Goal: Task Accomplishment & Management: Complete application form

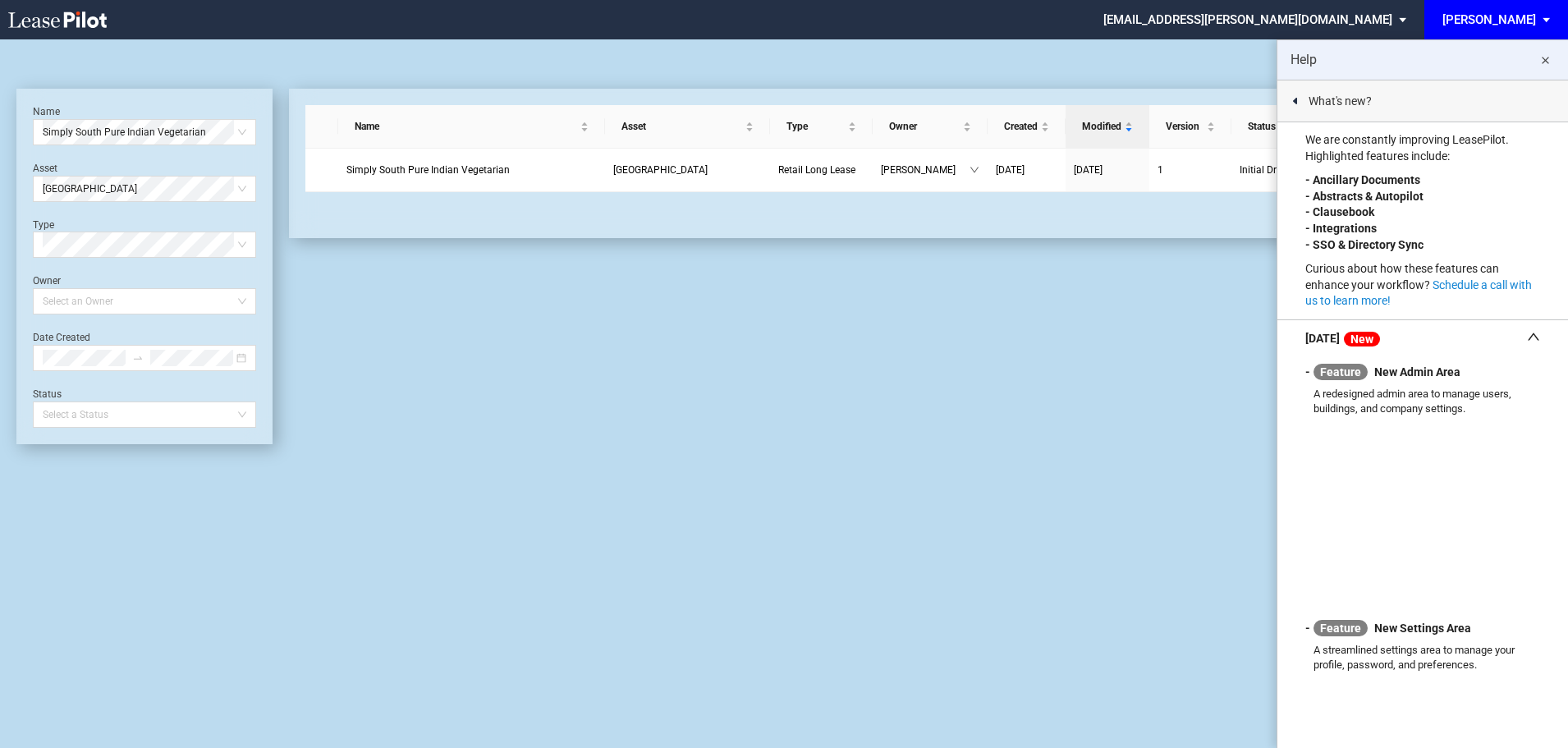
click at [1549, 58] on md-icon "close" at bounding box center [1545, 61] width 20 height 20
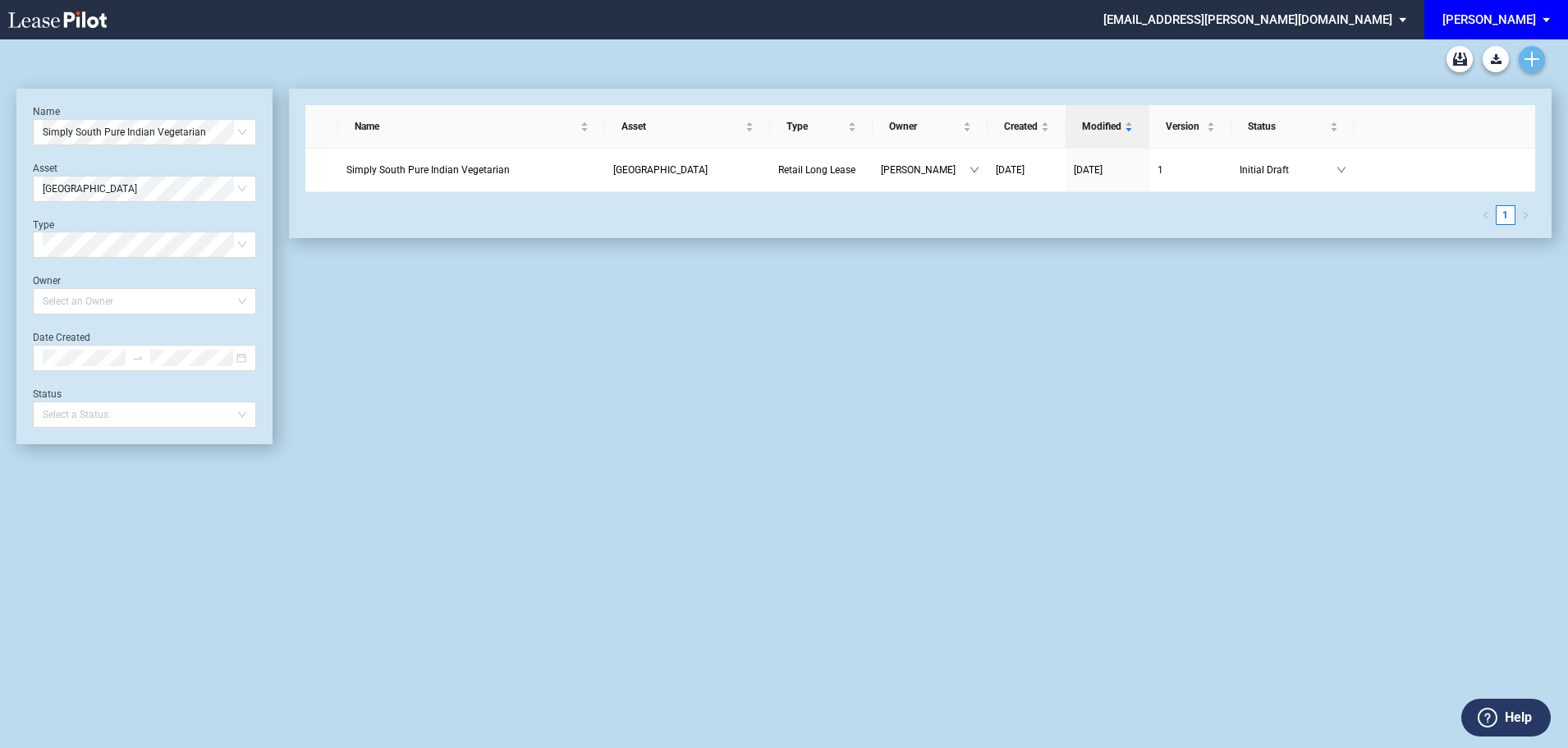
click at [1529, 59] on use "Create new document" at bounding box center [1532, 59] width 15 height 15
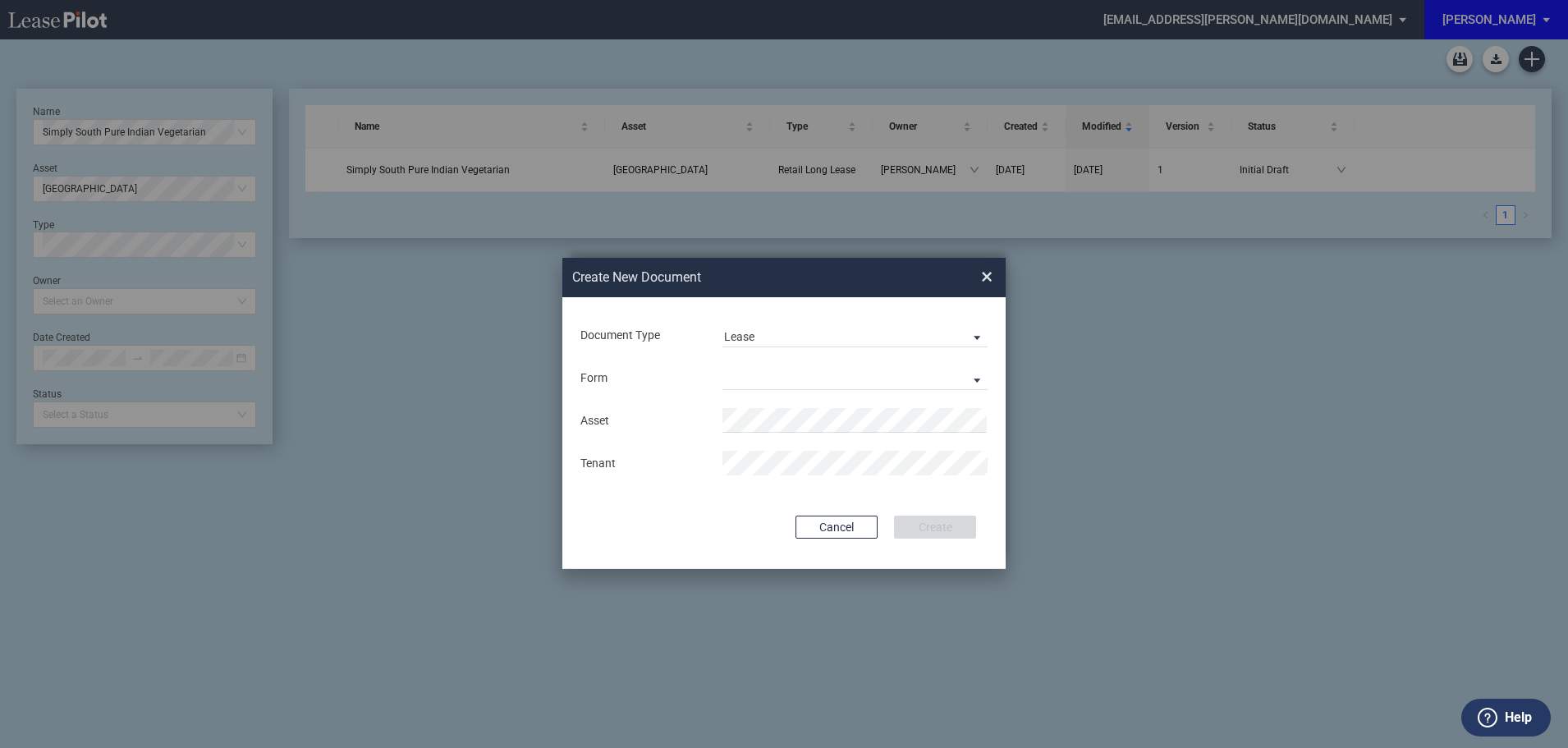
click at [780, 362] on div "Form Retail Long Lease Retail Short Lease" at bounding box center [784, 378] width 410 height 43
click at [775, 362] on div "Form Retail Long Lease Retail Short Lease" at bounding box center [784, 378] width 410 height 43
click at [976, 375] on md-select "Retail Long Lease Retail Short Lease" at bounding box center [855, 377] width 265 height 24
click at [814, 382] on div "Retail Long Lease" at bounding box center [776, 379] width 104 height 18
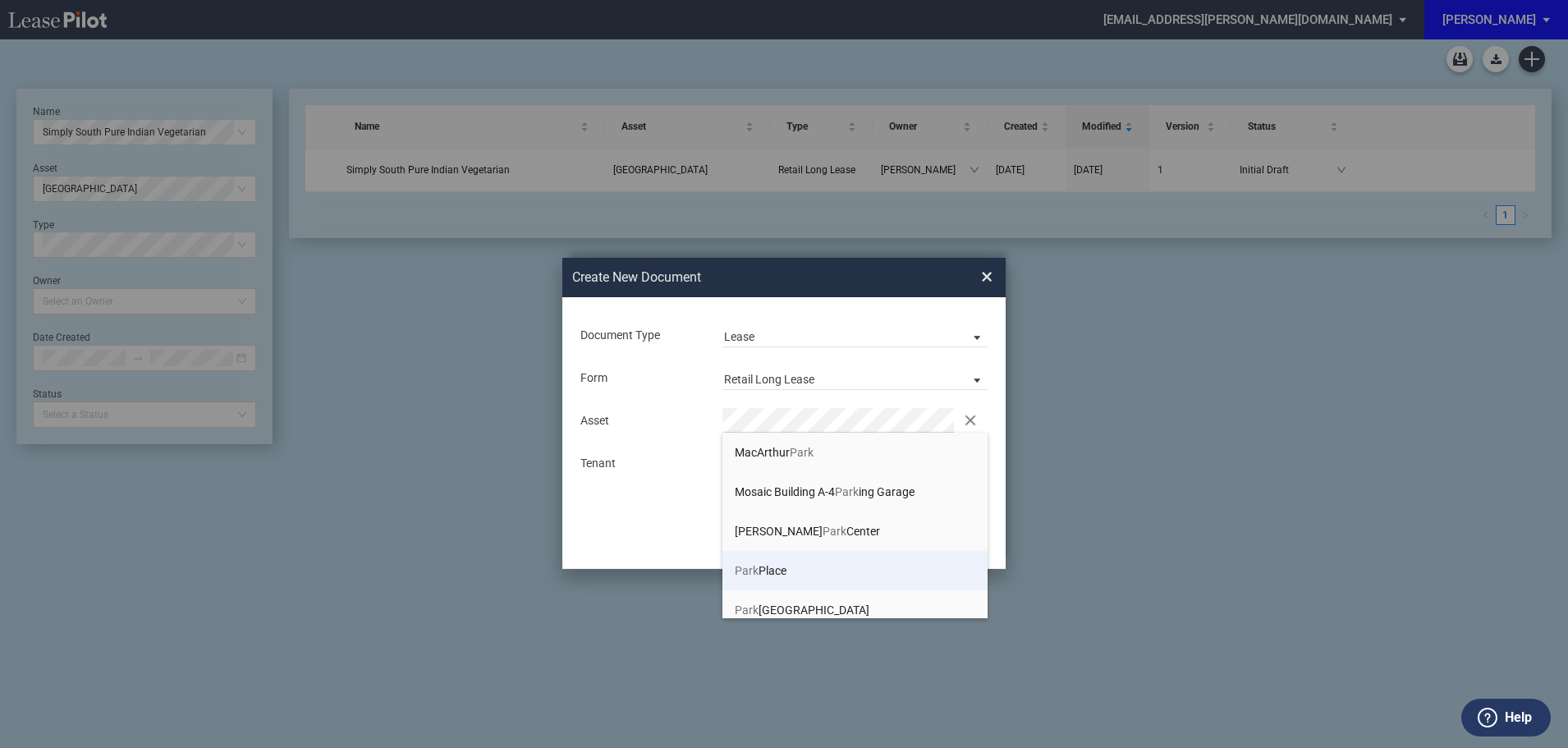
click at [753, 560] on li "Park Place" at bounding box center [855, 570] width 265 height 39
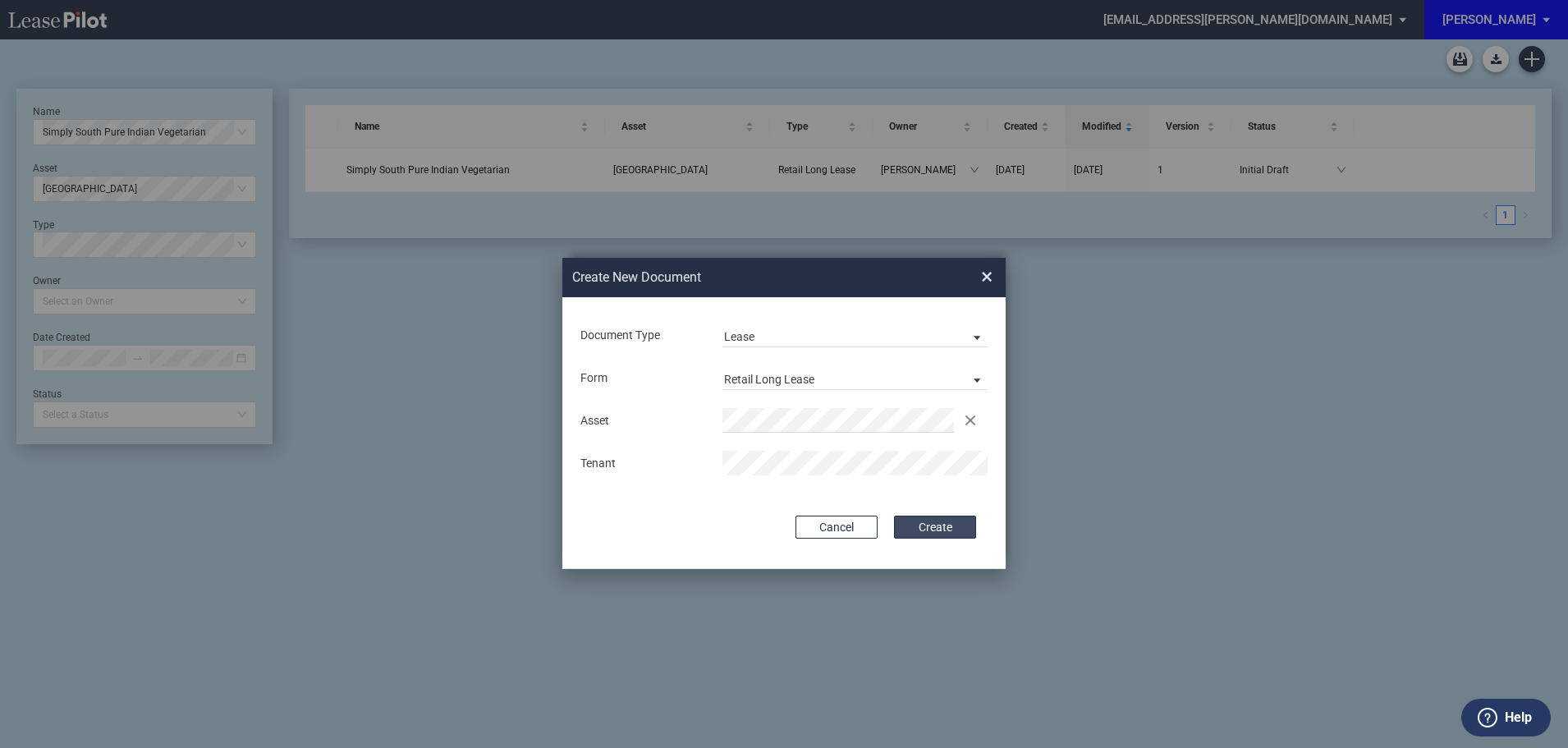
click at [950, 519] on button "Create" at bounding box center [935, 527] width 82 height 23
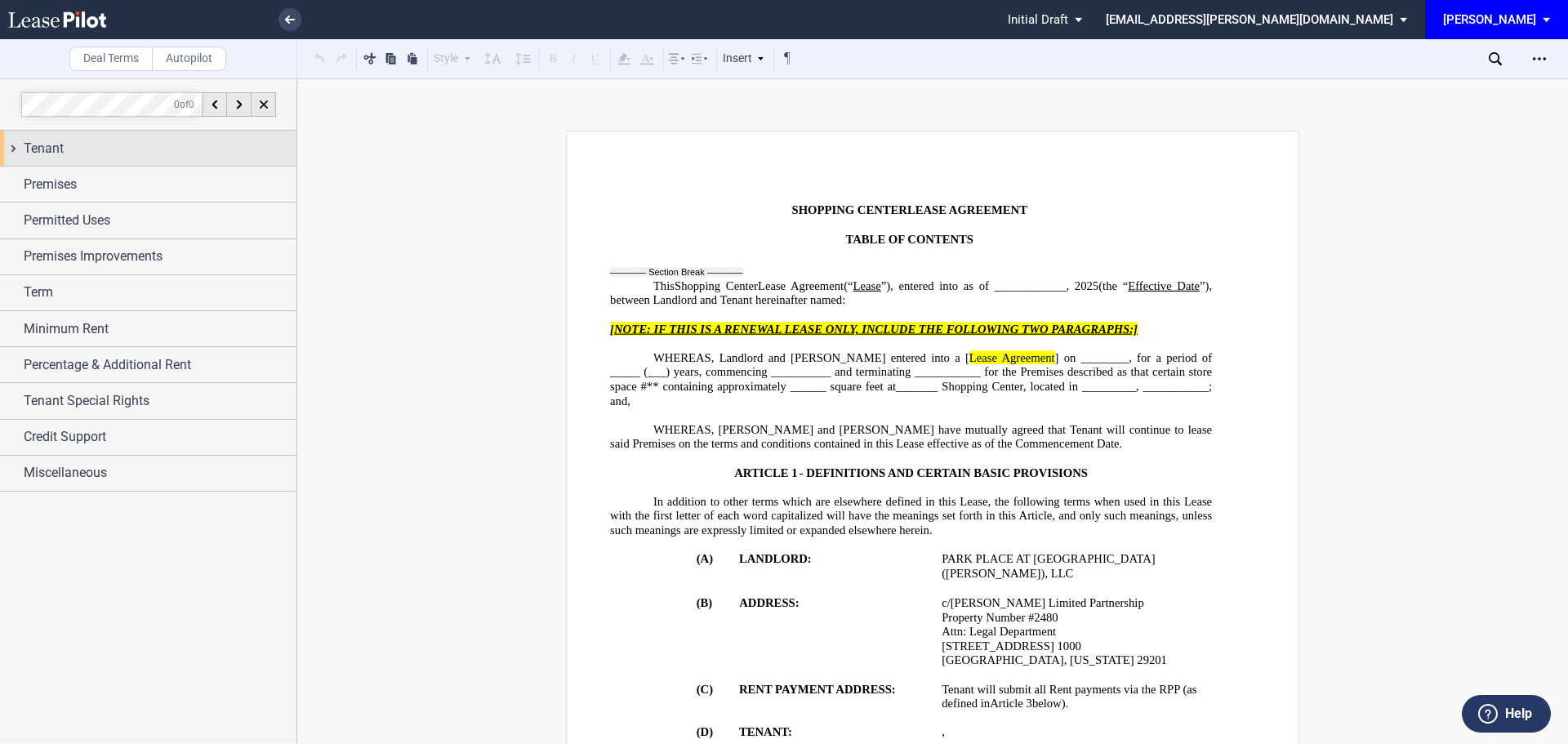
click at [57, 148] on span "Tenant" at bounding box center [43, 149] width 40 height 20
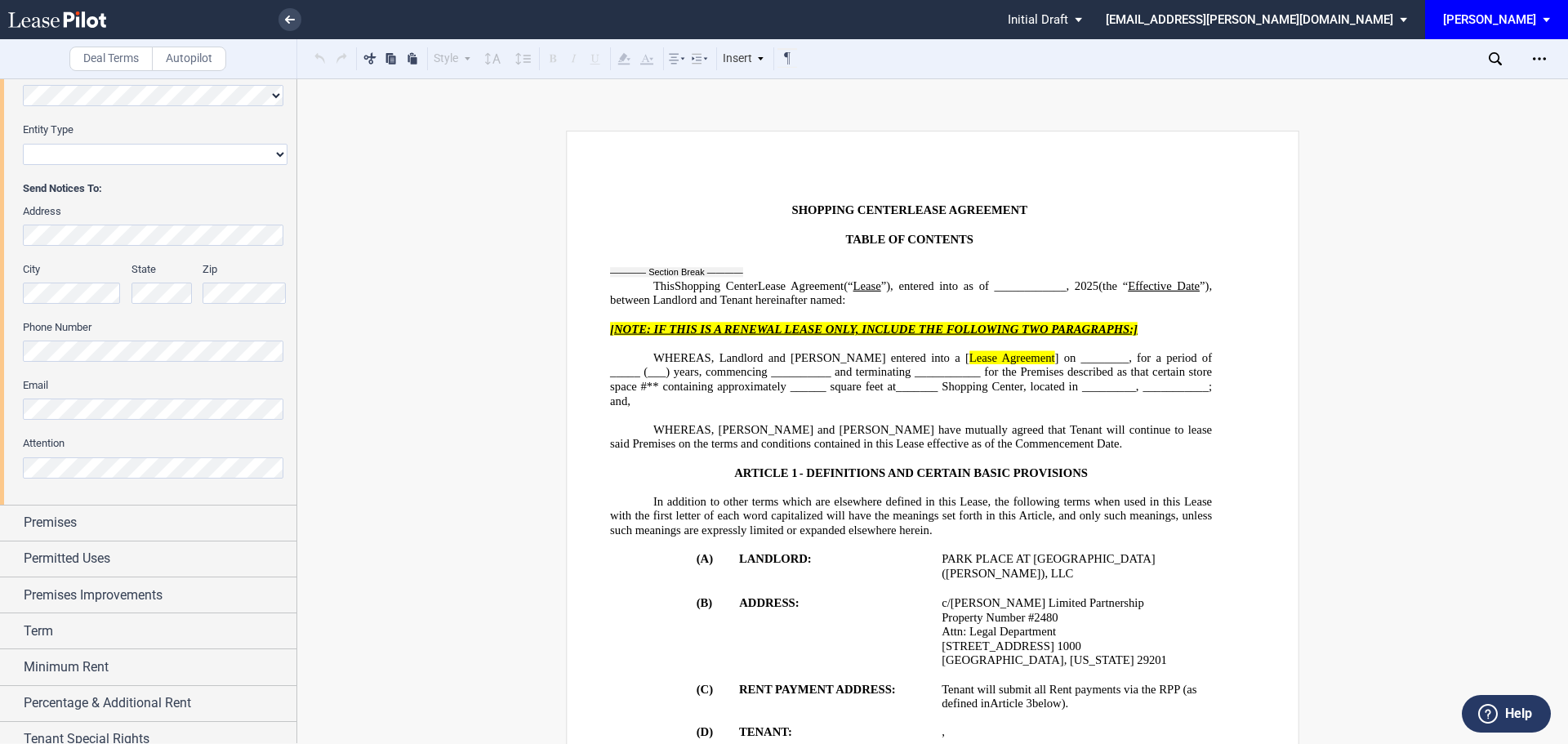
scroll to position [327, 0]
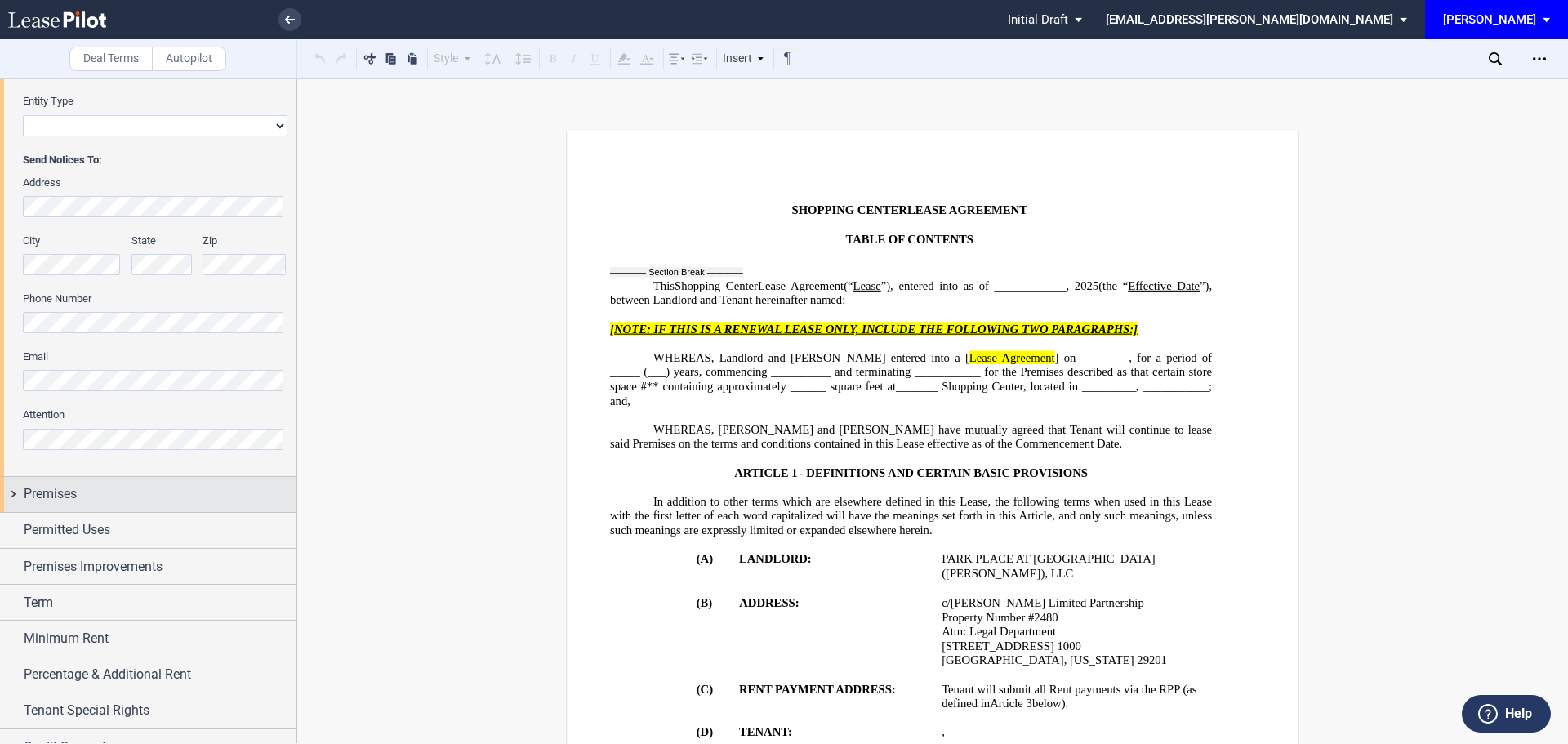
click at [75, 489] on span "Premises" at bounding box center [50, 495] width 53 height 20
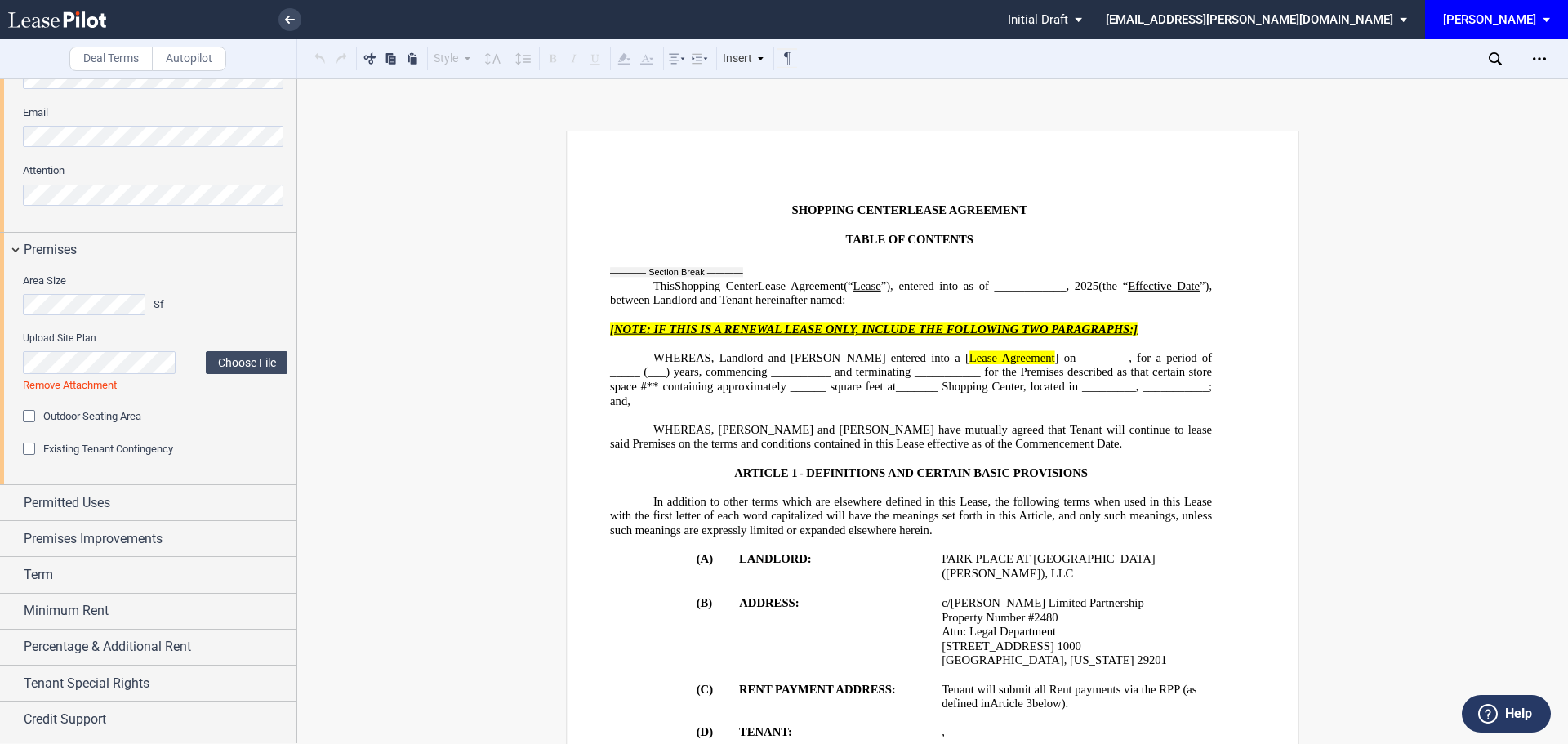
scroll to position [572, 0]
click at [25, 417] on div "Outdoor Seating Area" at bounding box center [31, 417] width 17 height 17
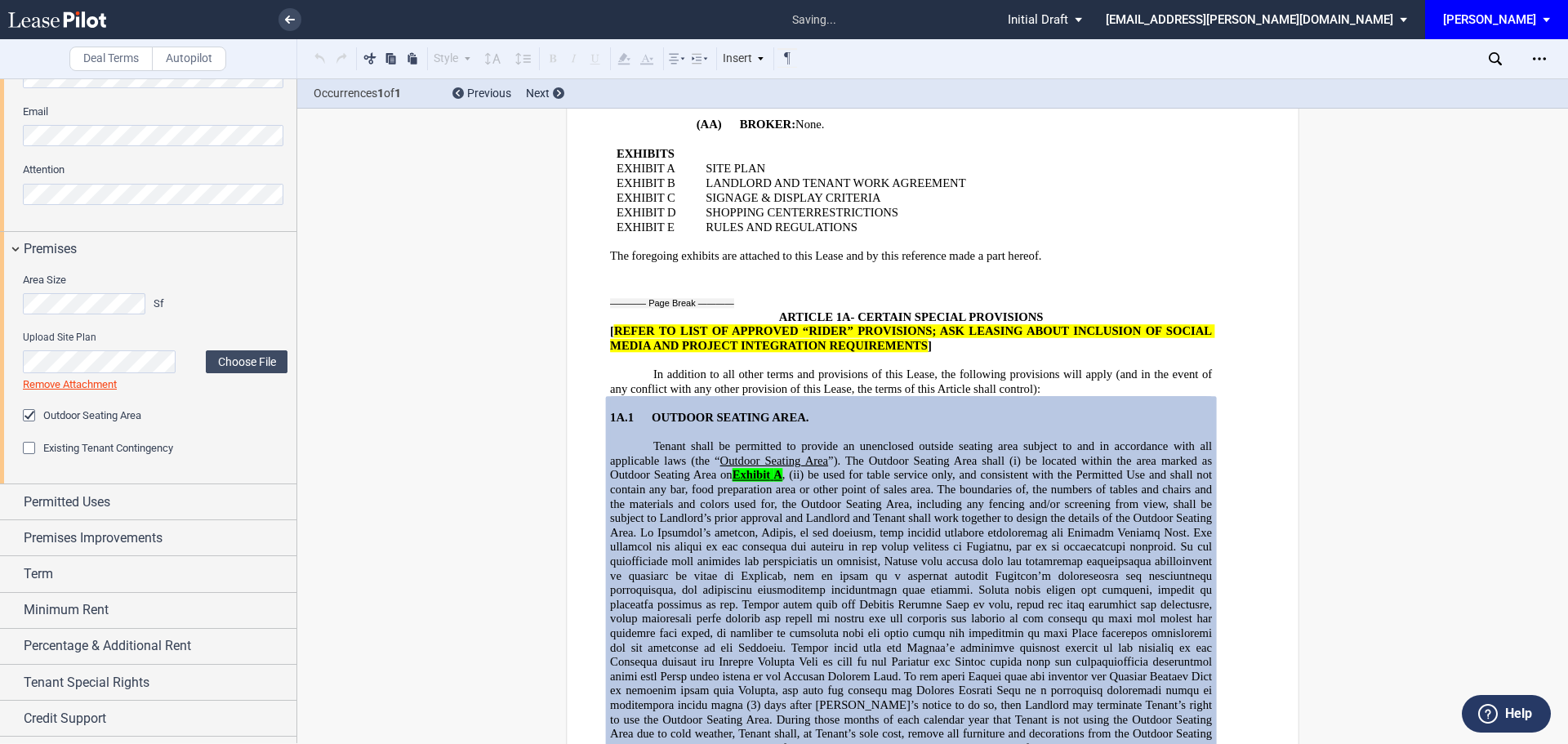
scroll to position [2882, 0]
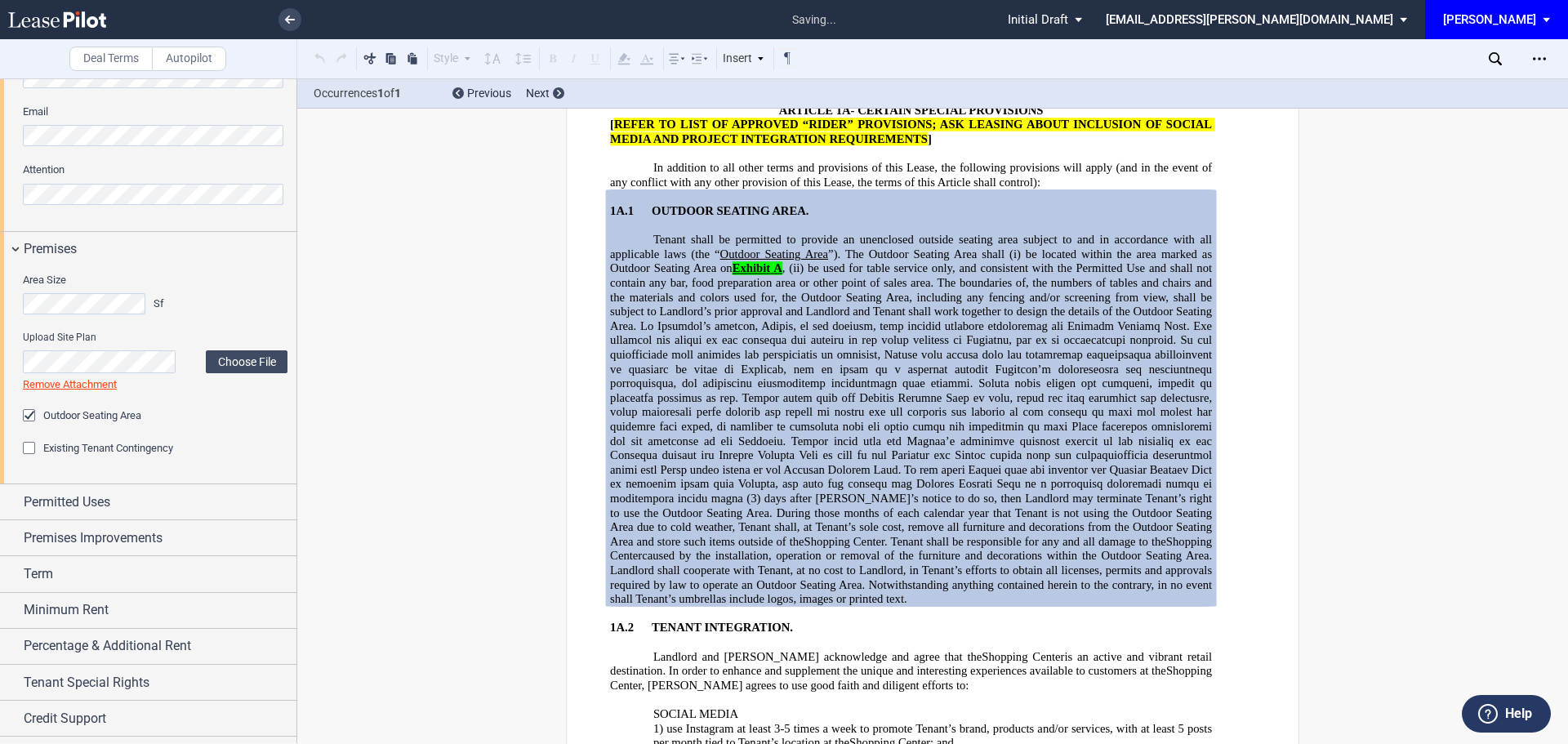
click at [26, 455] on div "Existing Tenant Contingency" at bounding box center [31, 451] width 17 height 17
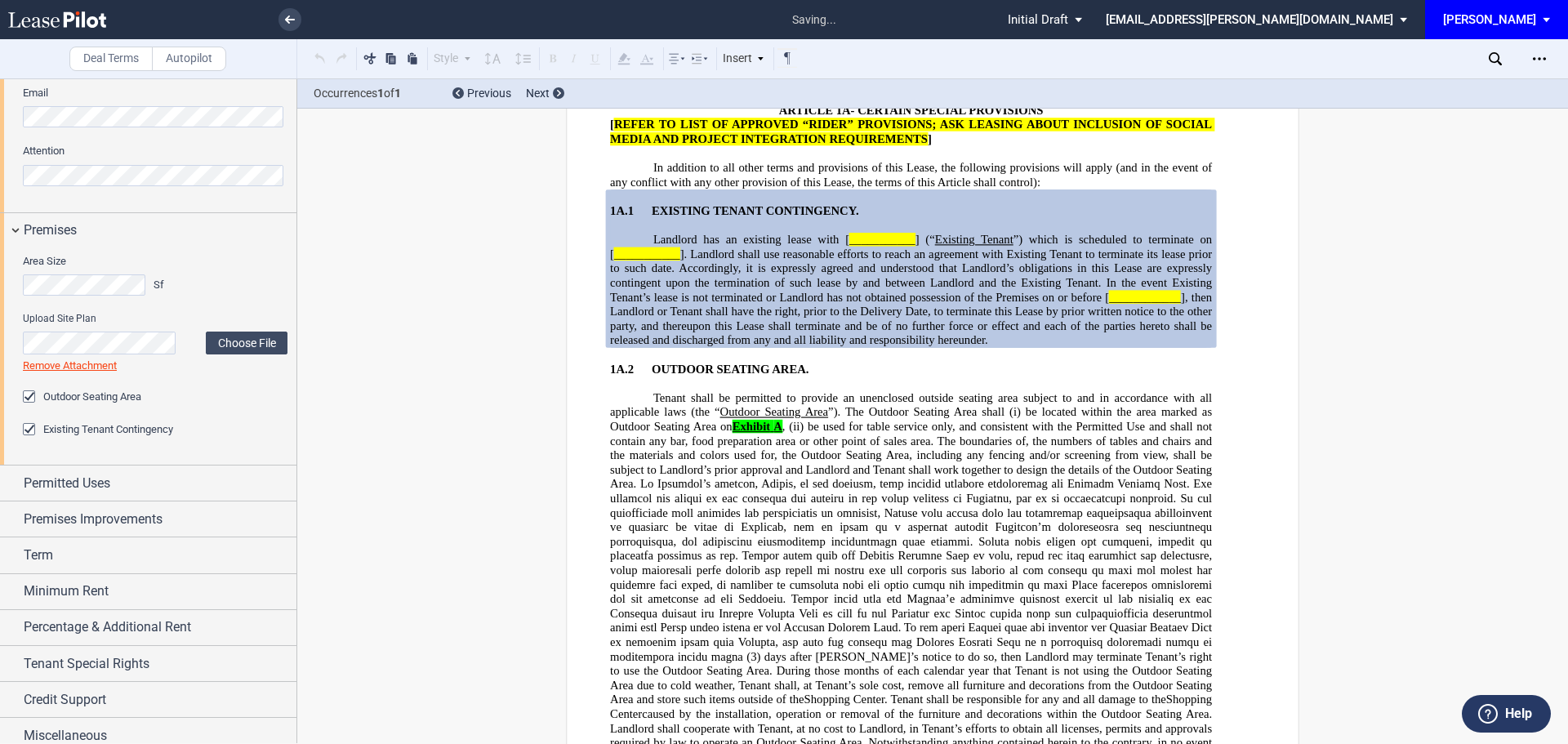
scroll to position [602, 0]
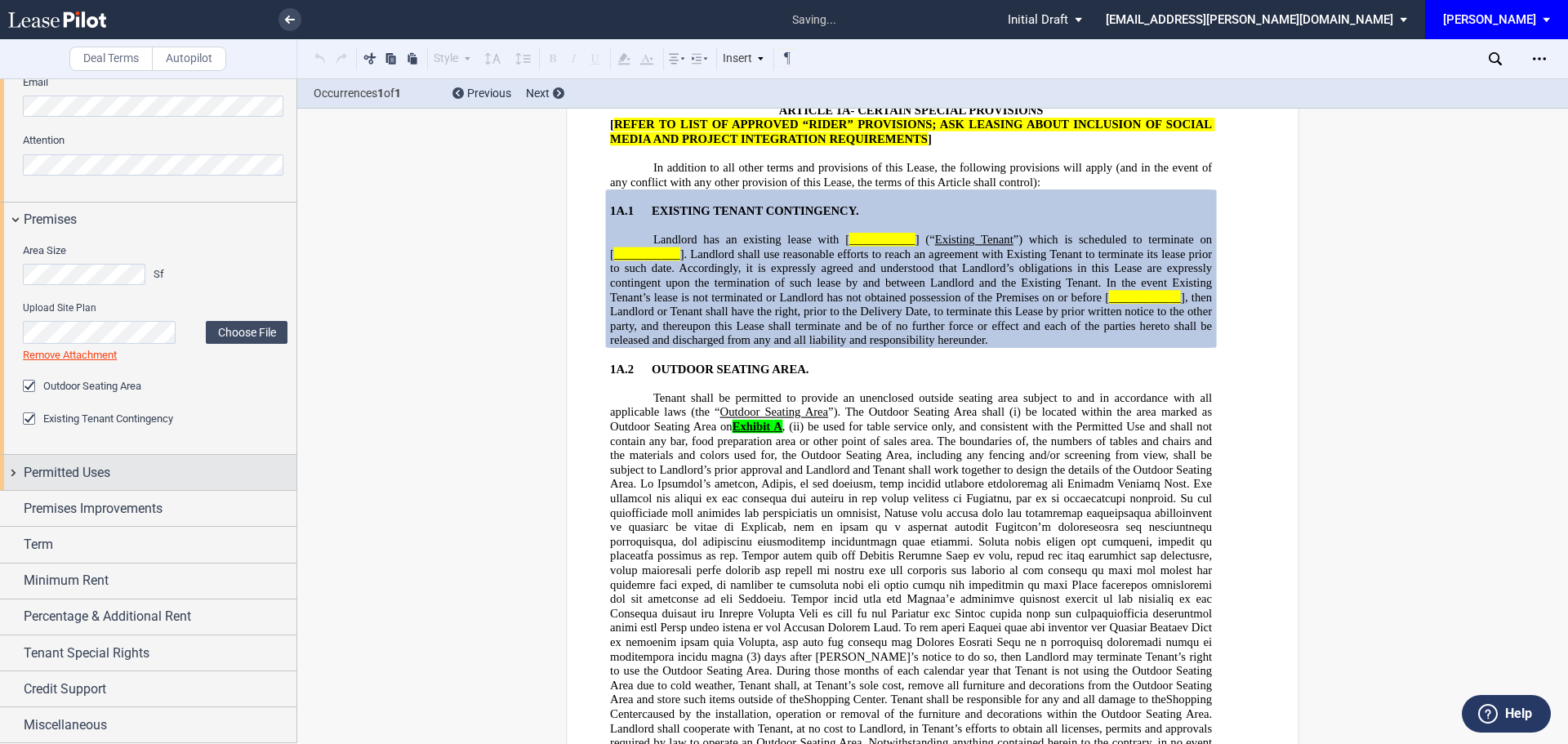
click at [63, 471] on span "Permitted Uses" at bounding box center [67, 473] width 87 height 20
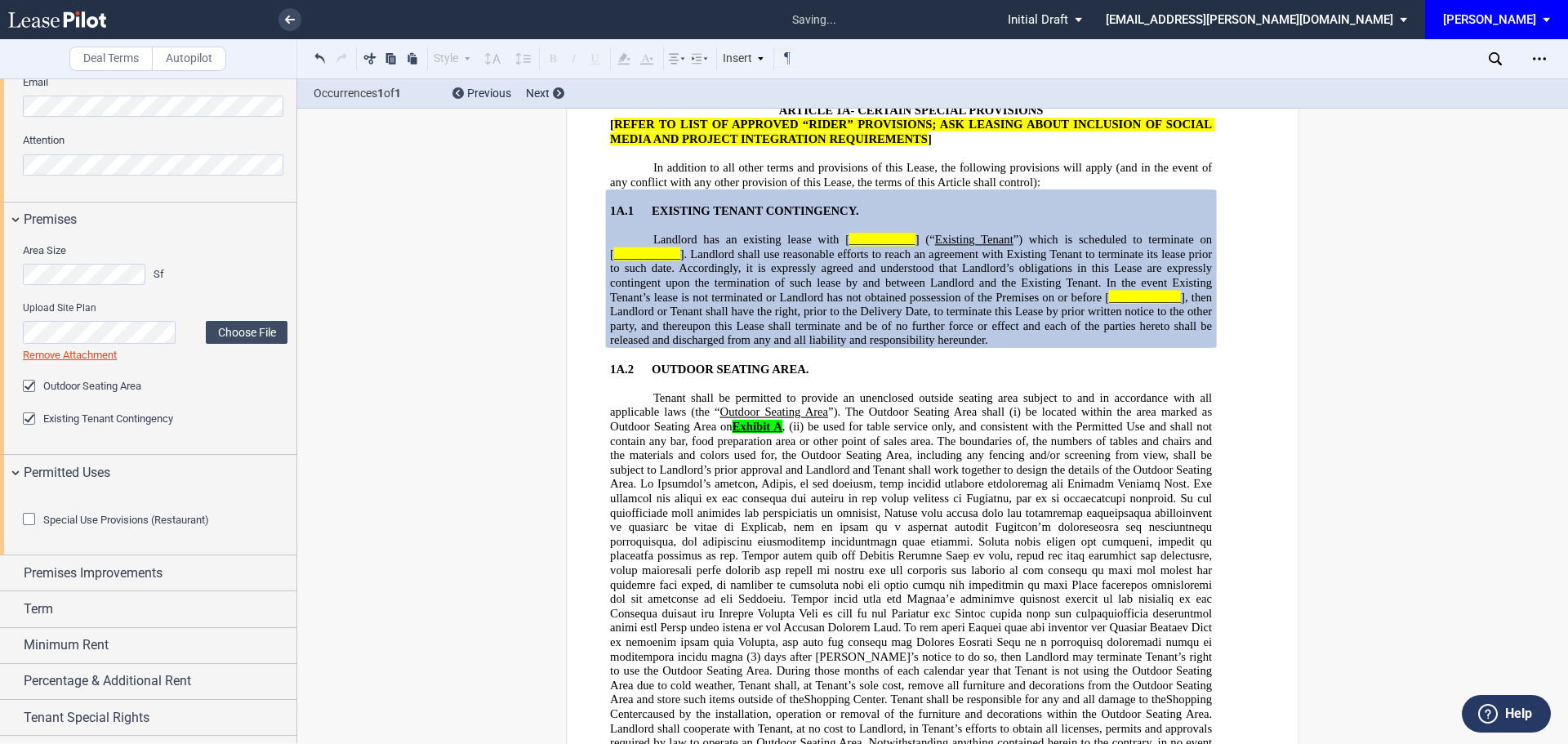
click at [27, 530] on div "Special Use Provisions (Restaurant)" at bounding box center [31, 522] width 17 height 17
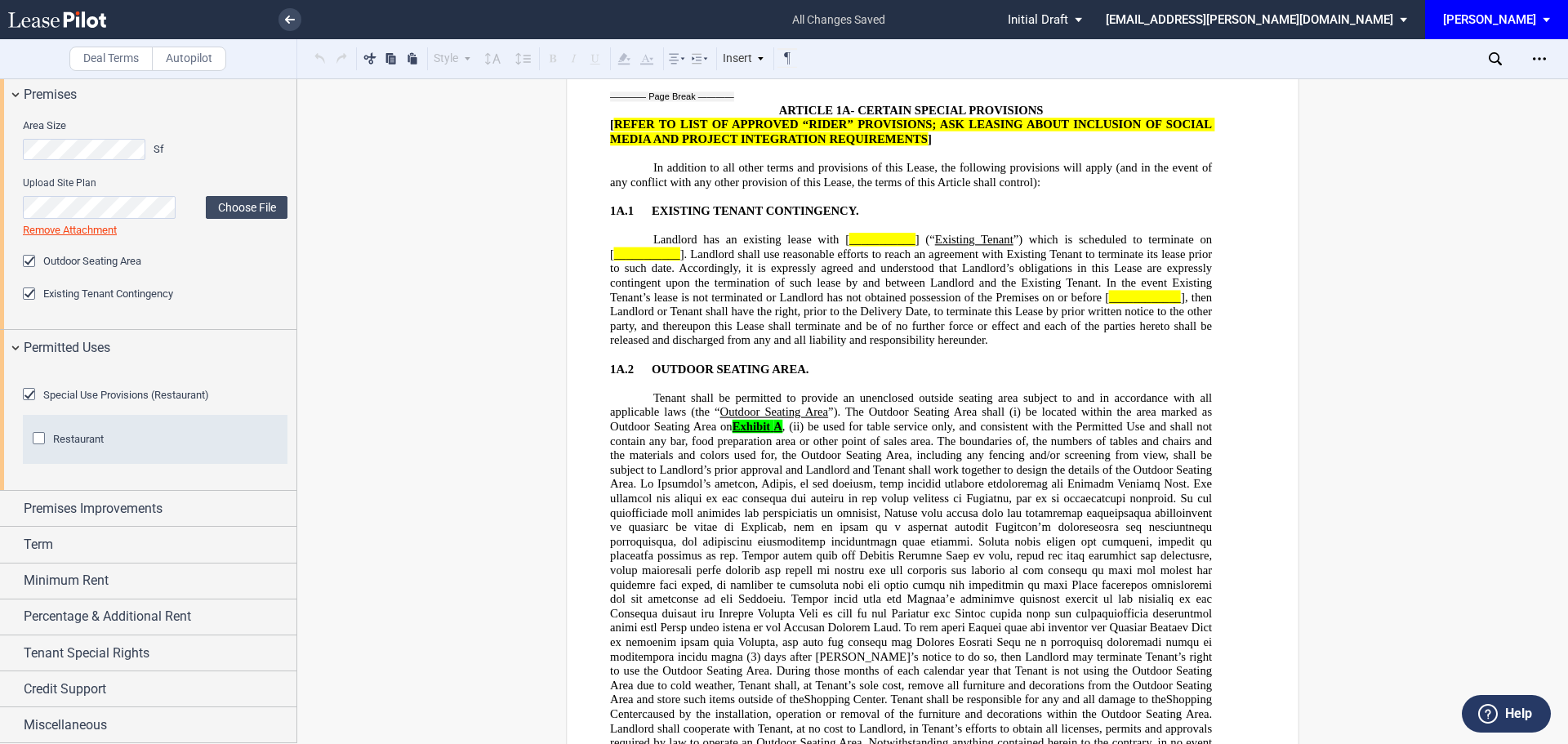
scroll to position [817, 0]
click at [43, 439] on div "Restaurant" at bounding box center [41, 441] width 17 height 17
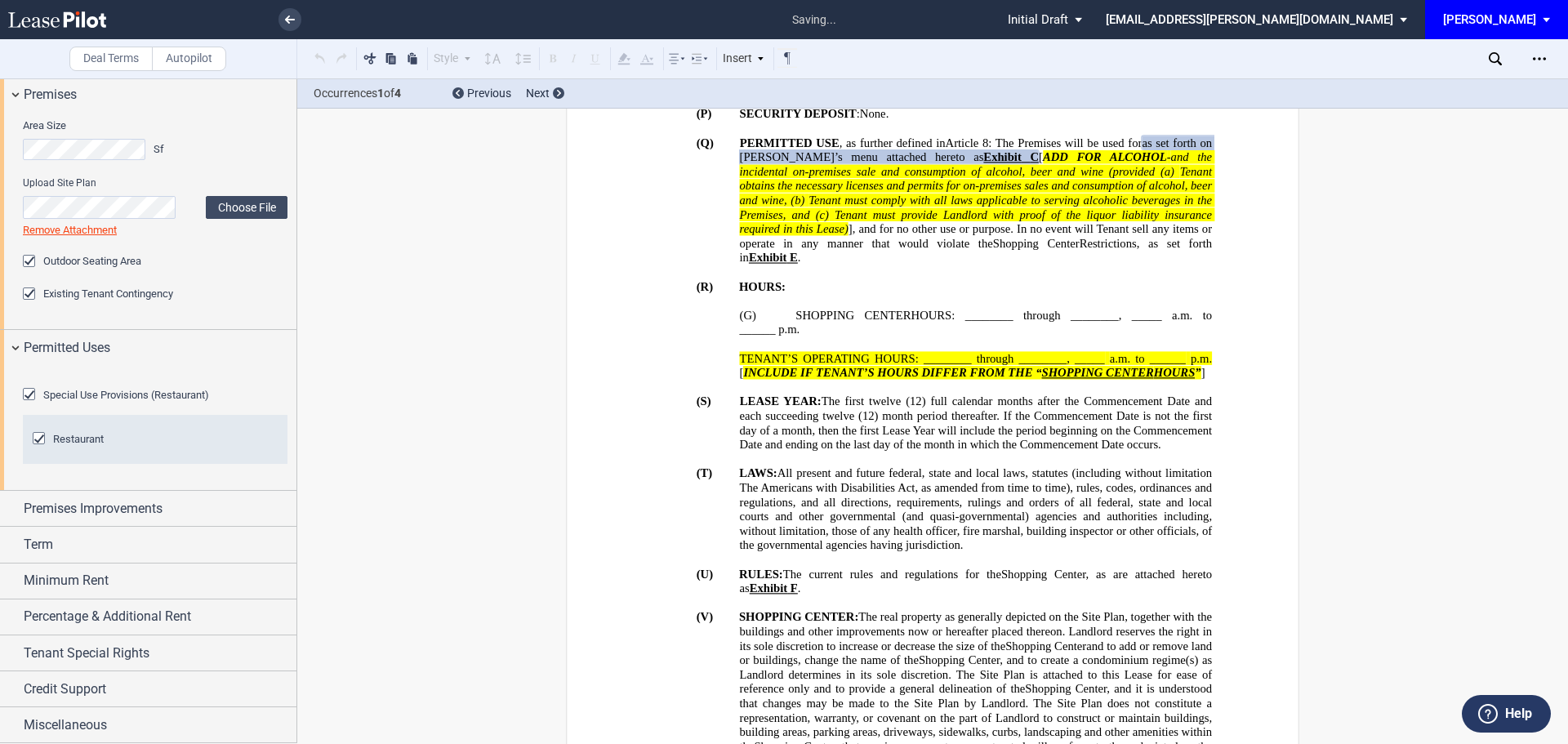
scroll to position [1520, 0]
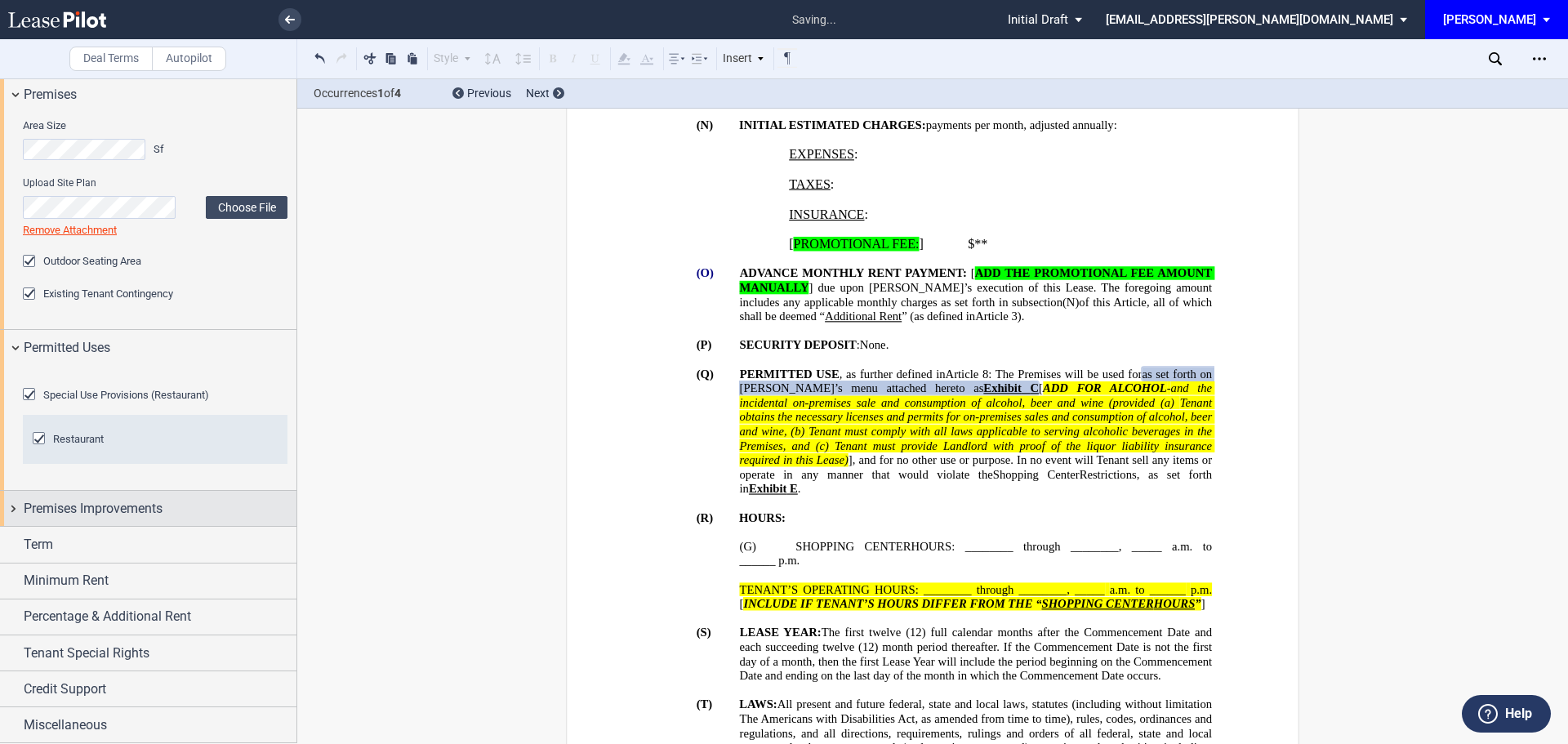
click at [69, 505] on span "Premises Improvements" at bounding box center [92, 509] width 139 height 20
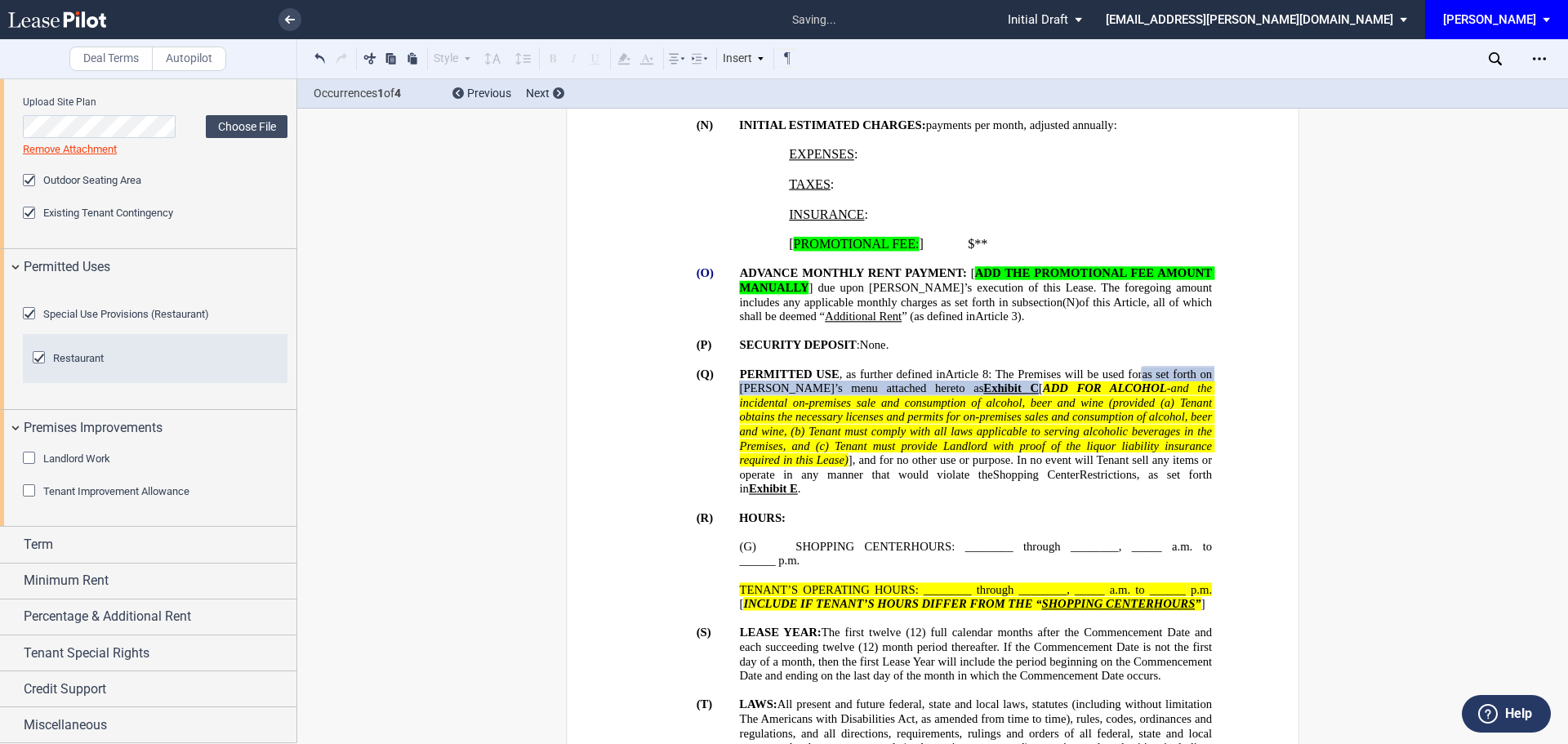
click at [31, 468] on div "Landlord Work" at bounding box center [31, 460] width 17 height 17
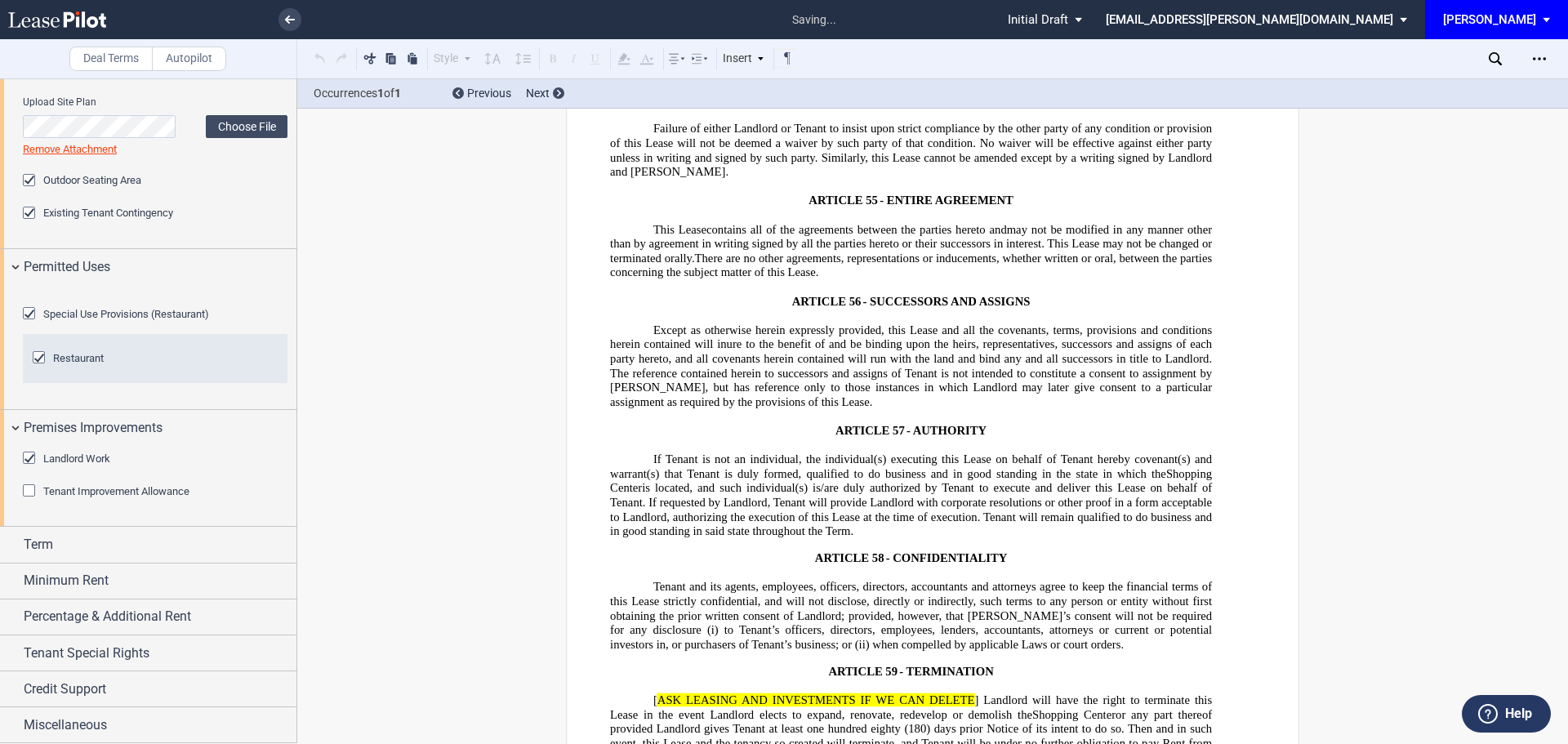
scroll to position [28454, 0]
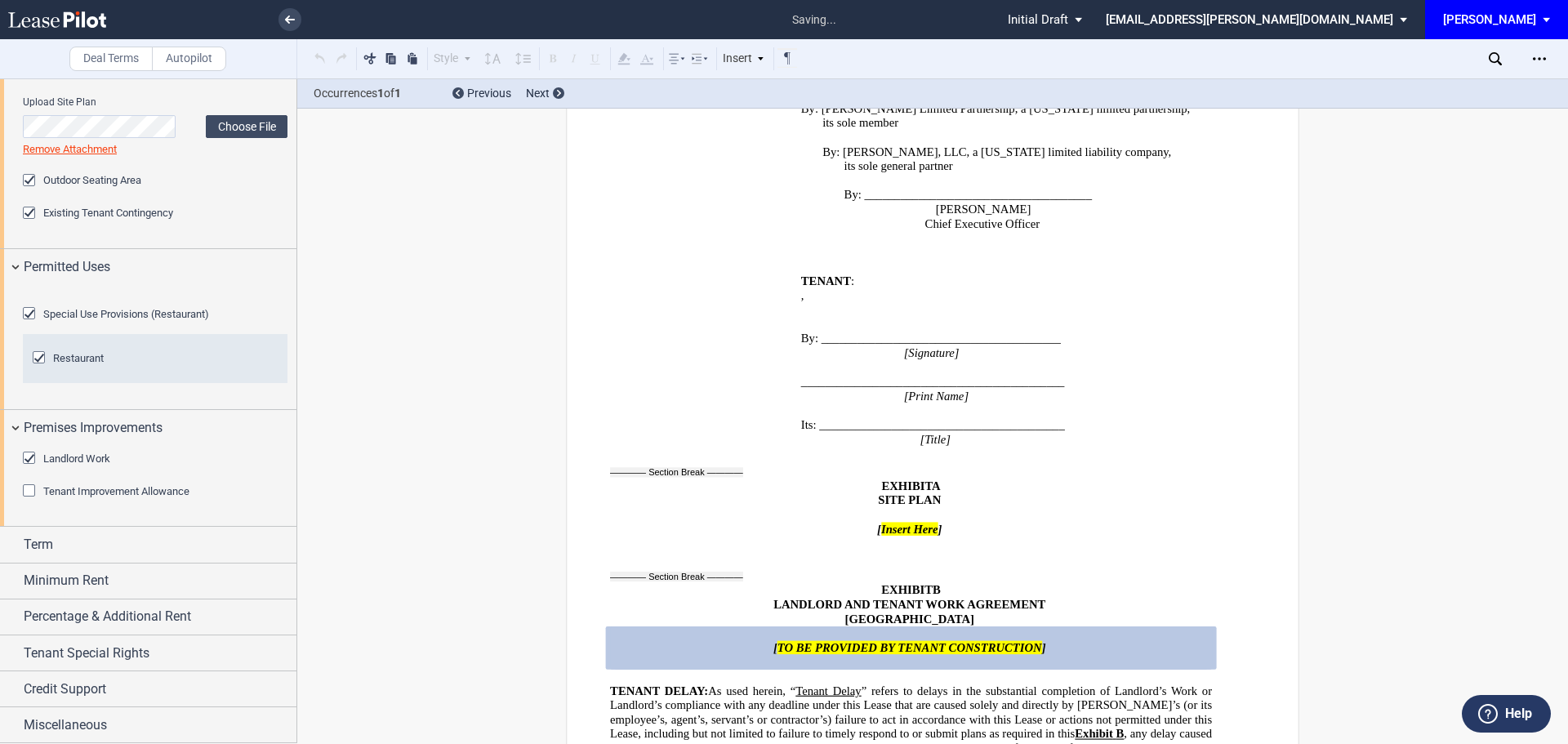
click at [29, 501] on div "Tenant Improvement Allowance" at bounding box center [31, 493] width 17 height 17
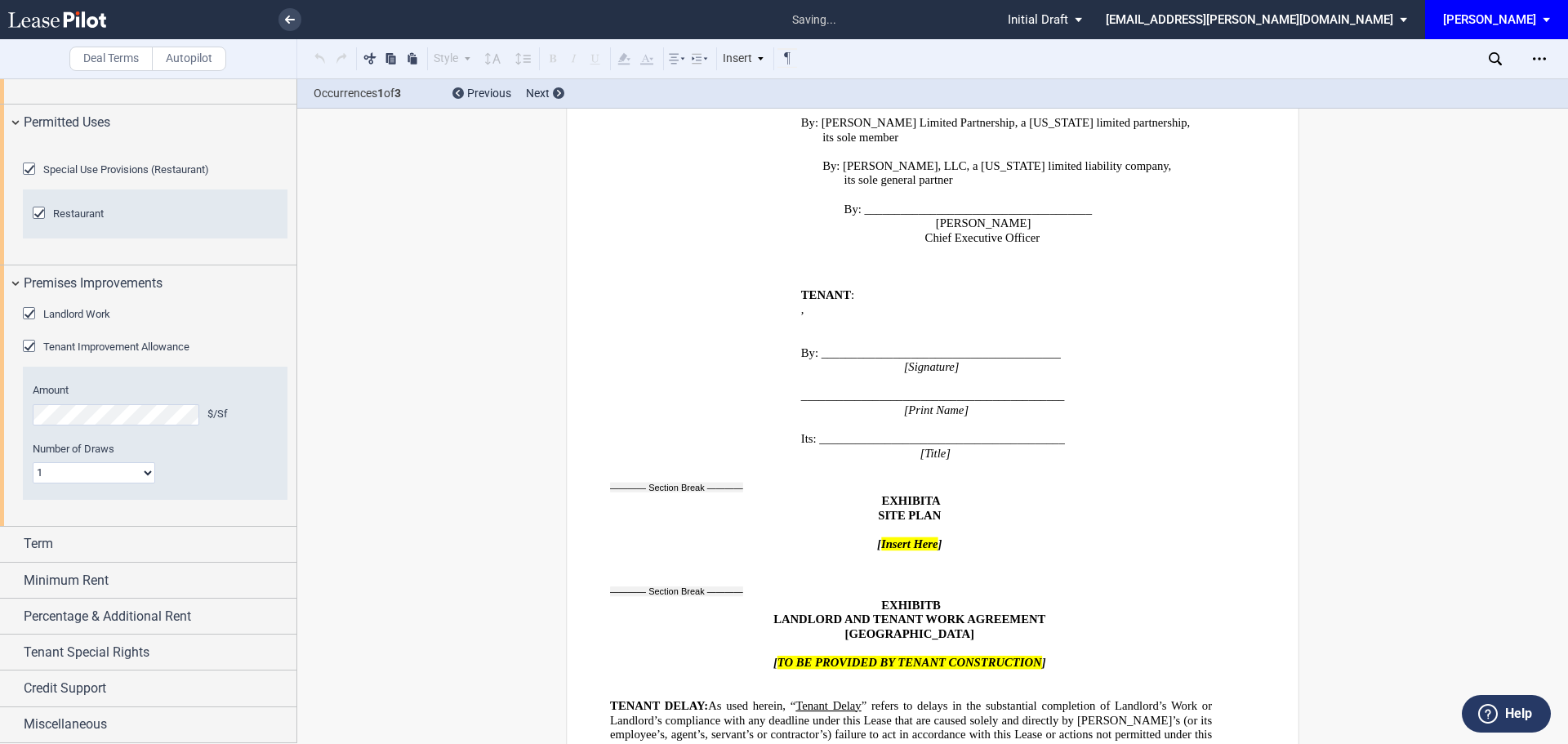
scroll to position [2514, 0]
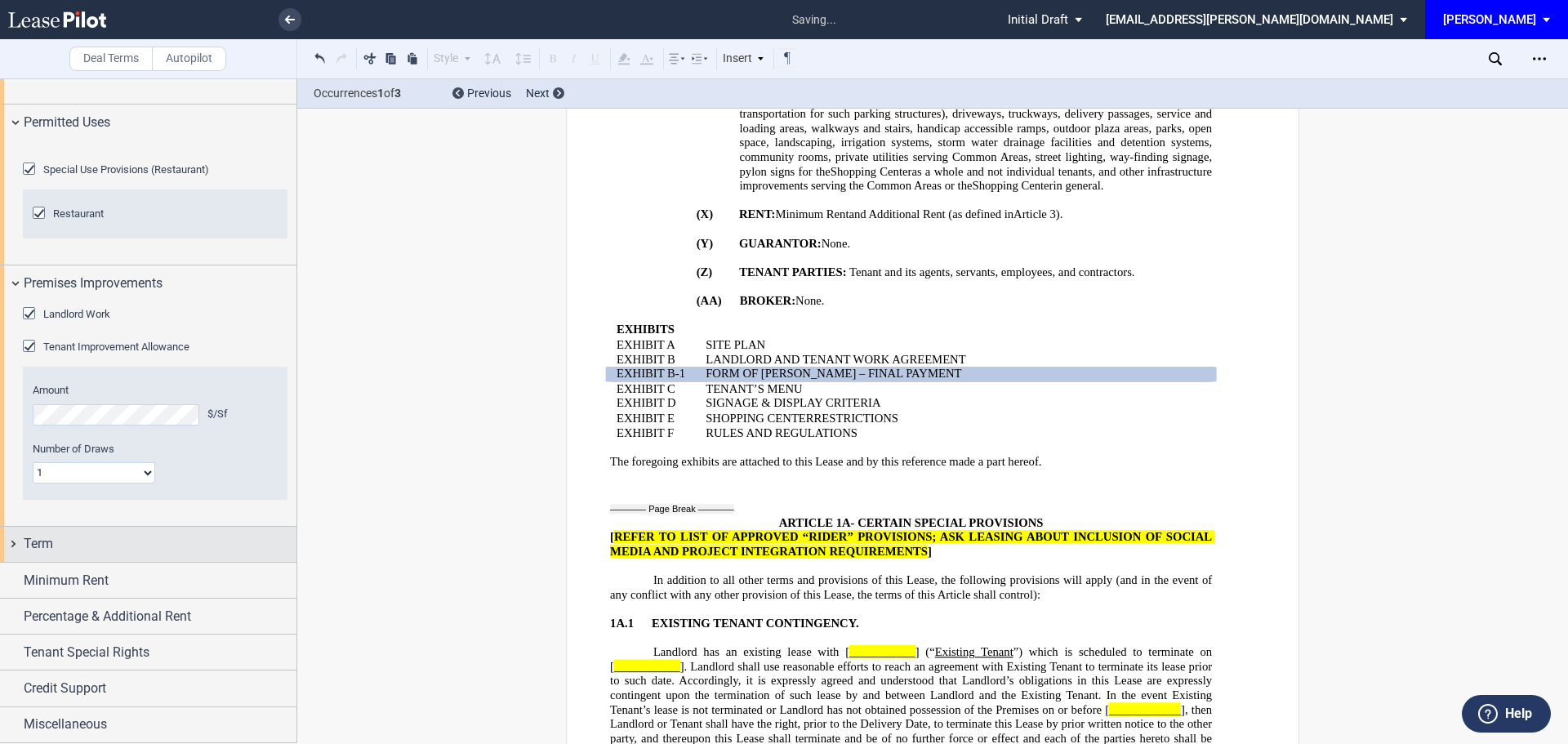
click at [38, 538] on span "Term" at bounding box center [37, 544] width 29 height 20
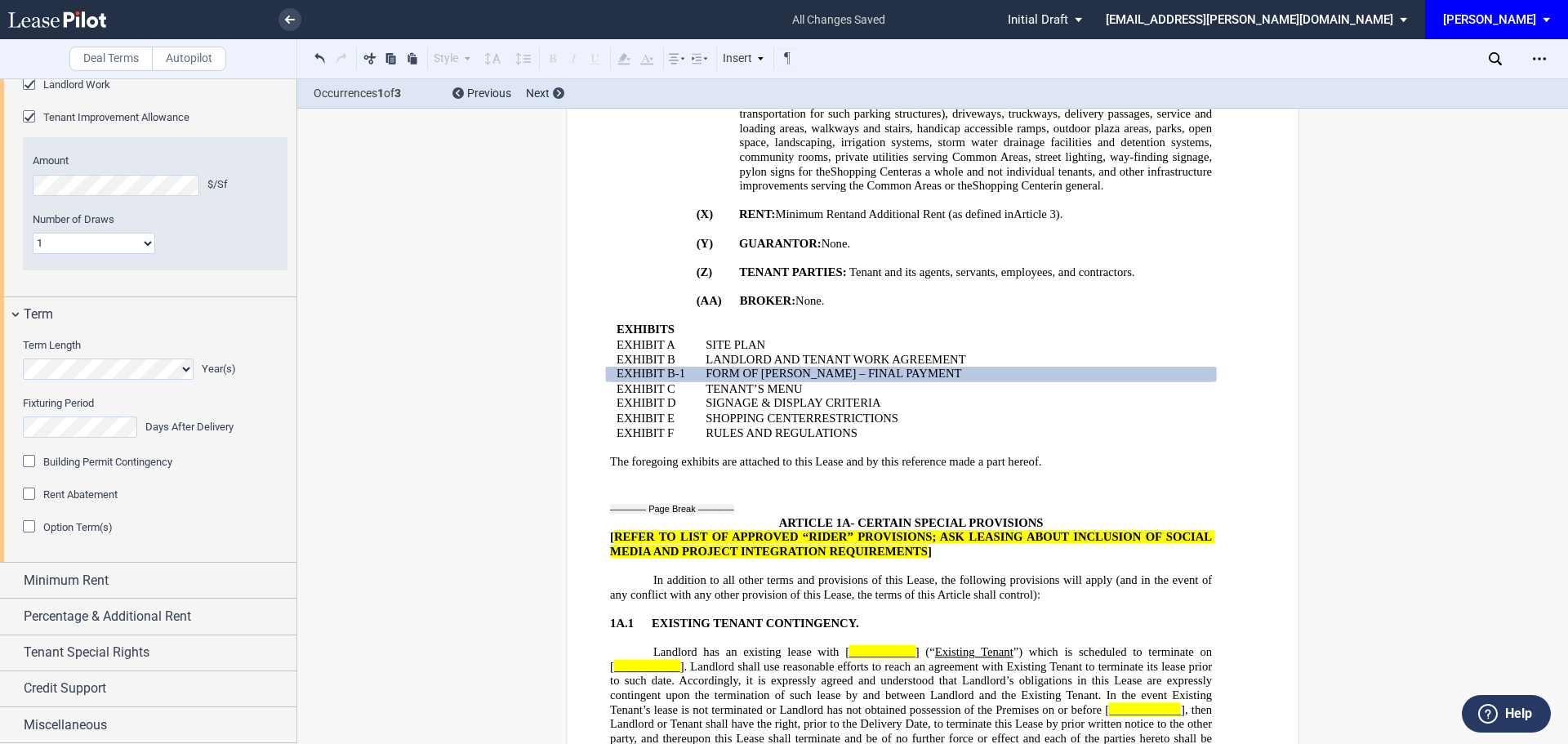
scroll to position [1271, 0]
click at [34, 459] on div "Building Permit Contingency" at bounding box center [31, 463] width 17 height 17
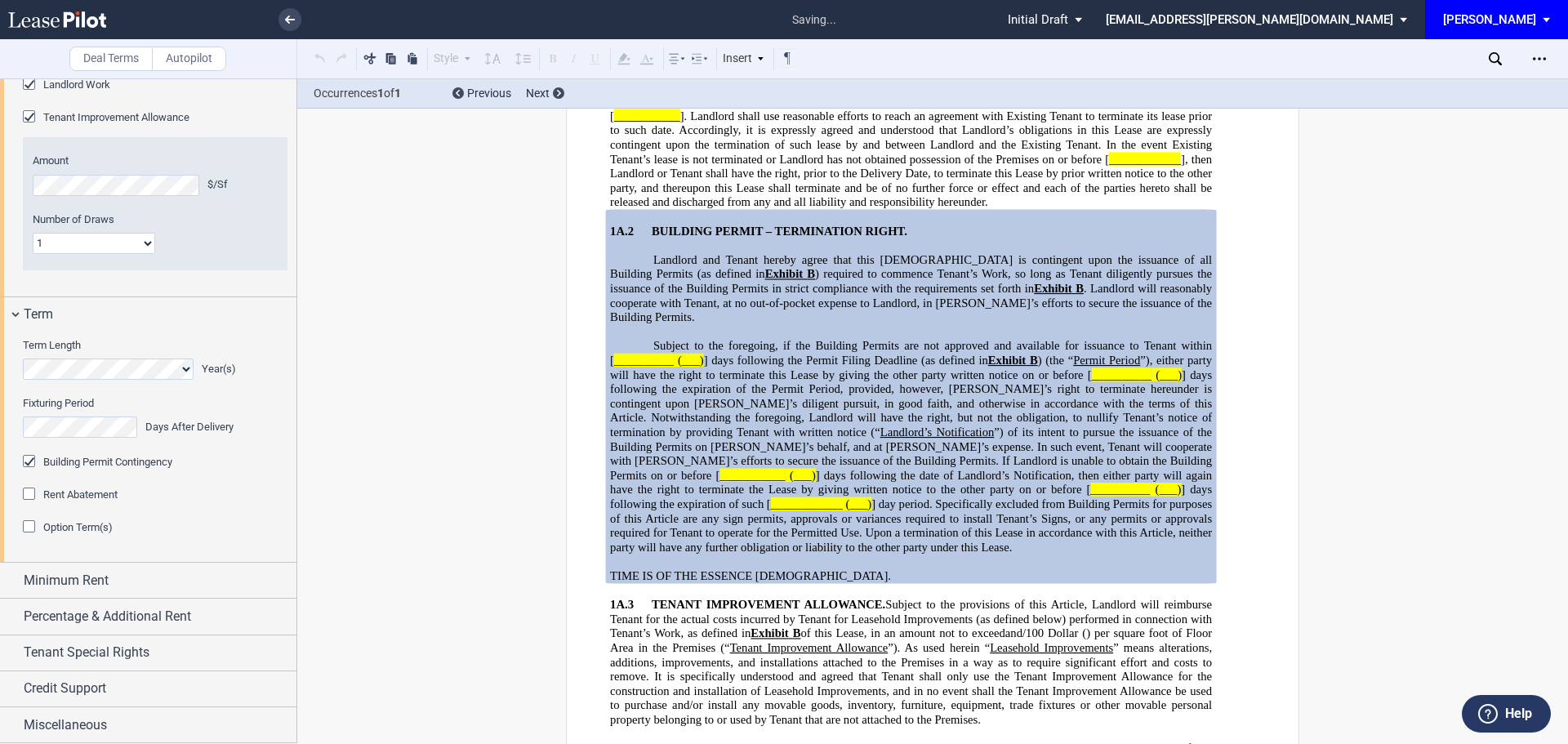
click at [24, 492] on div "Rent Abatement" at bounding box center [31, 496] width 17 height 17
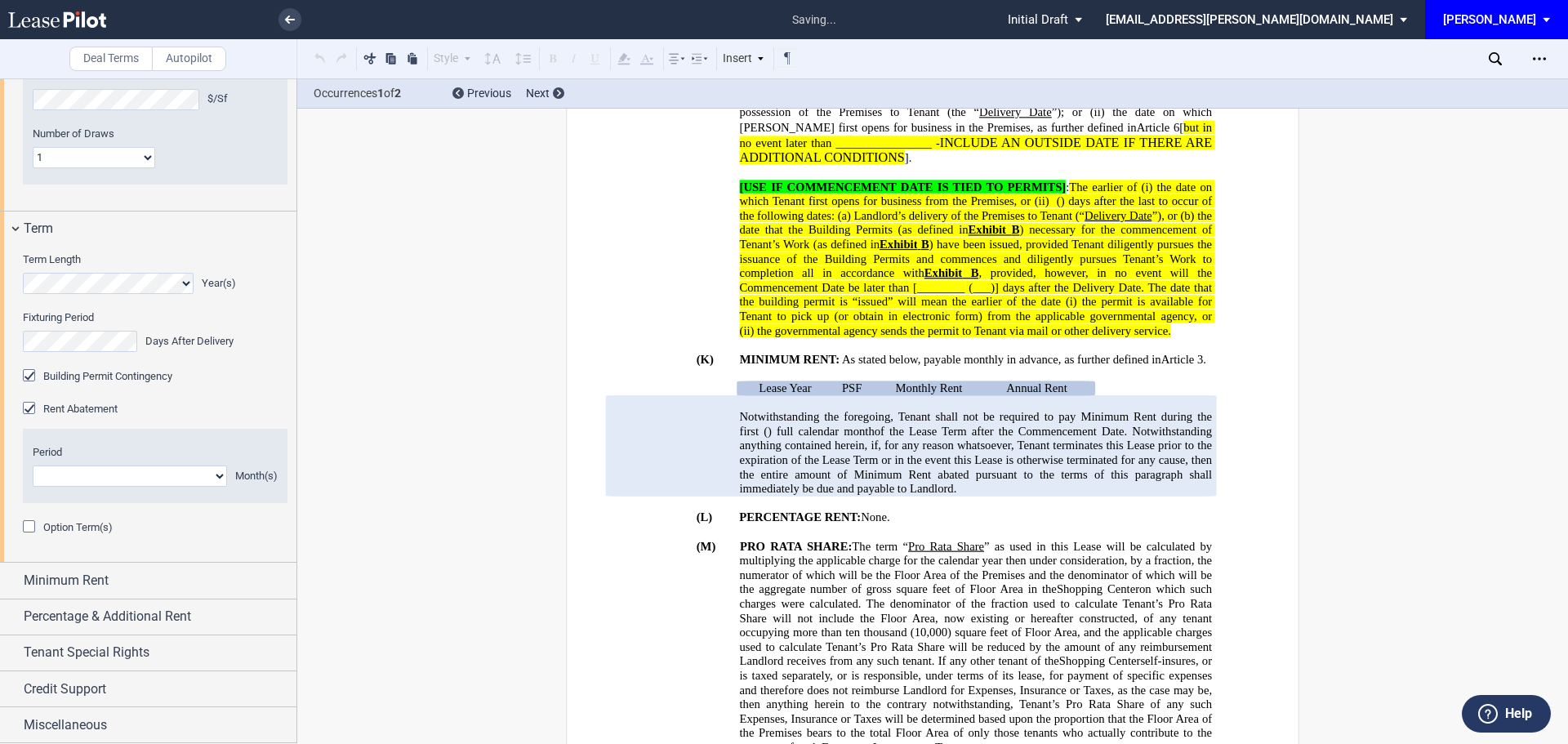
scroll to position [969, 0]
click at [27, 537] on div "Option Term(s)" at bounding box center [31, 529] width 17 height 17
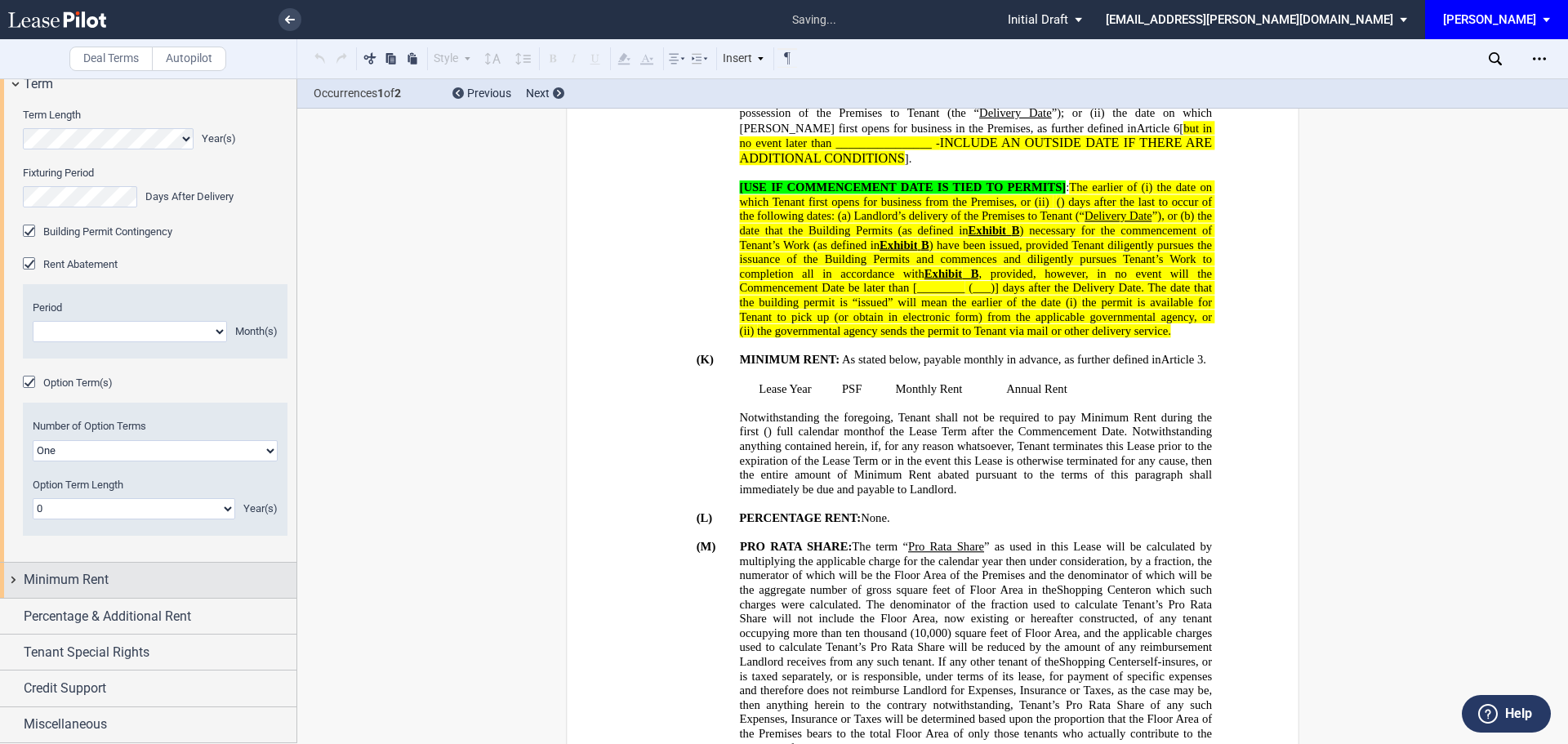
scroll to position [654, 0]
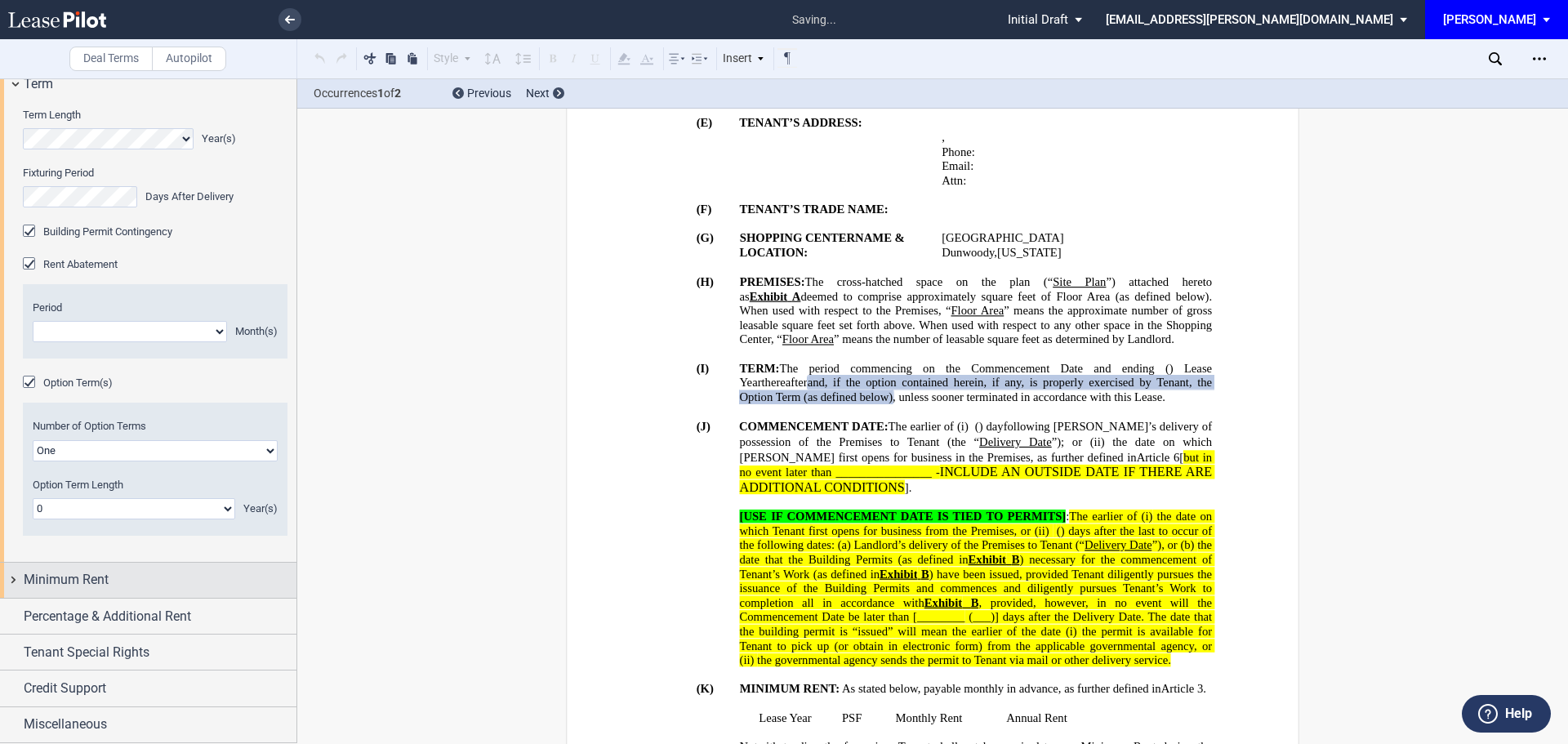
click at [44, 579] on span "Minimum Rent" at bounding box center [66, 581] width 85 height 20
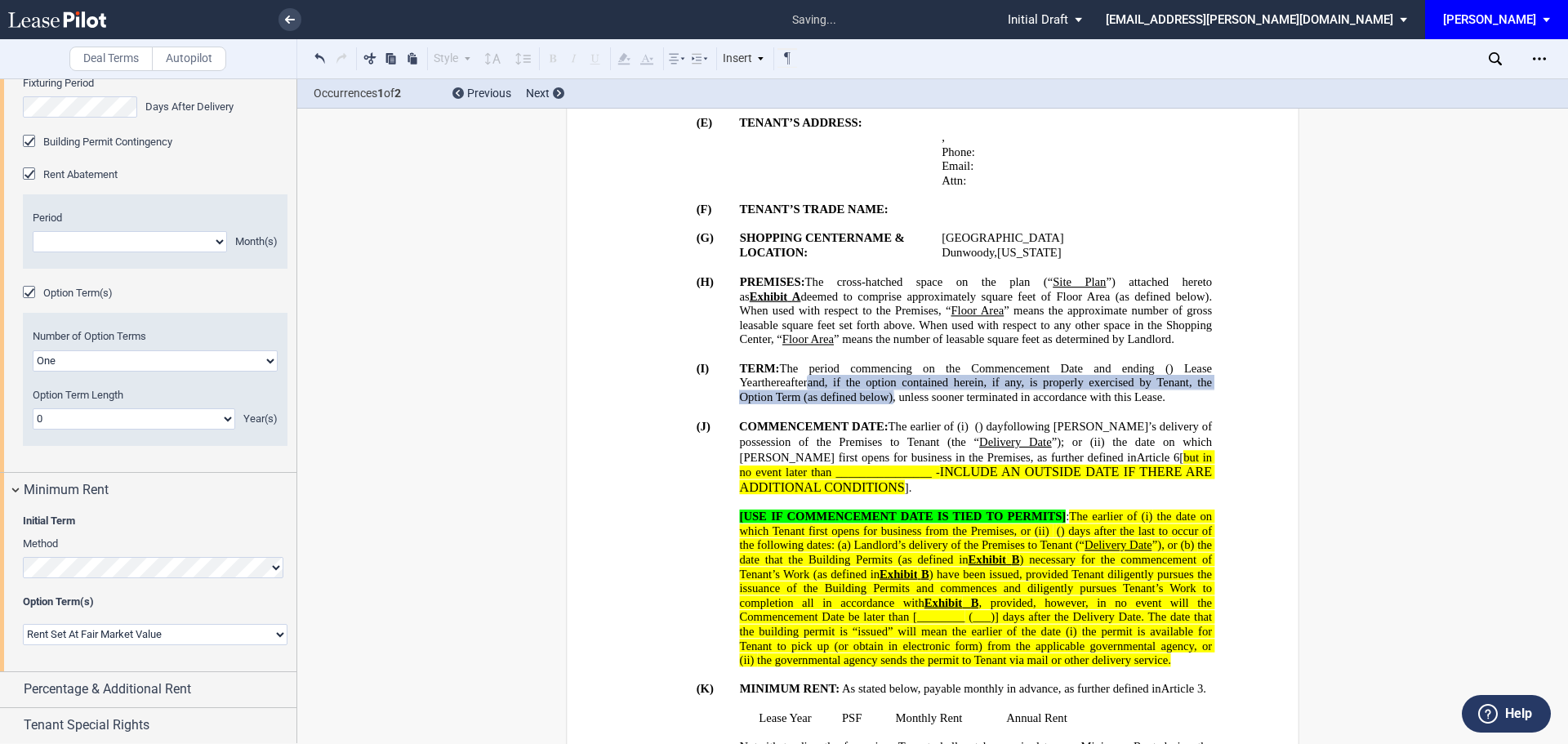
scroll to position [1665, 0]
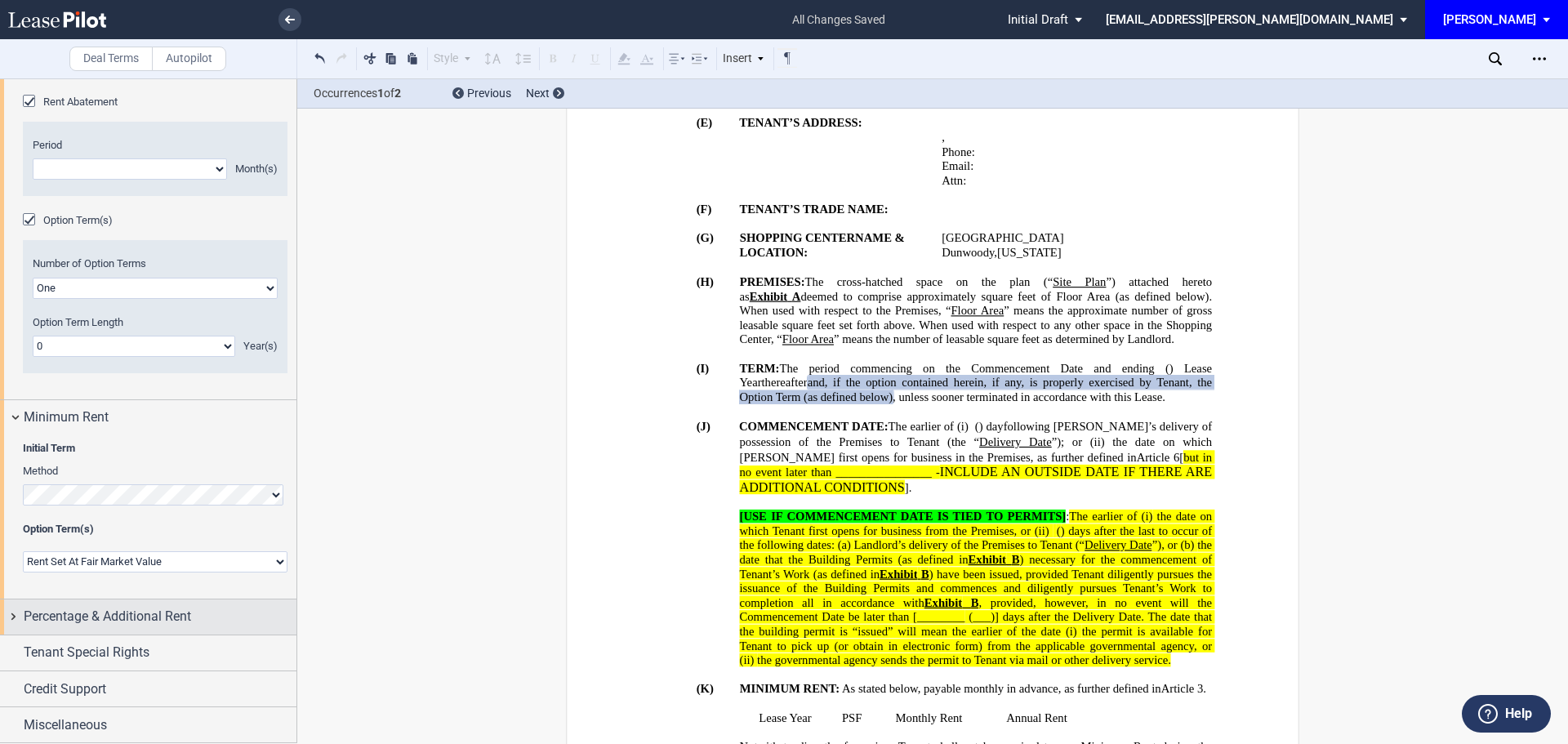
click at [100, 623] on span "Percentage & Additional Rent" at bounding box center [107, 617] width 167 height 20
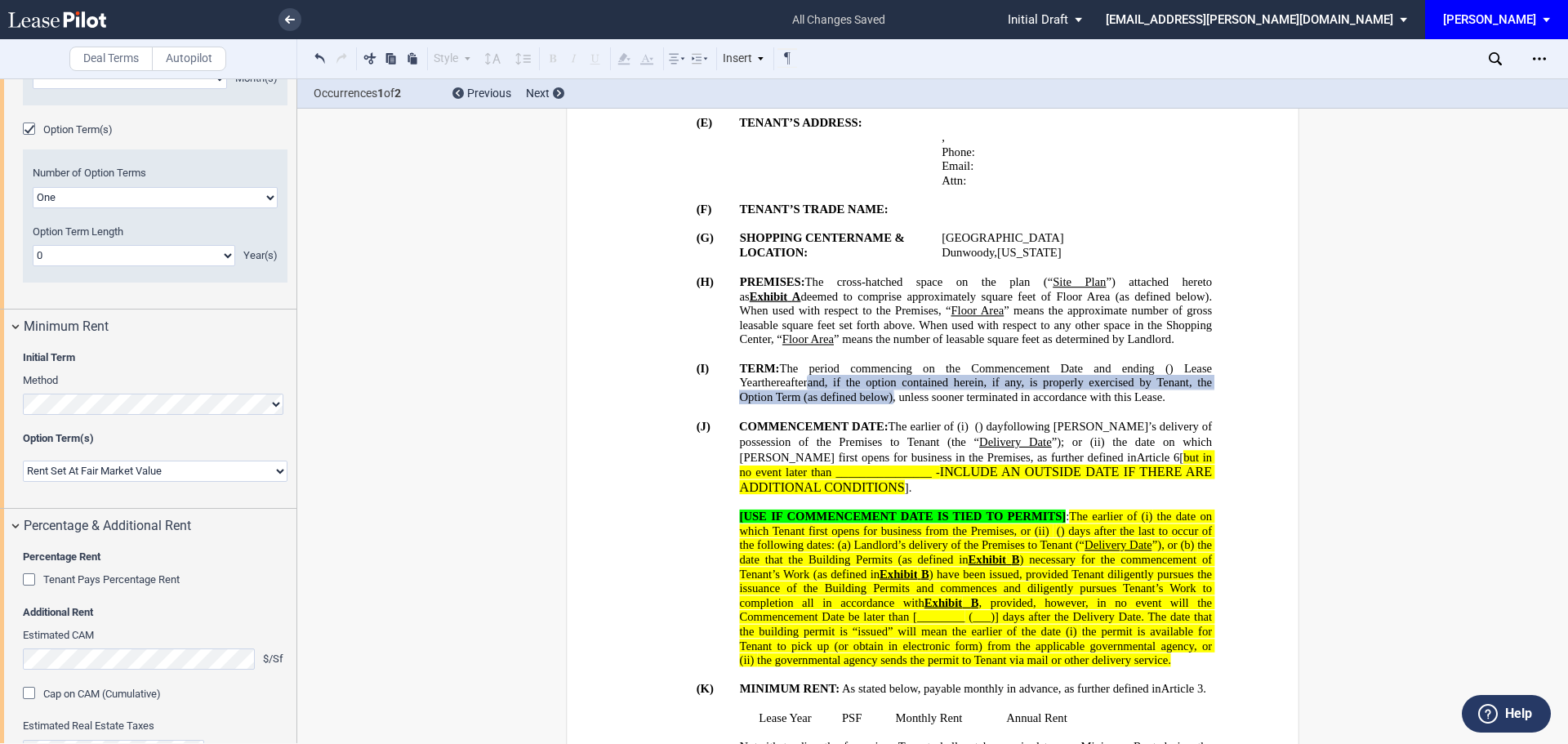
drag, startPoint x: 22, startPoint y: 674, endPoint x: 27, endPoint y: 652, distance: 22.6
click at [22, 673] on div "Percentage Rent Tenant Pays Percentage Rent Amount % Type of Breakpoint Natural…" at bounding box center [148, 722] width 296 height 357
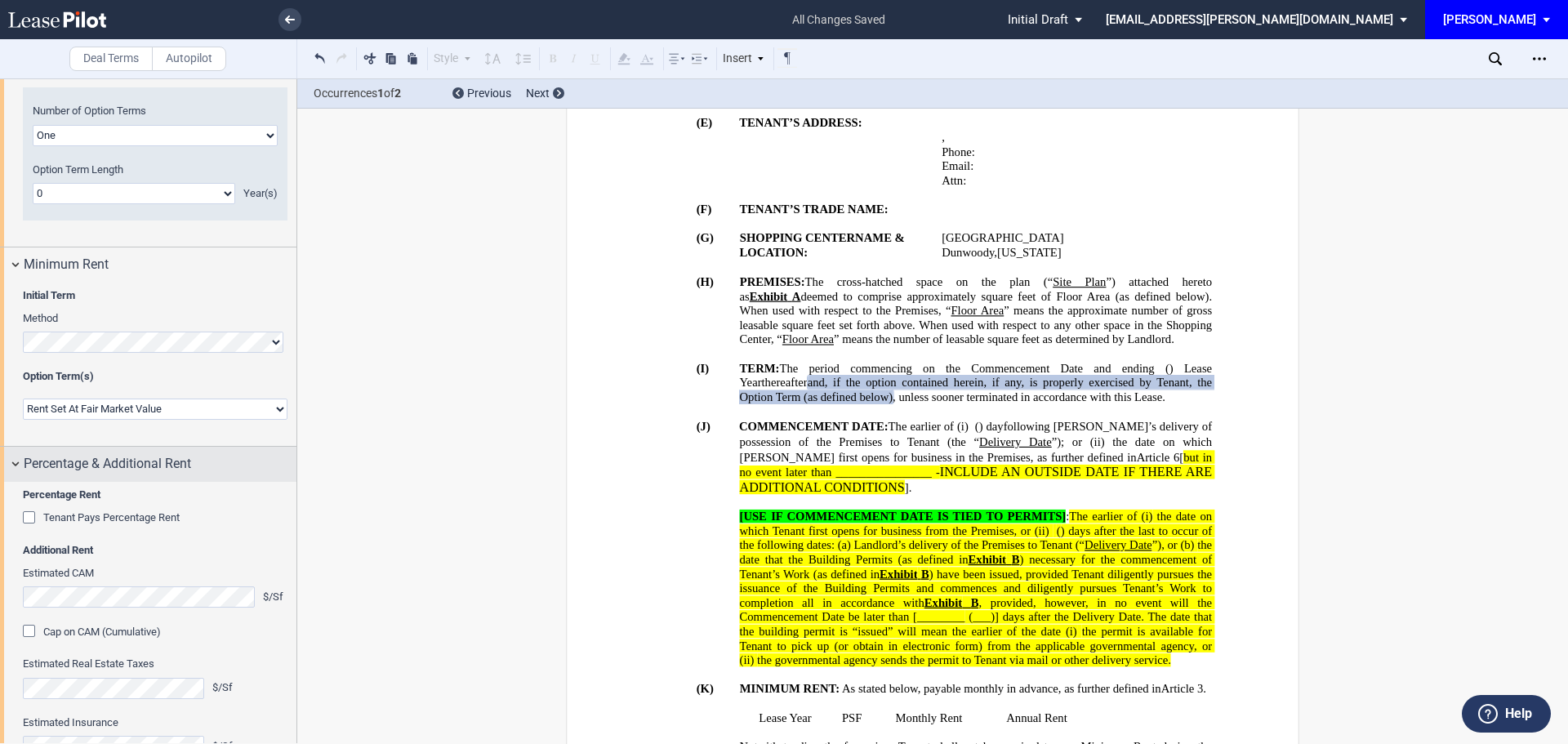
scroll to position [1829, 0]
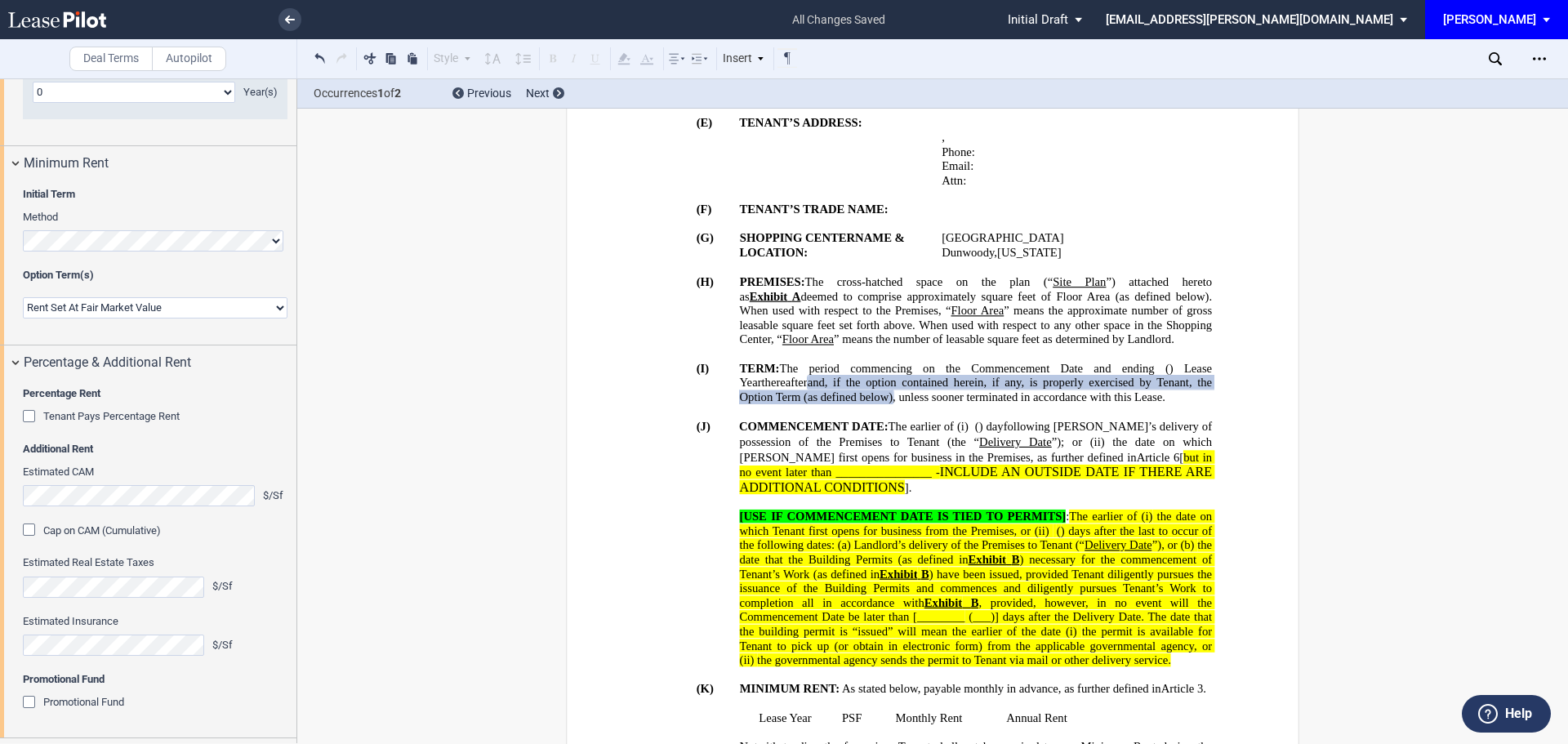
click at [26, 427] on div "Tenant Pays Percentage Rent" at bounding box center [31, 418] width 17 height 17
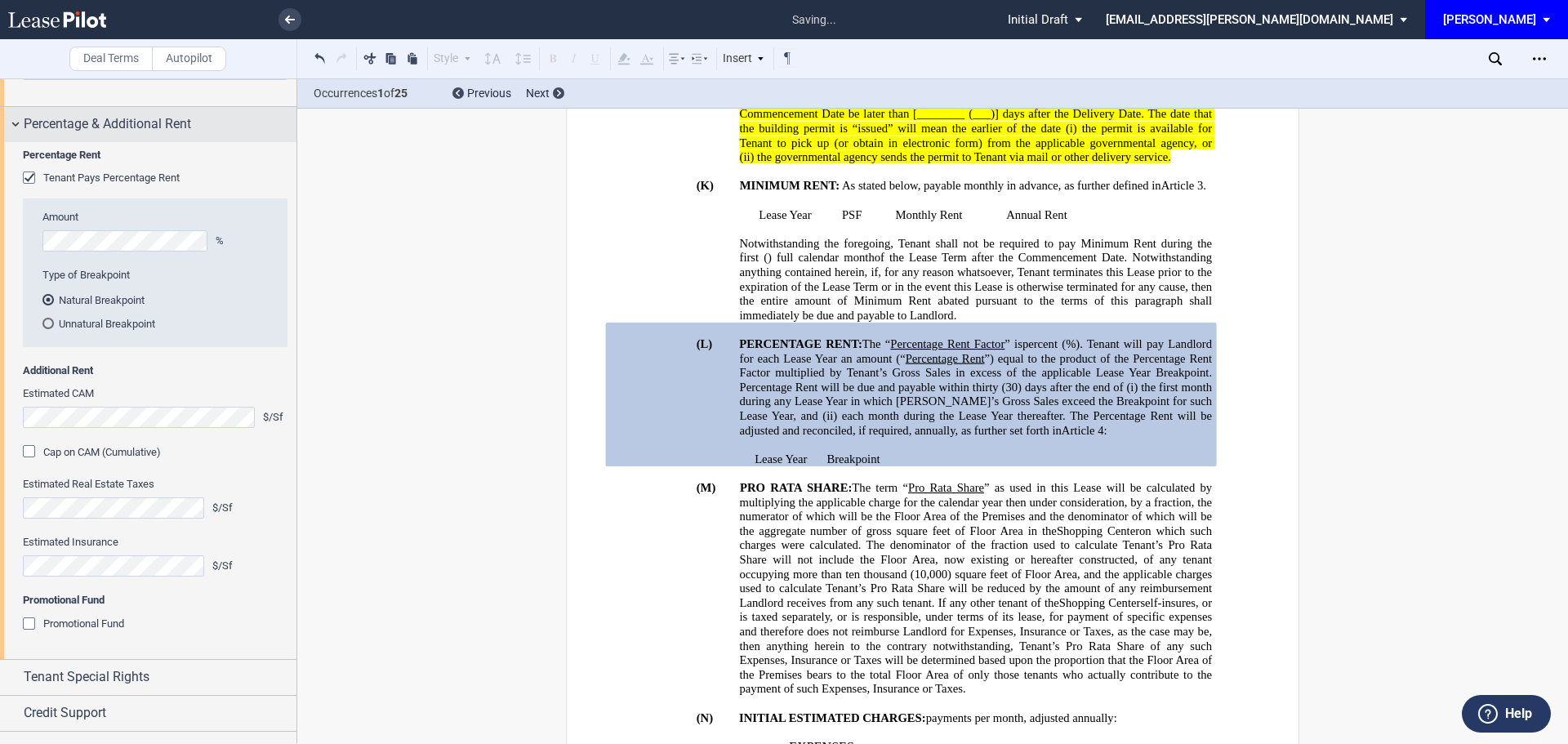
scroll to position [2074, 0]
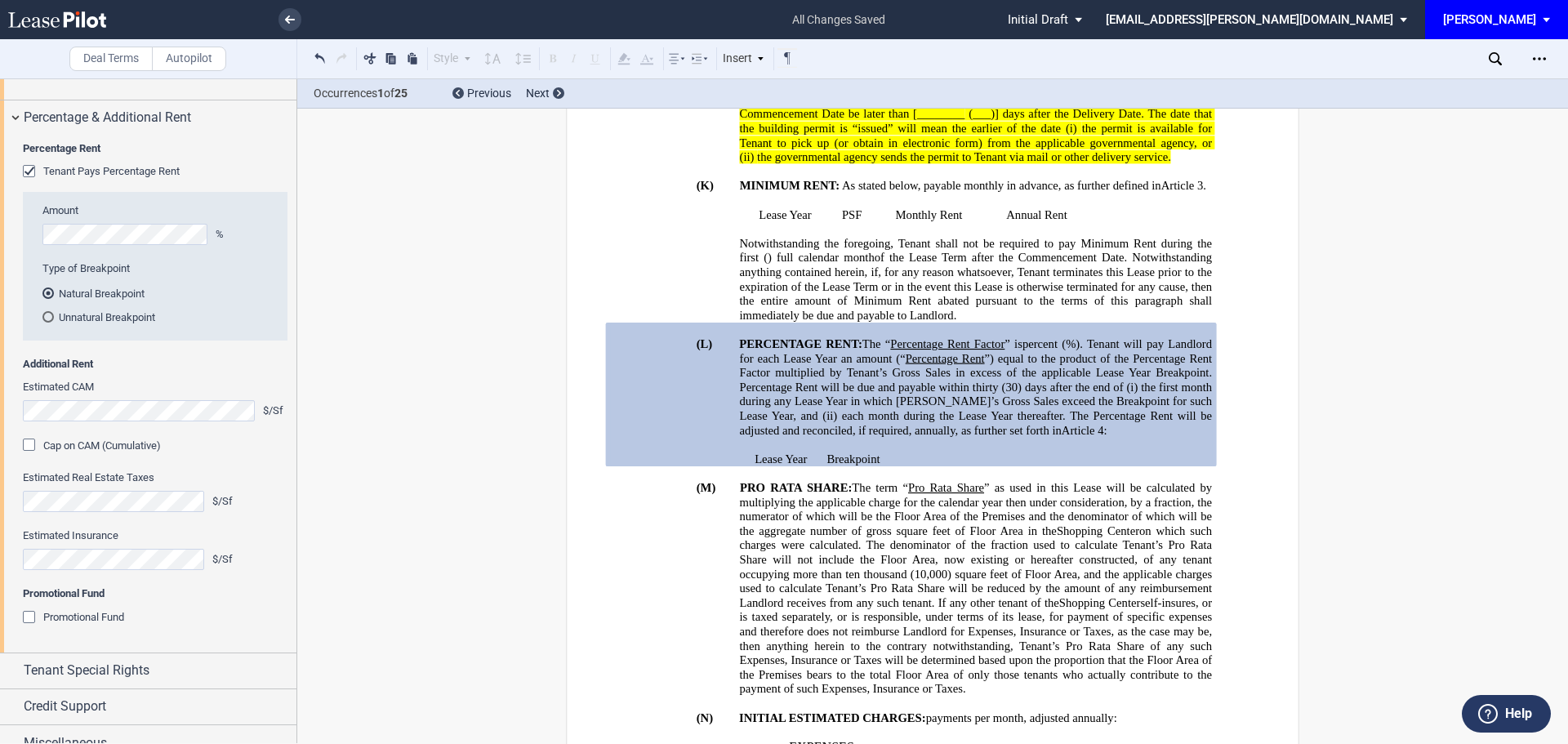
click at [35, 455] on div "Cap on CAM (Cumulative)" at bounding box center [31, 447] width 17 height 17
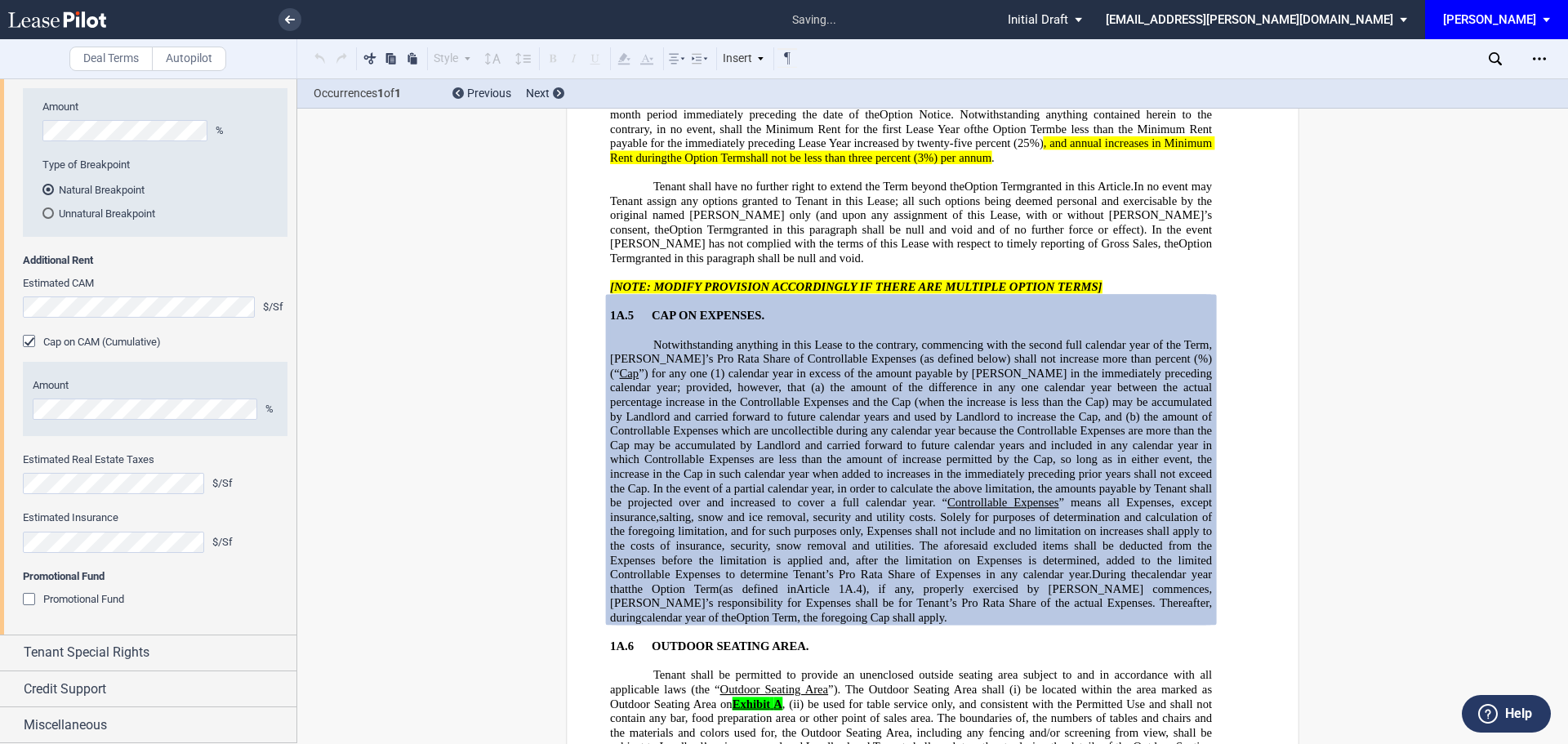
scroll to position [2237, 0]
click at [25, 610] on div "Promotional Fund" at bounding box center [31, 602] width 17 height 17
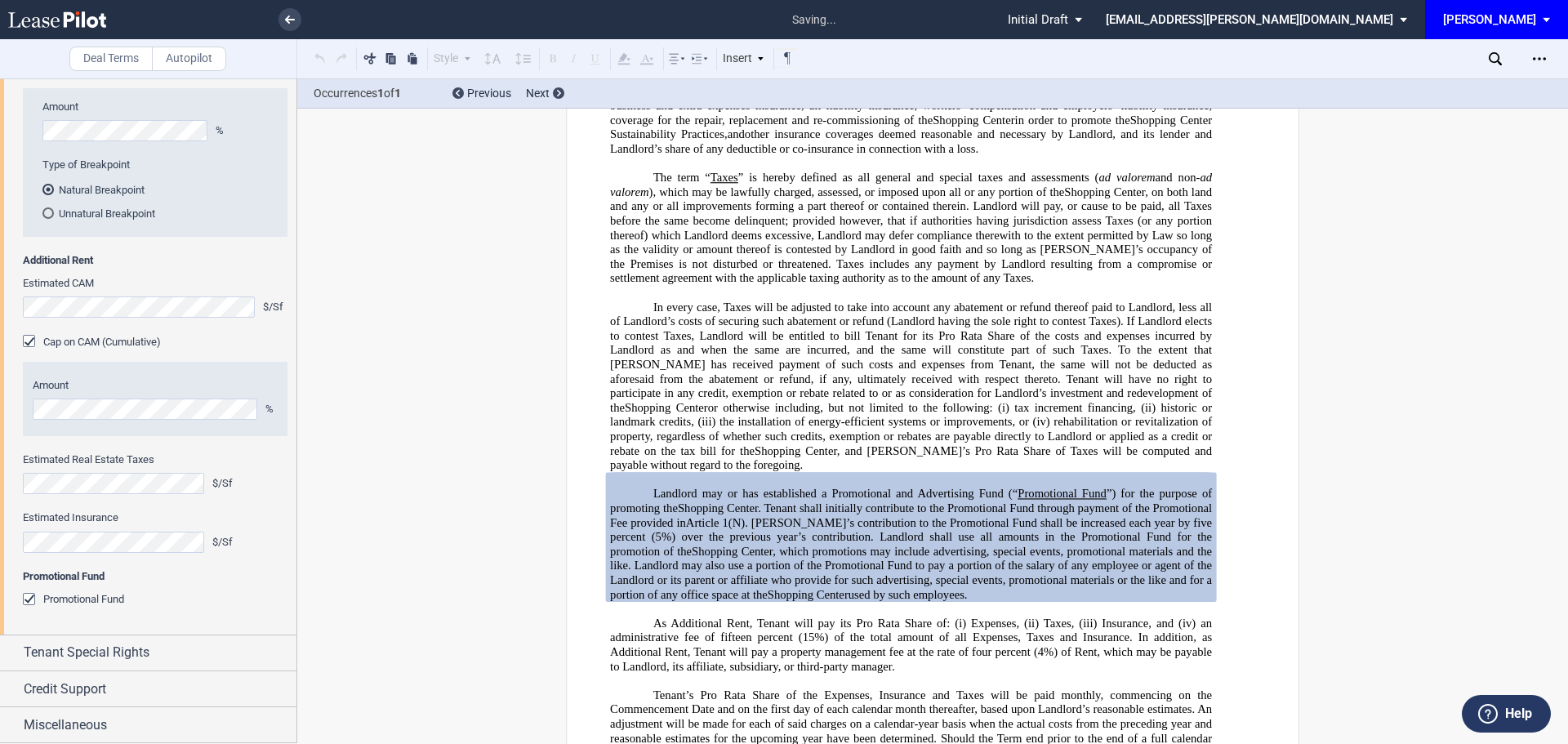
scroll to position [2268, 0]
click at [94, 649] on span "Tenant Special Rights" at bounding box center [86, 653] width 126 height 20
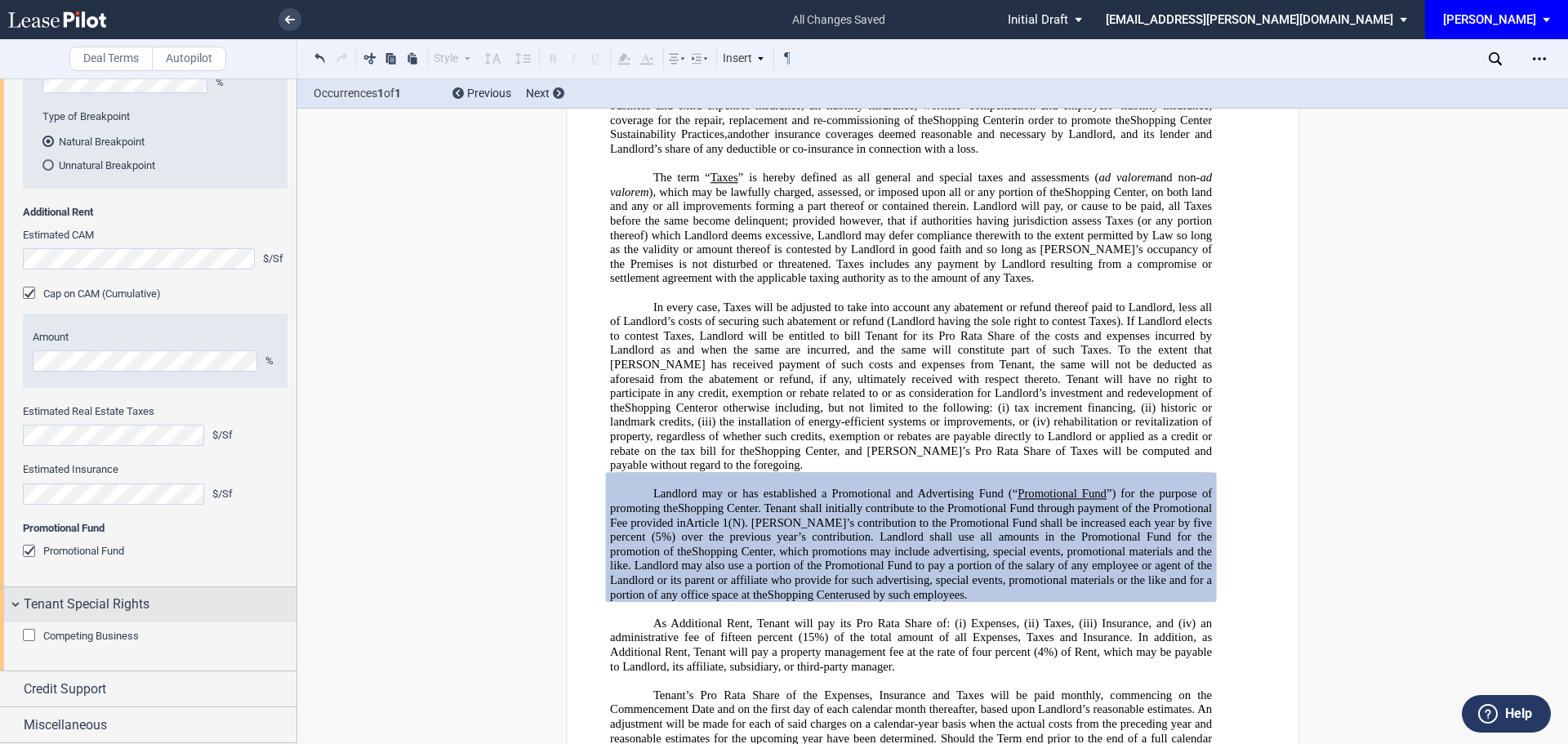
drag, startPoint x: 32, startPoint y: 684, endPoint x: 30, endPoint y: 668, distance: 16.1
click at [32, 646] on div "Competing Business" at bounding box center [31, 637] width 17 height 17
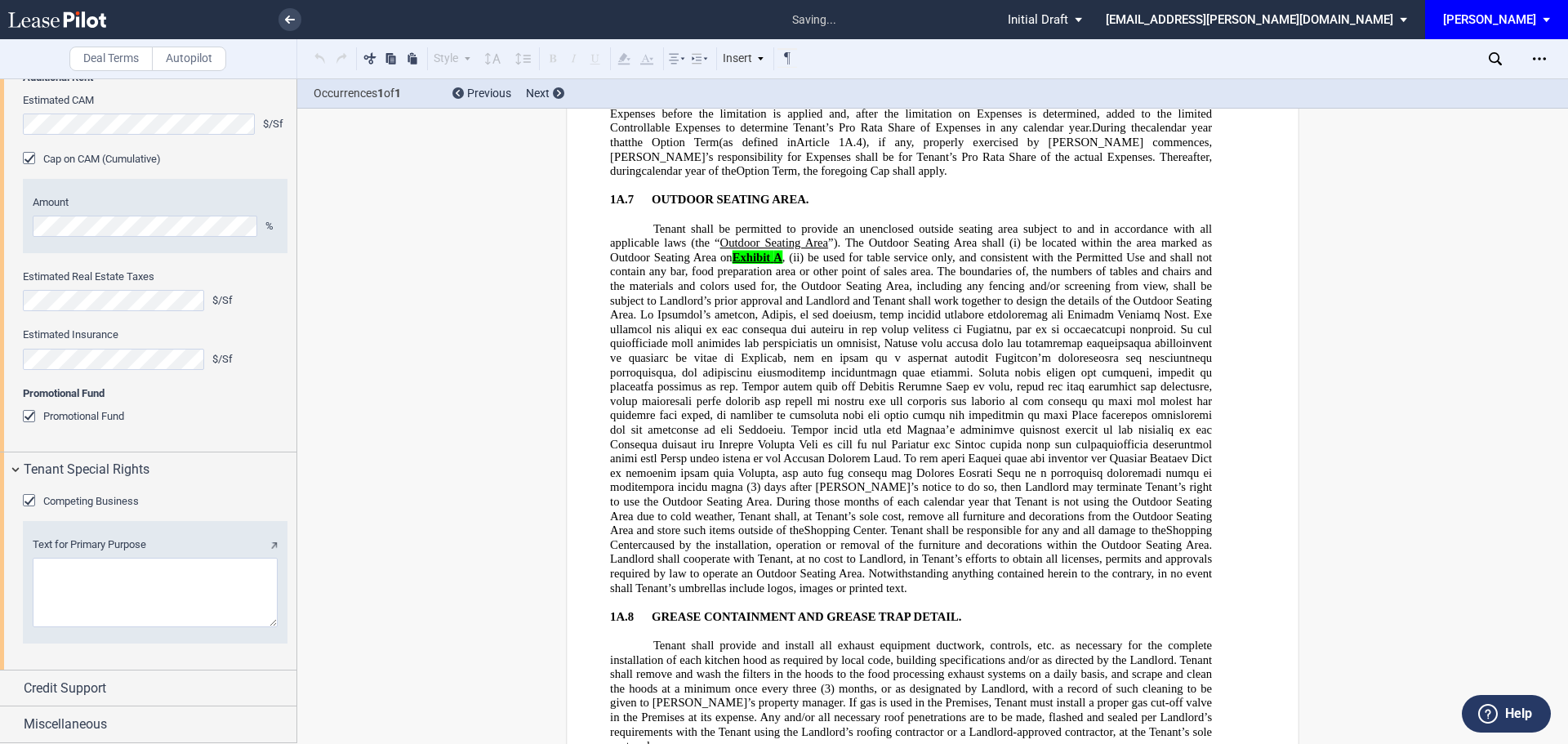
scroll to position [6963, 0]
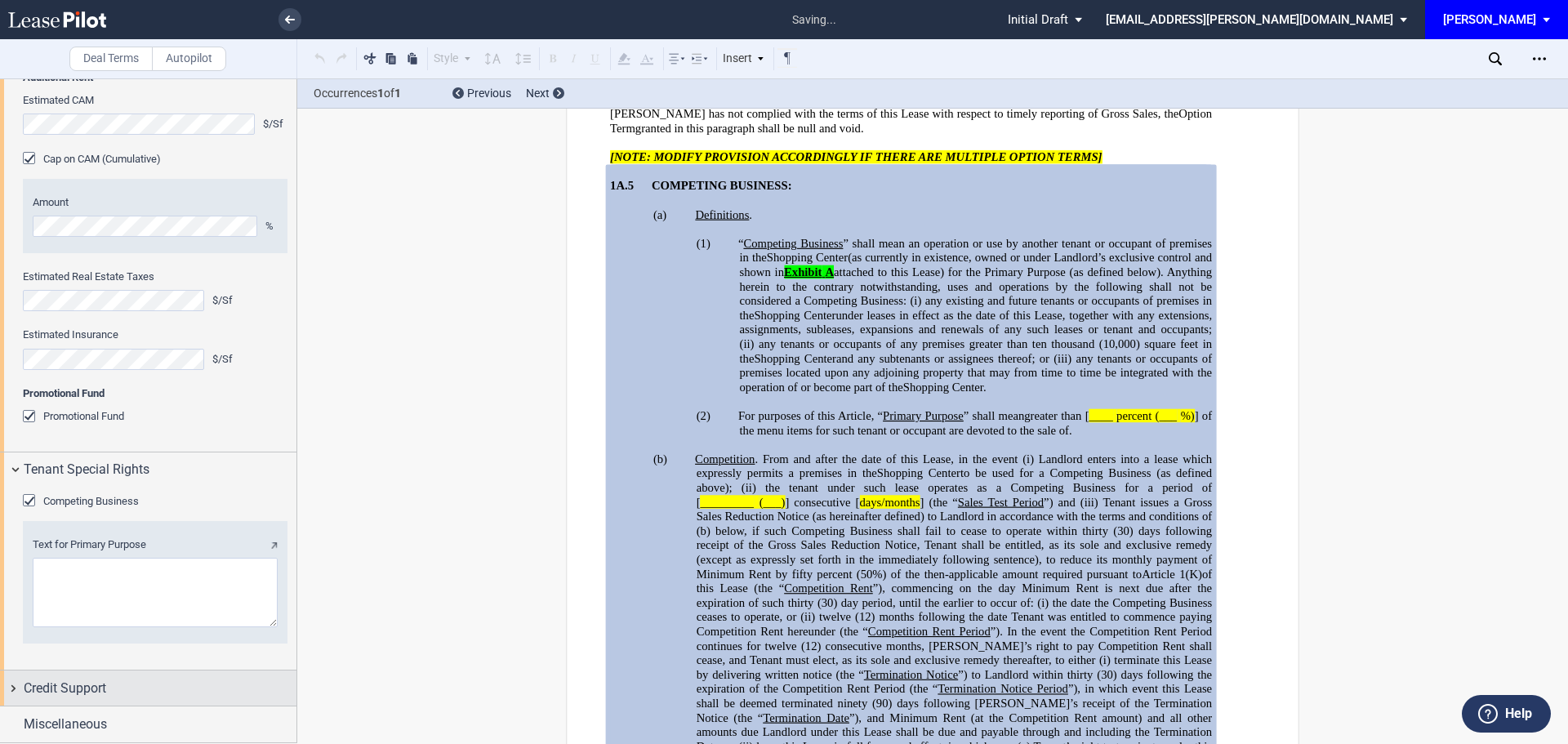
drag, startPoint x: 49, startPoint y: 690, endPoint x: 47, endPoint y: 681, distance: 9.2
click at [50, 689] on span "Credit Support" at bounding box center [64, 689] width 82 height 20
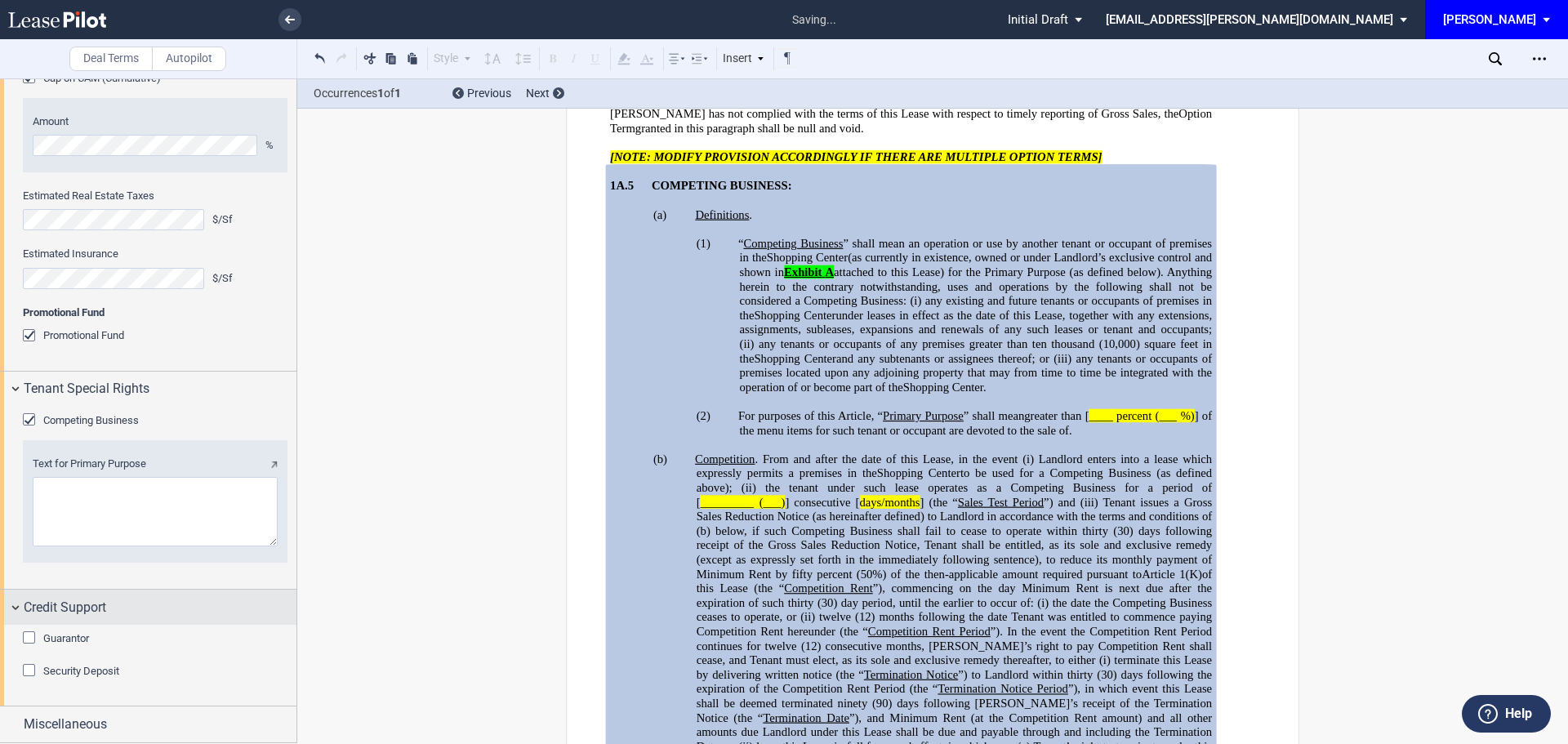
scroll to position [2531, 0]
click at [28, 637] on div "Guarantor" at bounding box center [31, 640] width 17 height 17
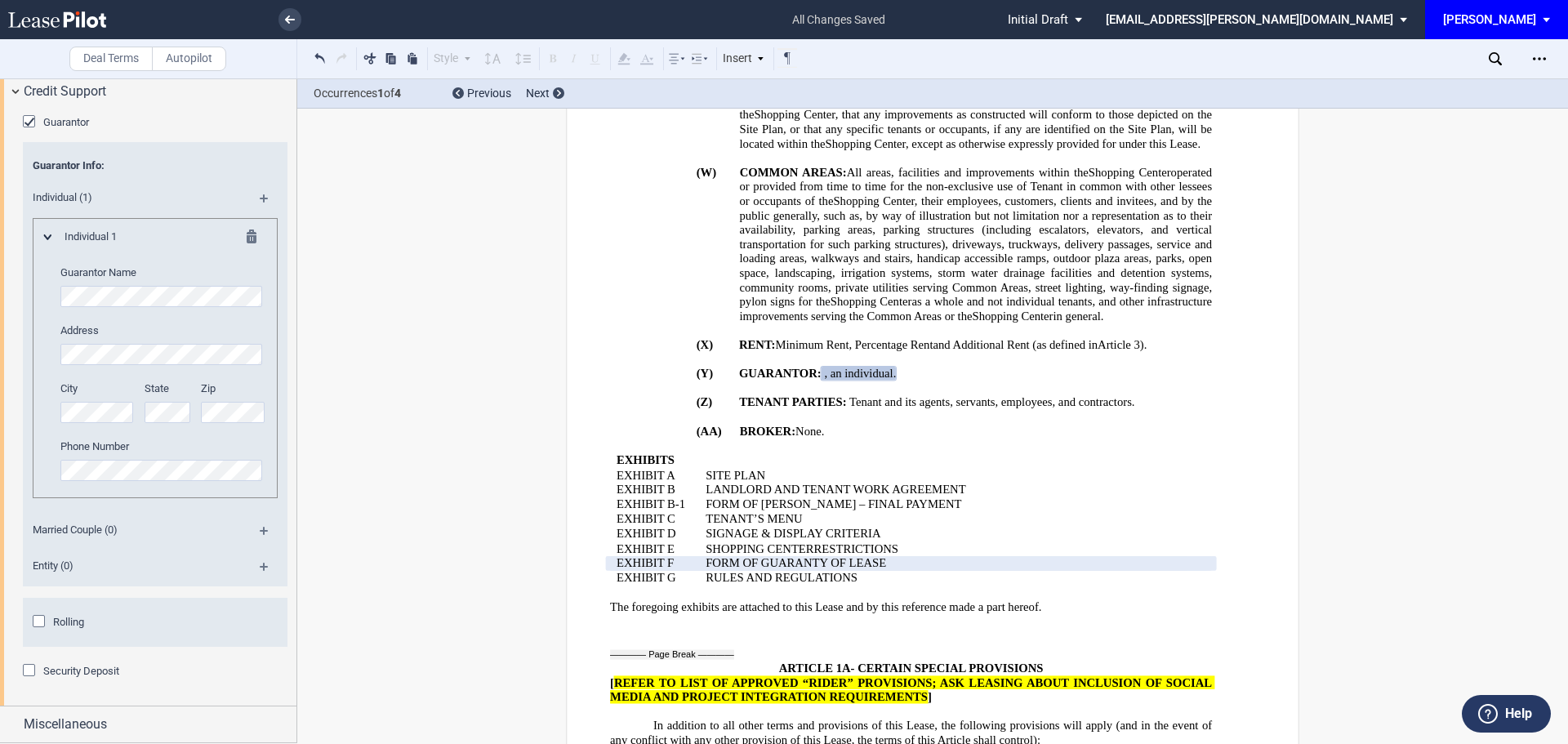
scroll to position [3048, 0]
click at [37, 620] on div "Rolling" at bounding box center [41, 623] width 17 height 17
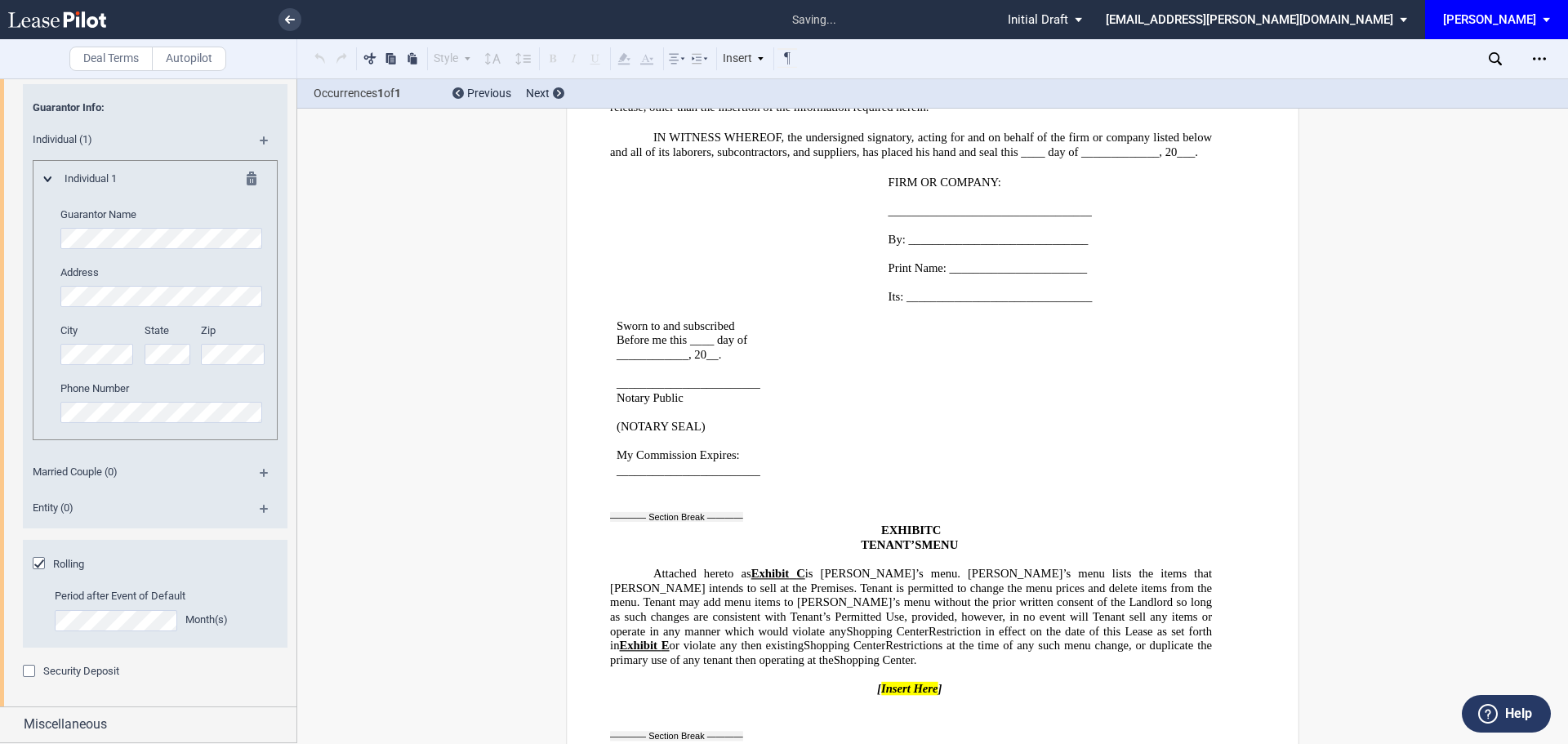
scroll to position [39780, 0]
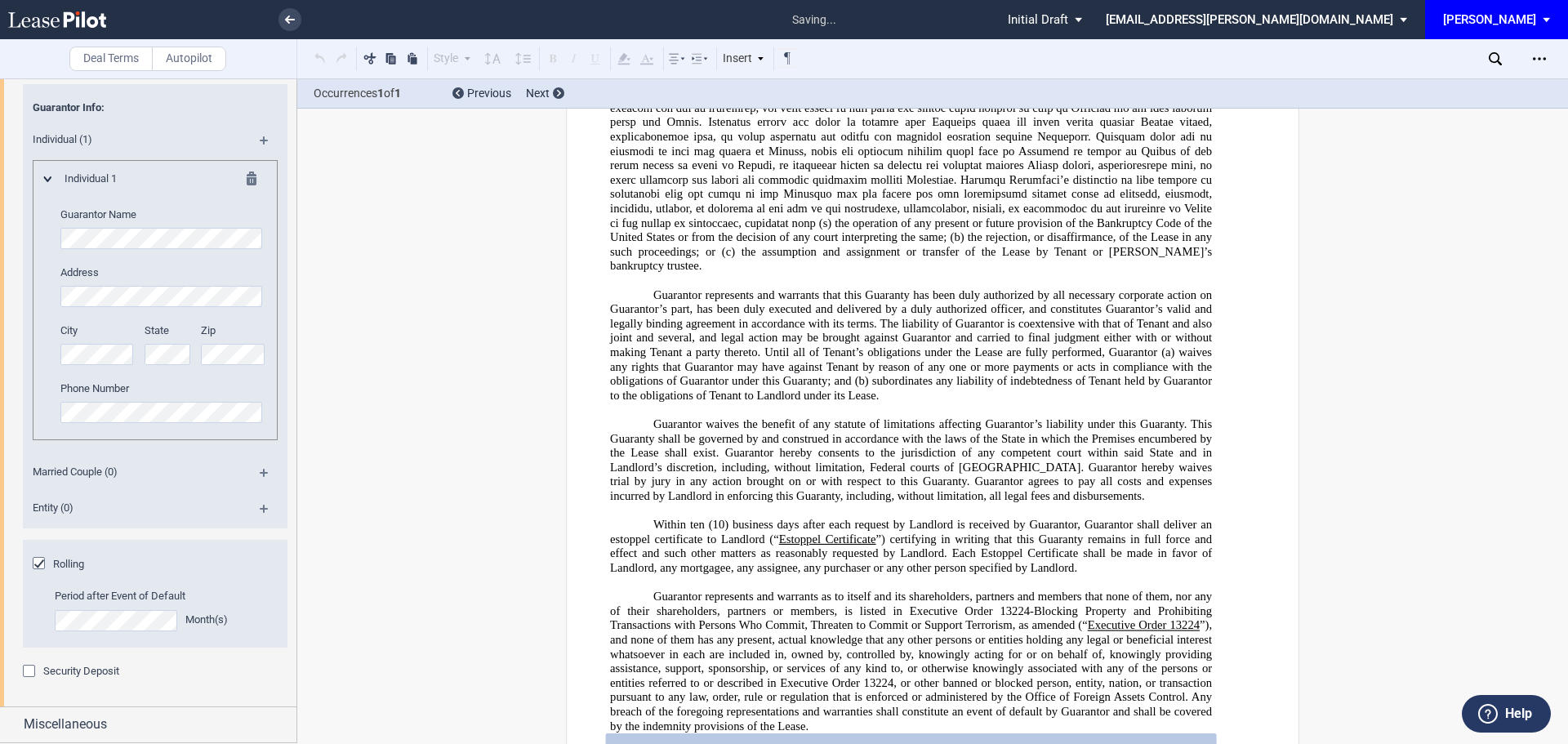
click at [35, 682] on div "Security Deposit" at bounding box center [31, 673] width 17 height 17
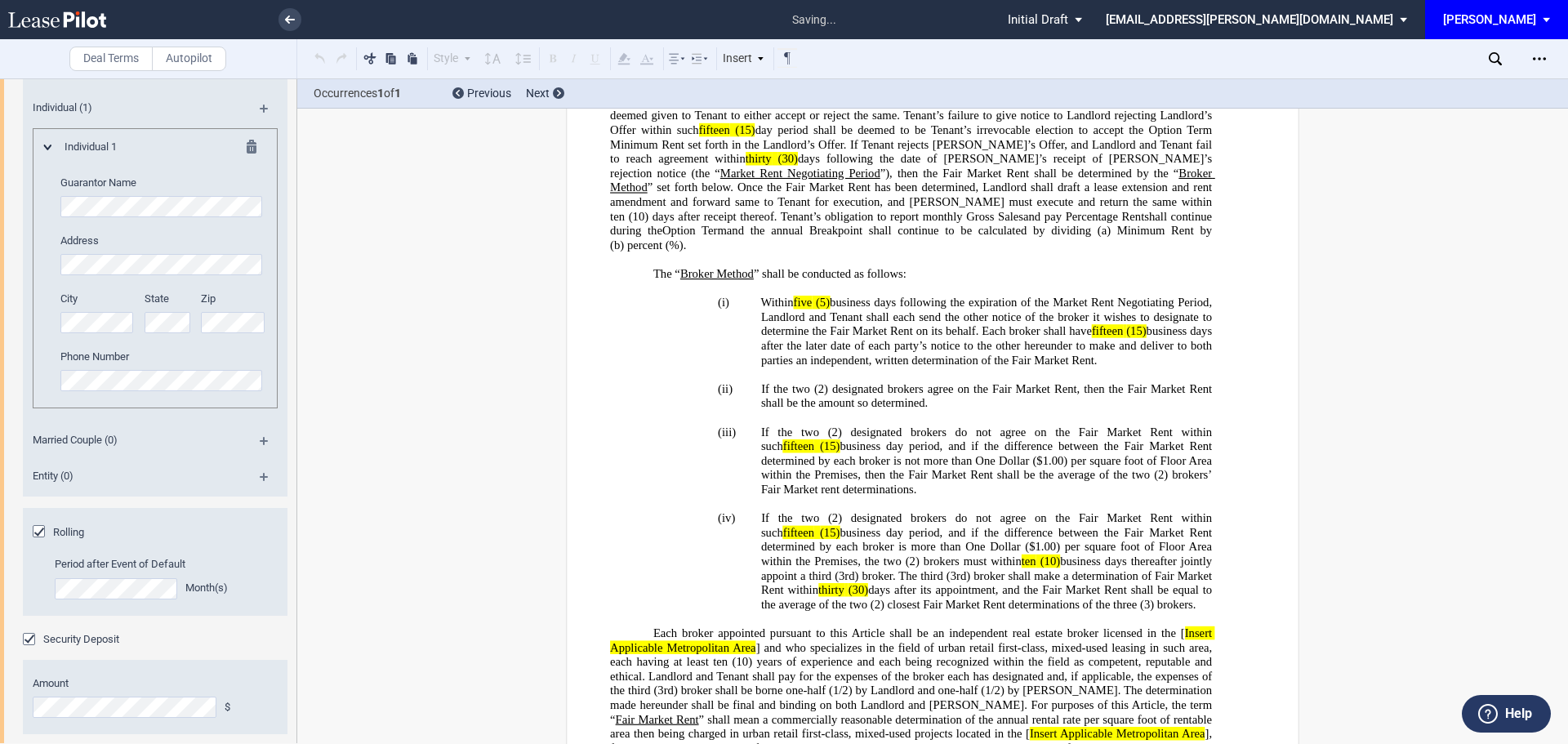
scroll to position [3192, 0]
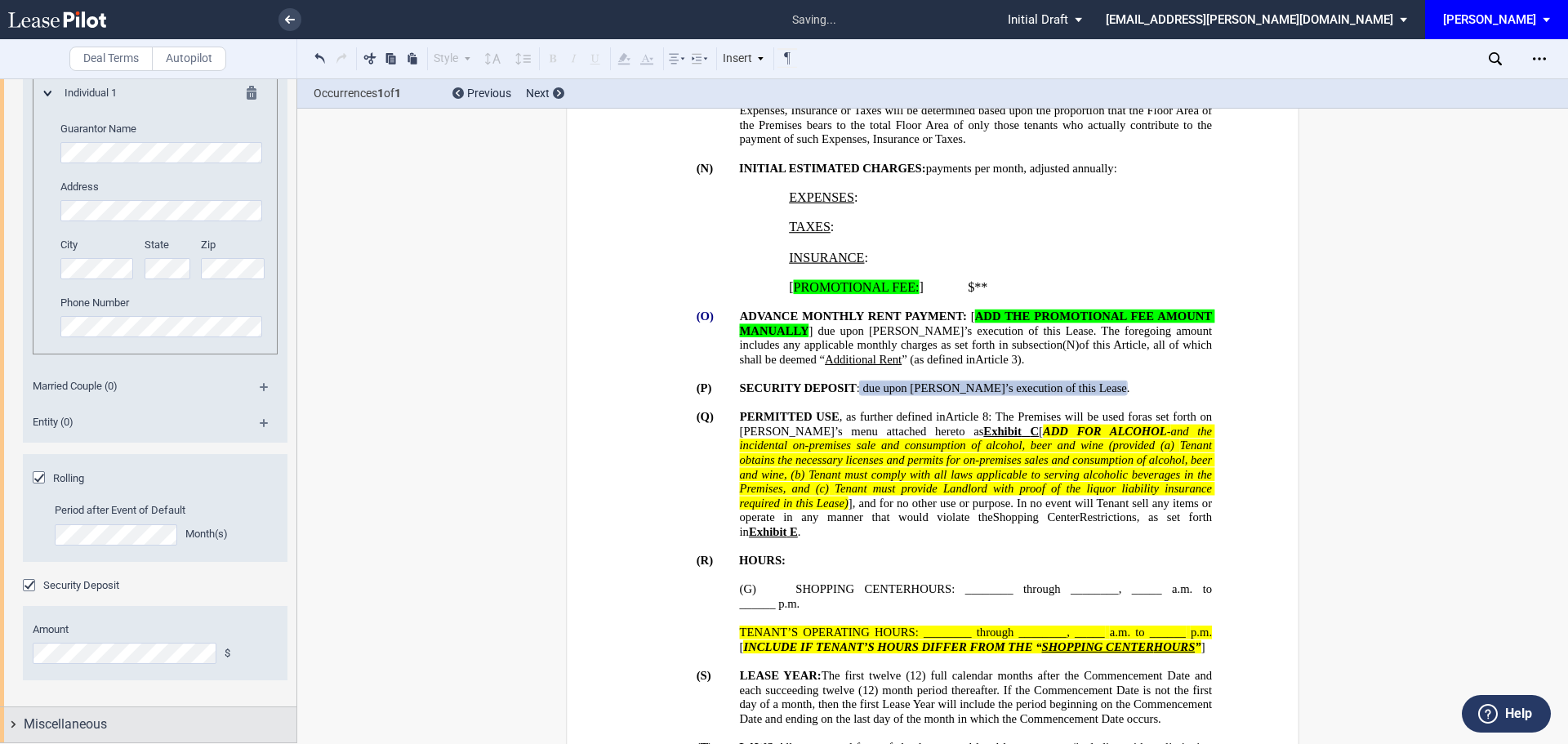
click at [58, 721] on span "Miscellaneous" at bounding box center [65, 725] width 83 height 20
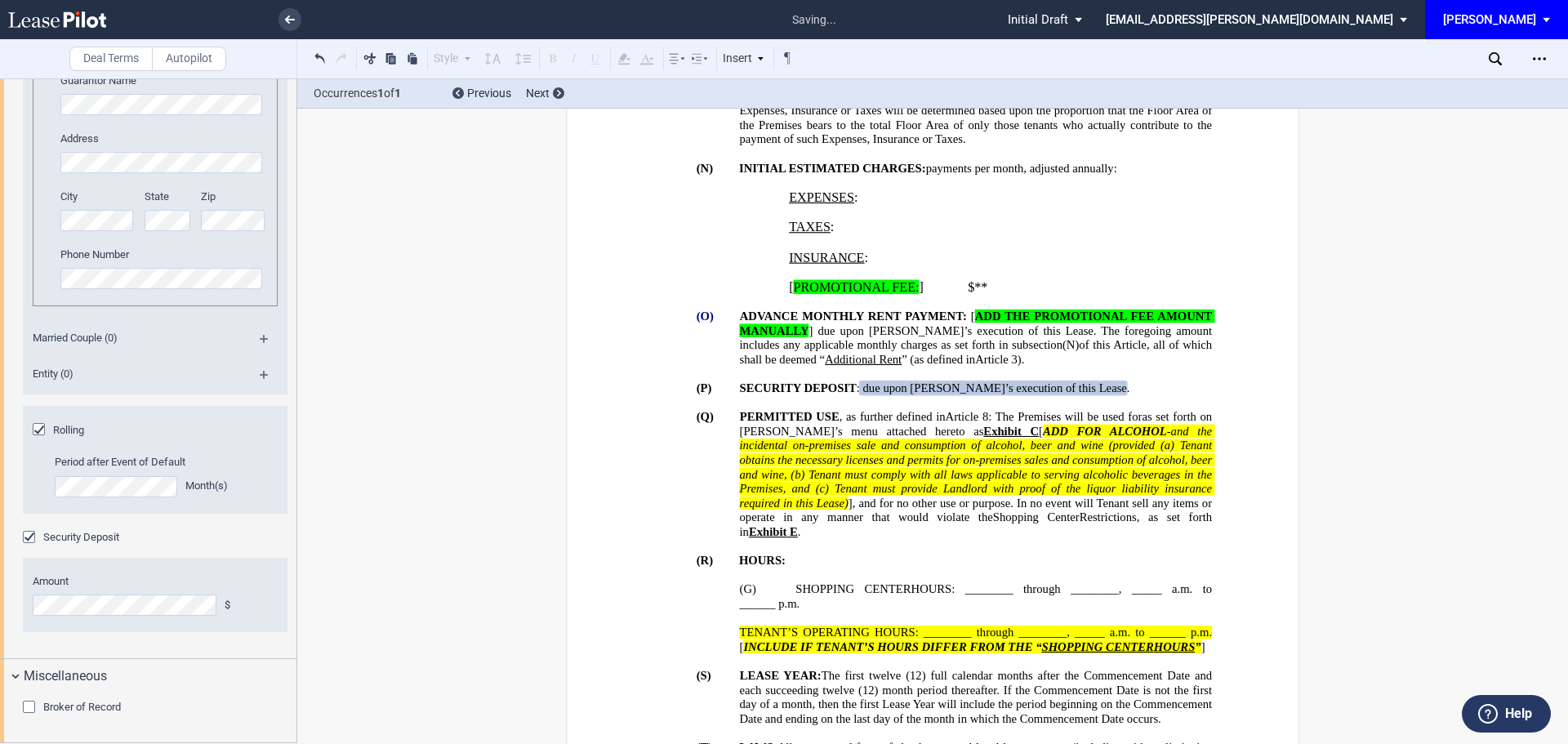
scroll to position [3240, 0]
click at [17, 702] on div "Broker of Record Name" at bounding box center [148, 719] width 296 height 48
click at [22, 710] on div "Broker of Record" at bounding box center [31, 709] width 17 height 17
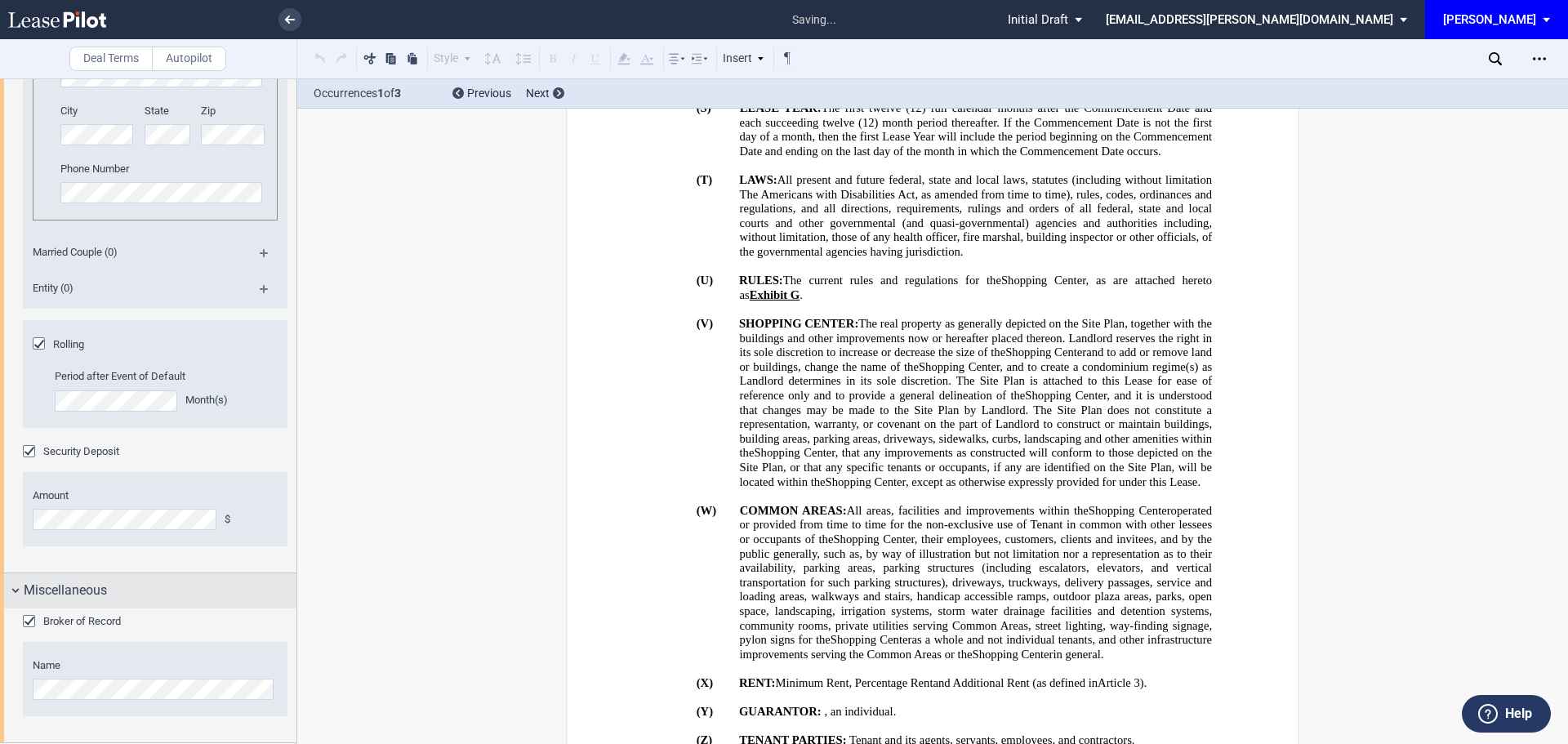
scroll to position [3326, 0]
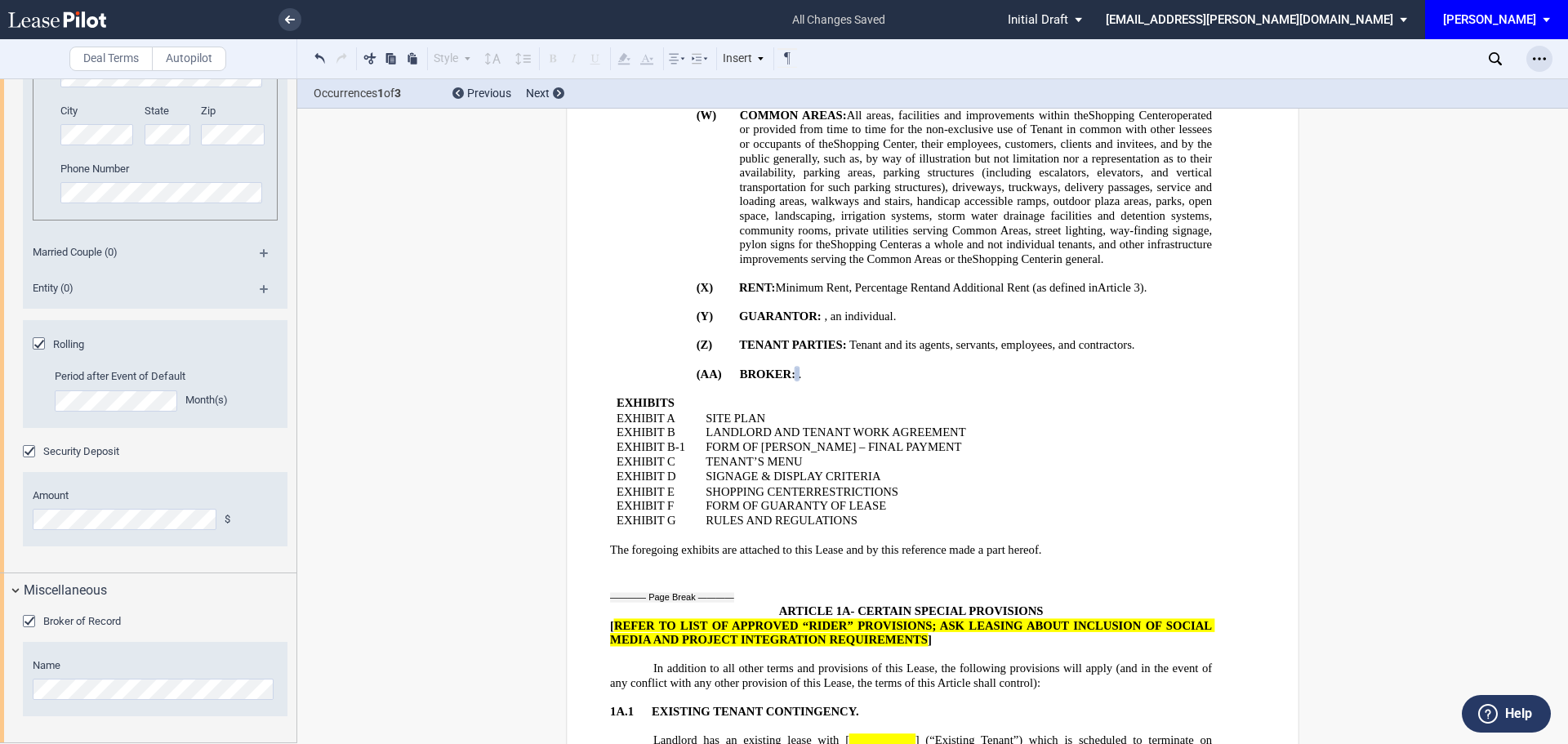
click at [1536, 62] on icon "Open Lease options menu" at bounding box center [1540, 59] width 13 height 13
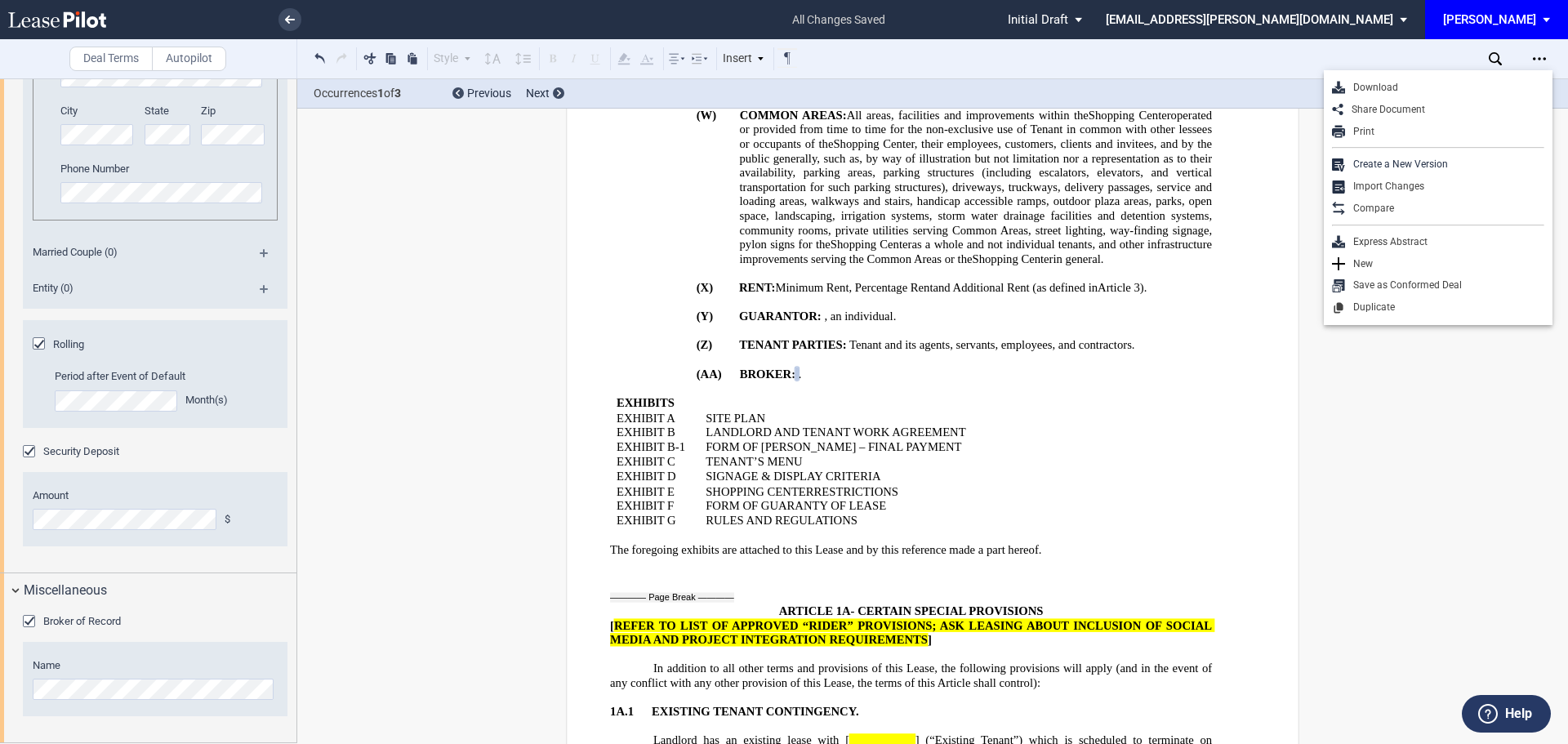
click at [1366, 87] on div "Download" at bounding box center [1444, 87] width 199 height 14
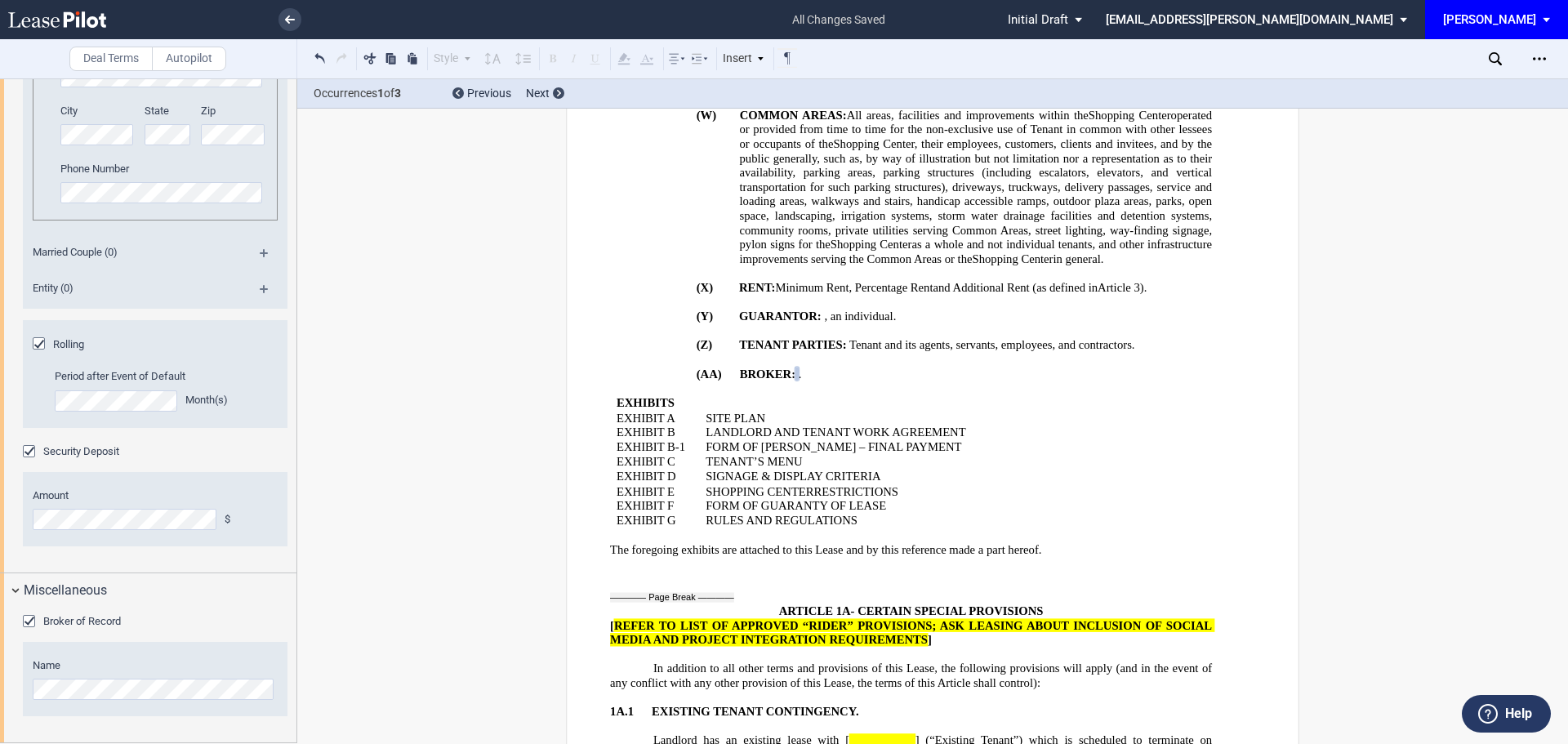
drag, startPoint x: 1545, startPoint y: 63, endPoint x: 928, endPoint y: 107, distance: 618.6
click at [1543, 63] on icon "Open Lease options menu" at bounding box center [1540, 59] width 13 height 13
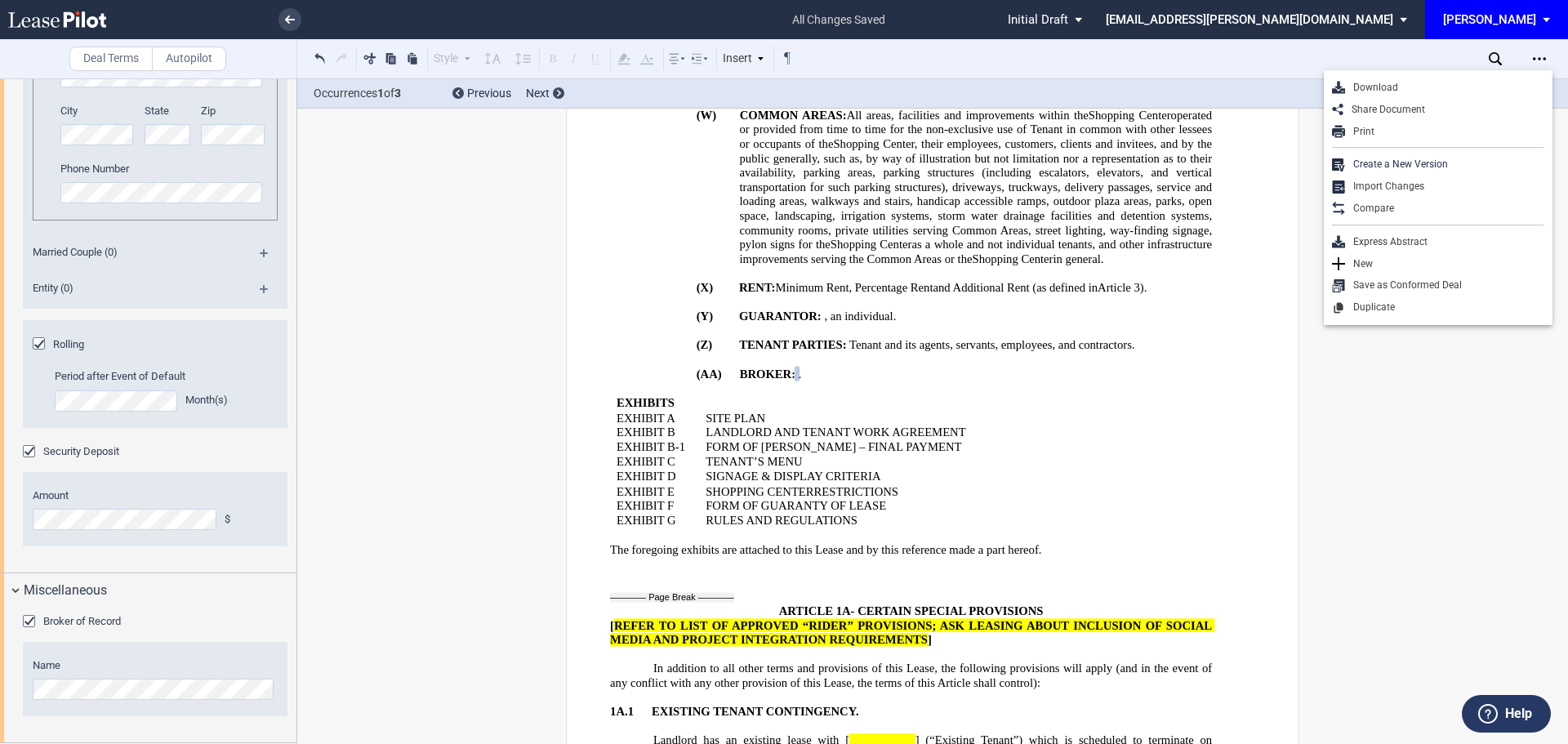
drag, startPoint x: 1436, startPoint y: 582, endPoint x: 7, endPoint y: 168, distance: 1487.8
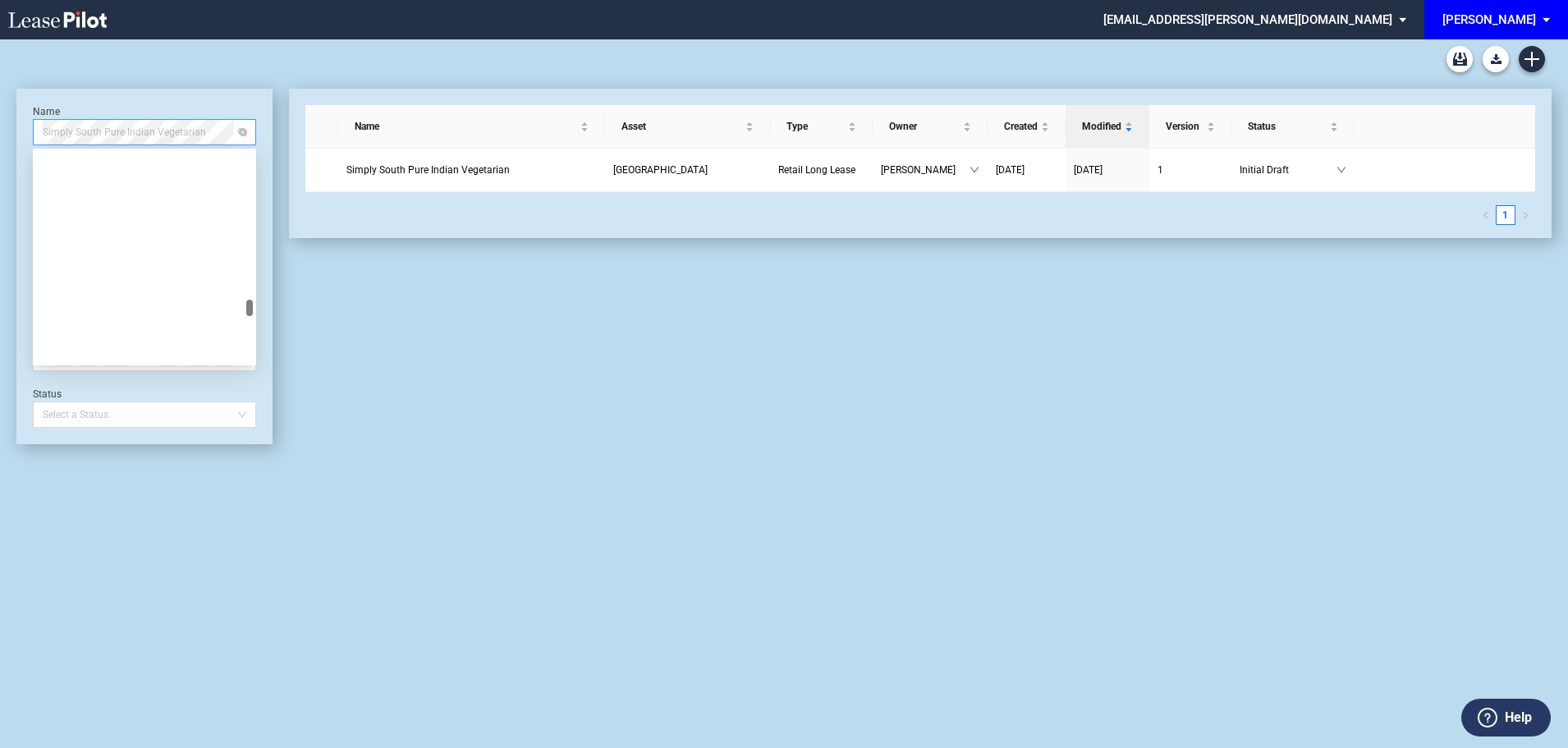
scroll to position [13380, 0]
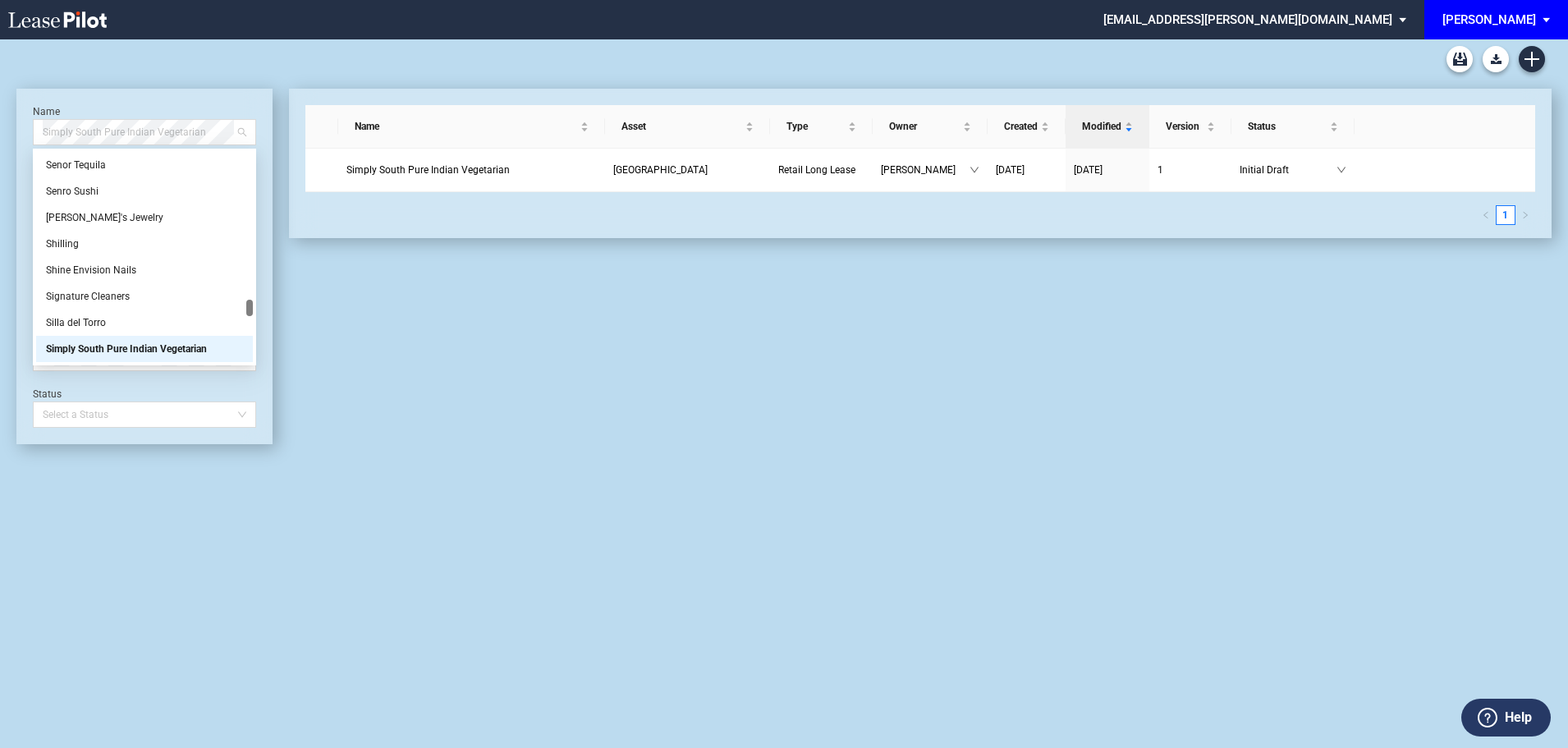
drag, startPoint x: 213, startPoint y: 132, endPoint x: 19, endPoint y: 132, distance: 194.0
click at [19, 132] on div "Name Simply South Pure Indian Vegetarian Asset Park Place Type Select Type Owne…" at bounding box center [145, 266] width 256 height 356
click at [93, 143] on span "Simply South Pure Indian Vegetarian" at bounding box center [144, 132] width 203 height 24
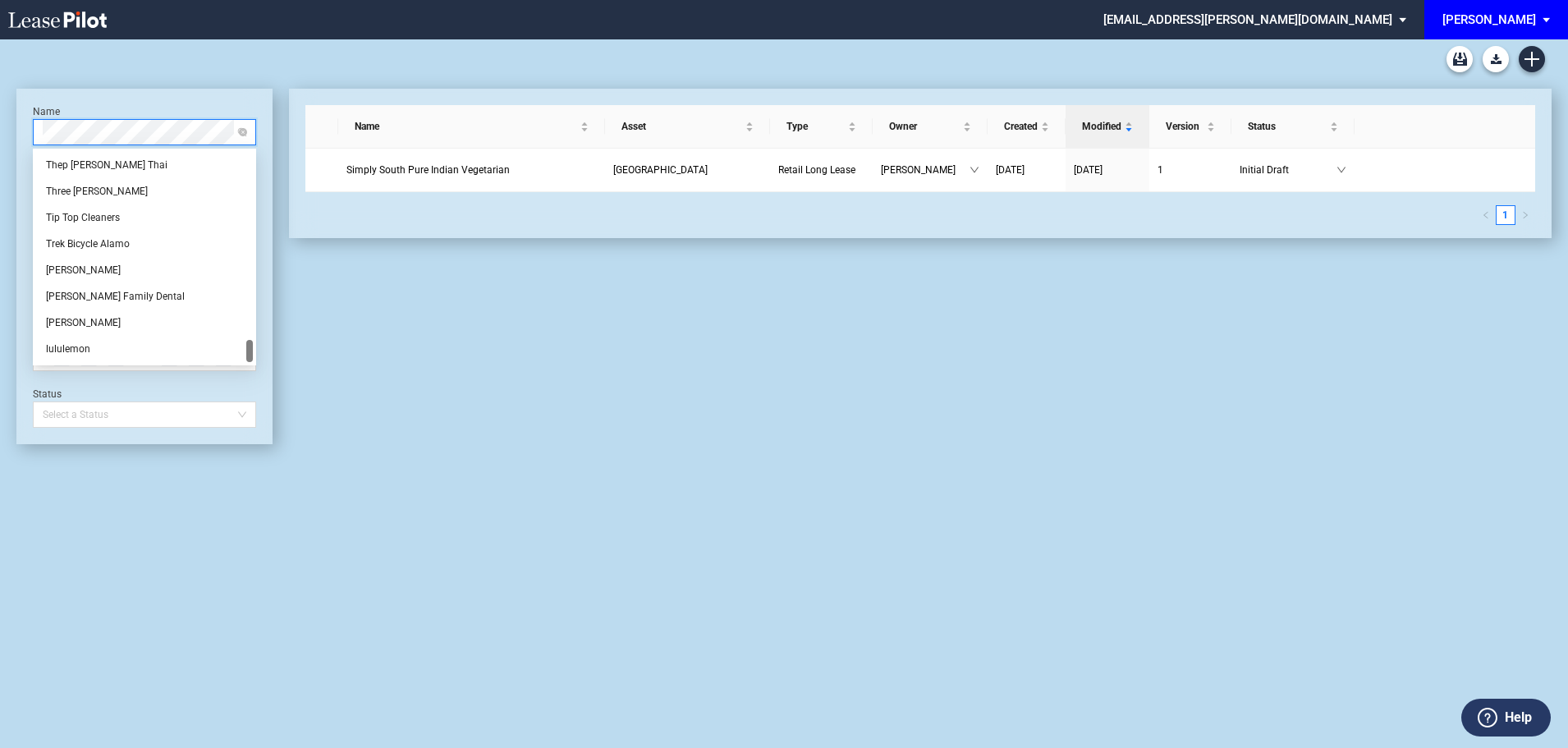
scroll to position [0, 0]
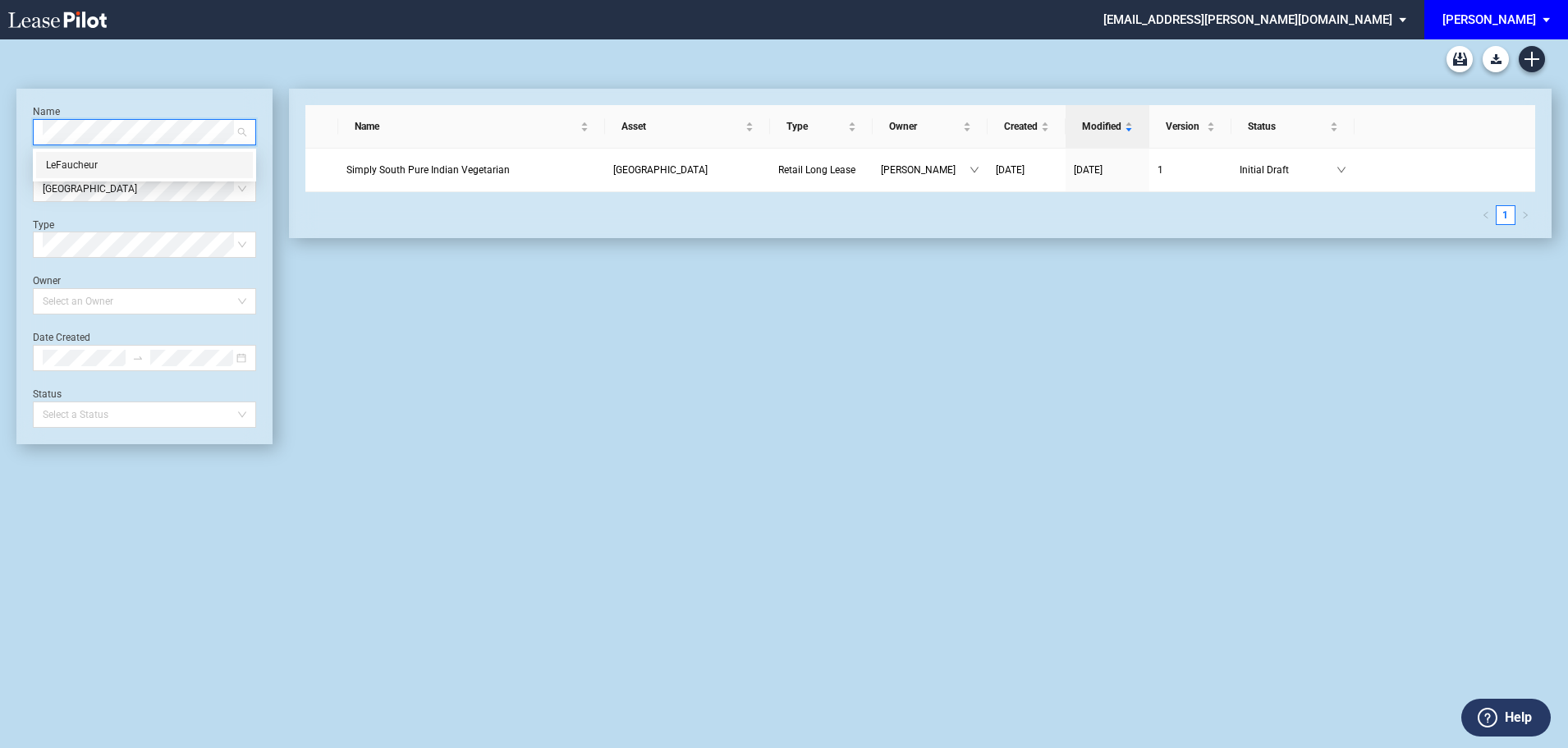
click at [74, 172] on div "LeFaucheur" at bounding box center [144, 165] width 197 height 17
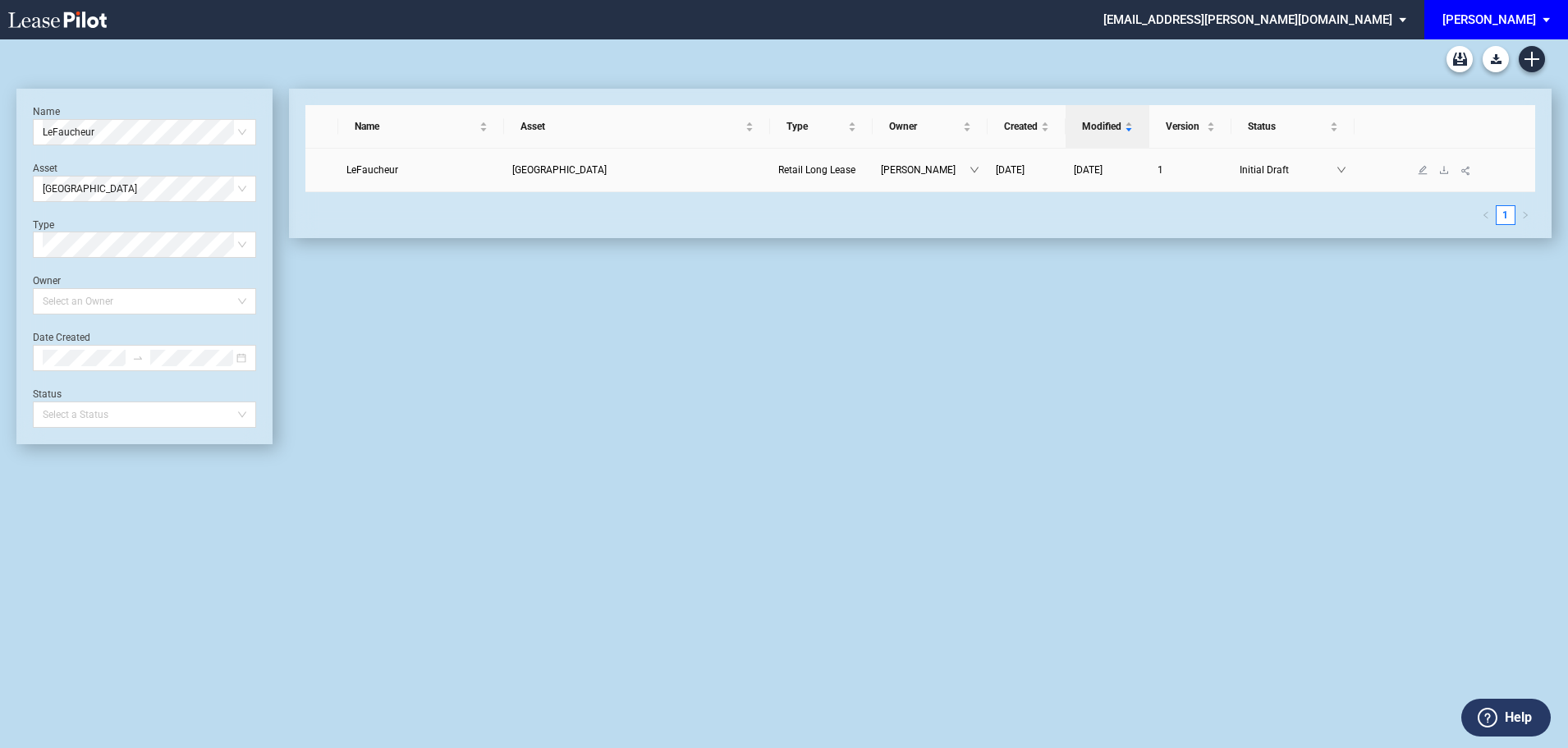
click at [357, 171] on span "LeFaucheur" at bounding box center [373, 170] width 52 height 12
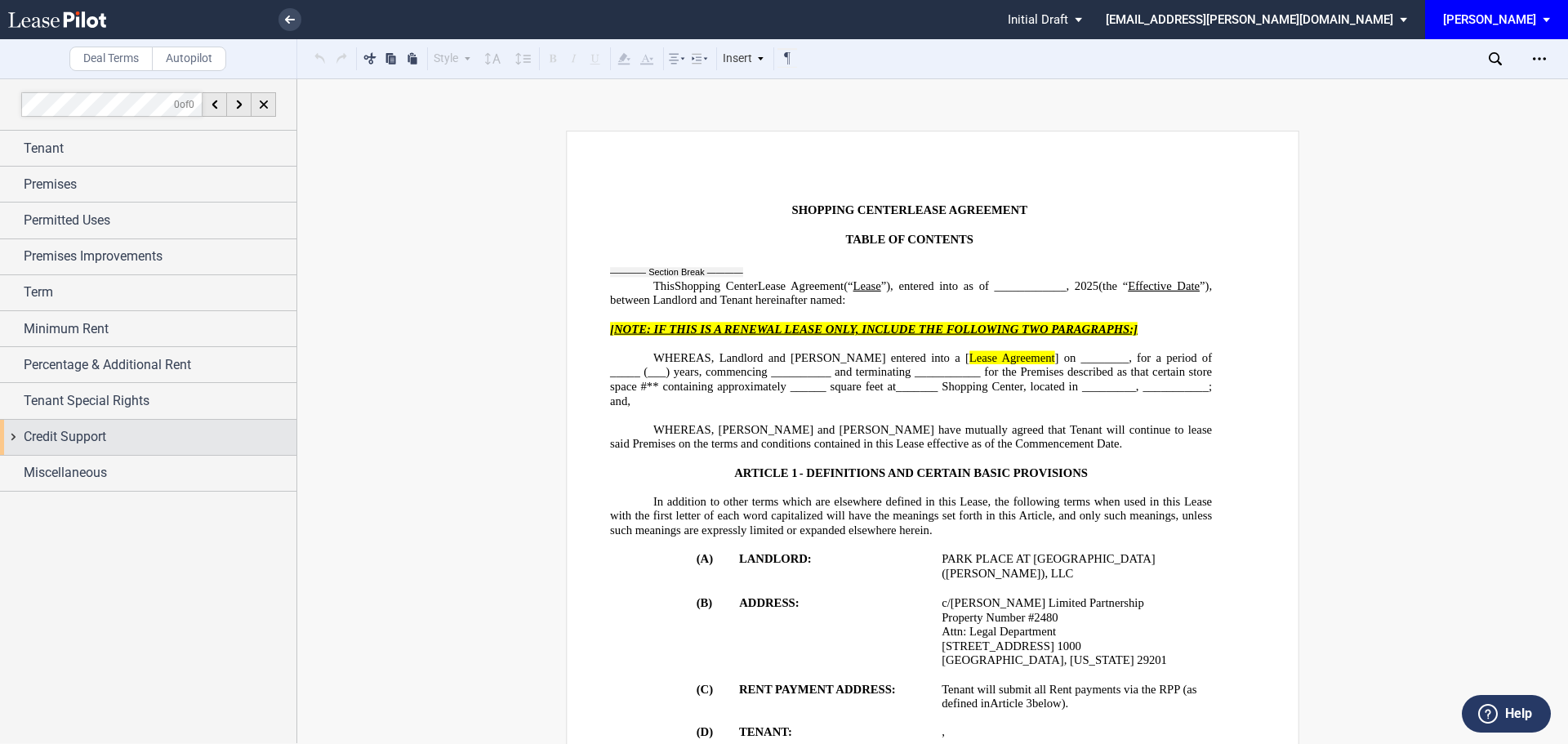
click at [97, 430] on span "Credit Support" at bounding box center [64, 437] width 82 height 20
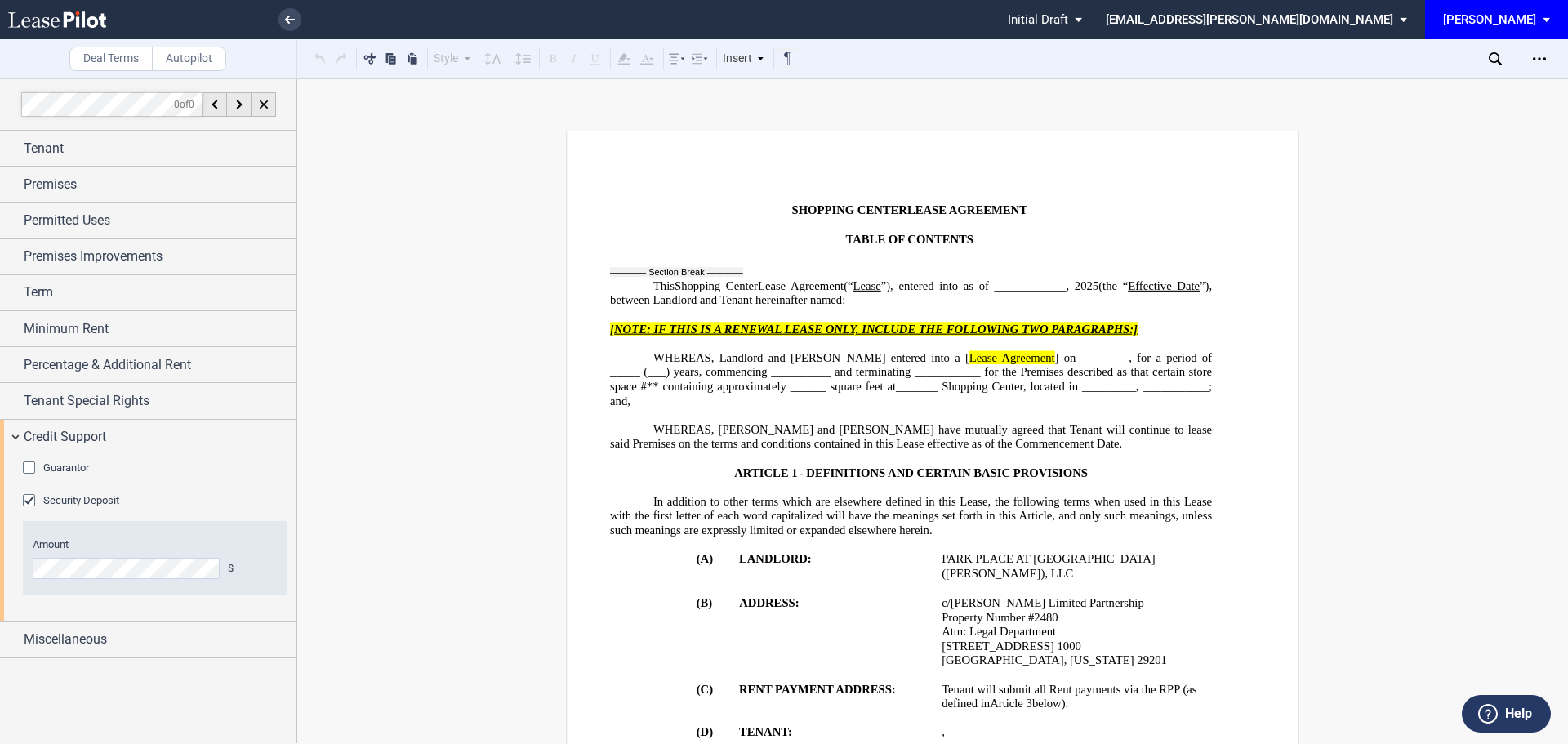
click at [30, 470] on div "Guarantor" at bounding box center [31, 470] width 17 height 17
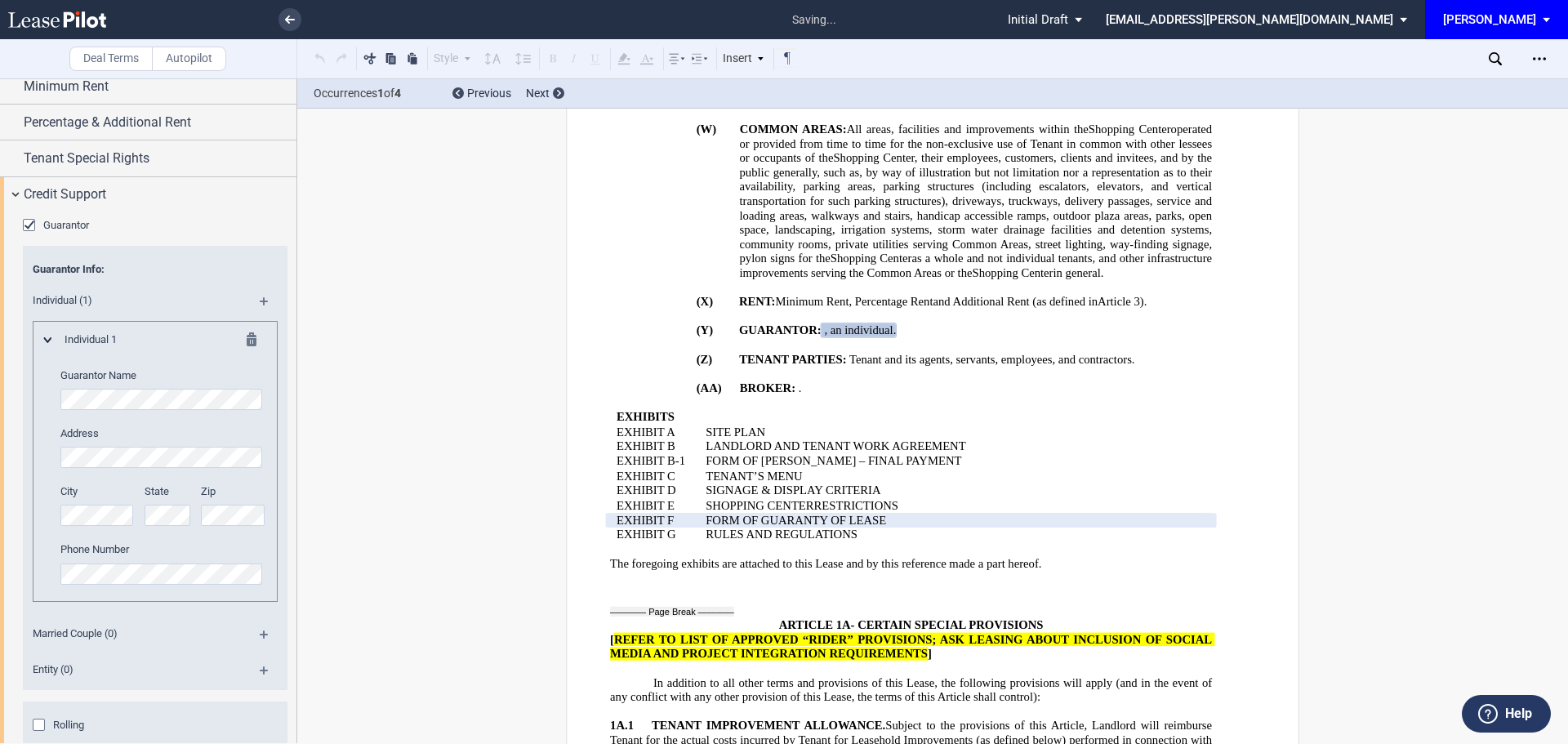
scroll to position [245, 0]
click at [246, 341] on md-icon at bounding box center [256, 340] width 20 height 20
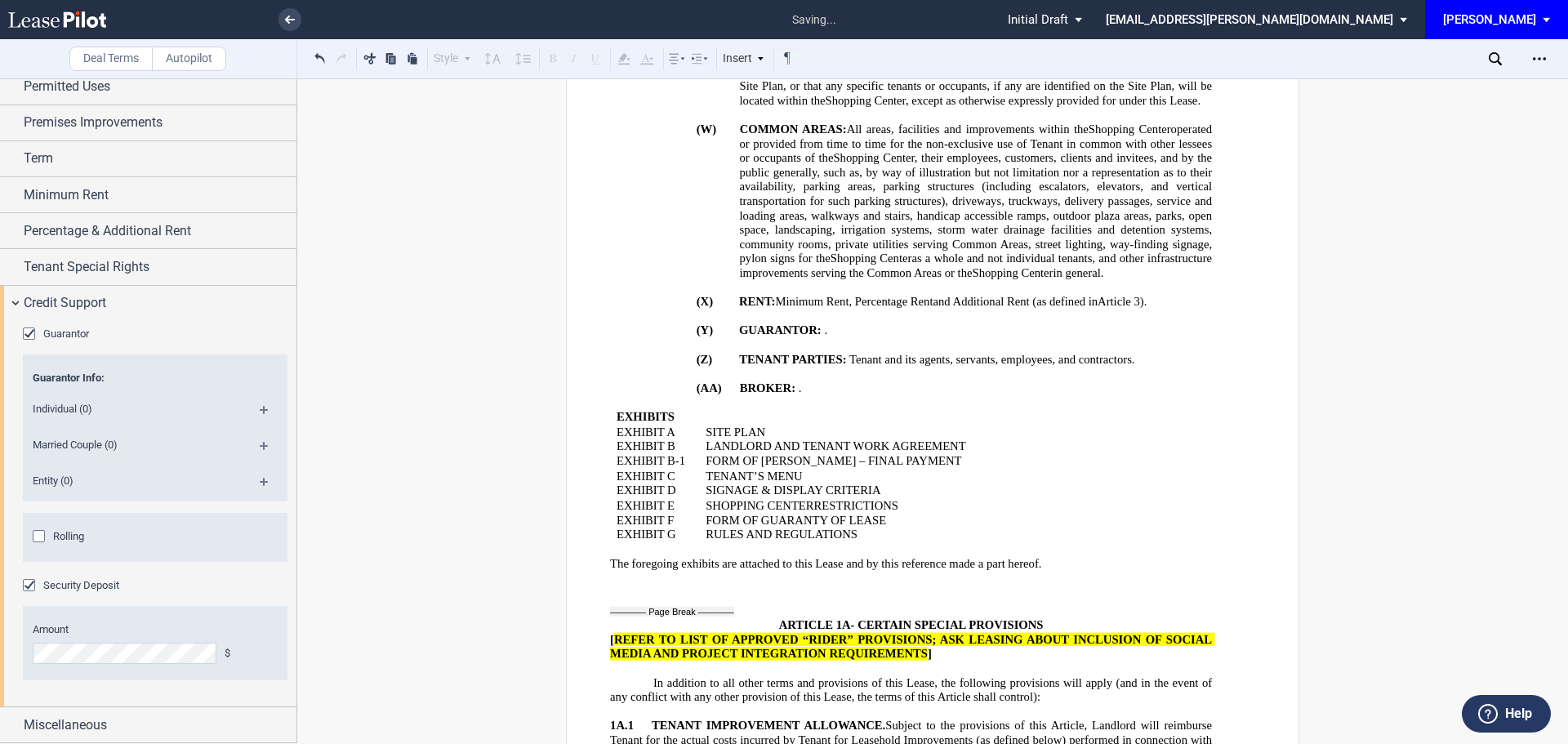
scroll to position [134, 0]
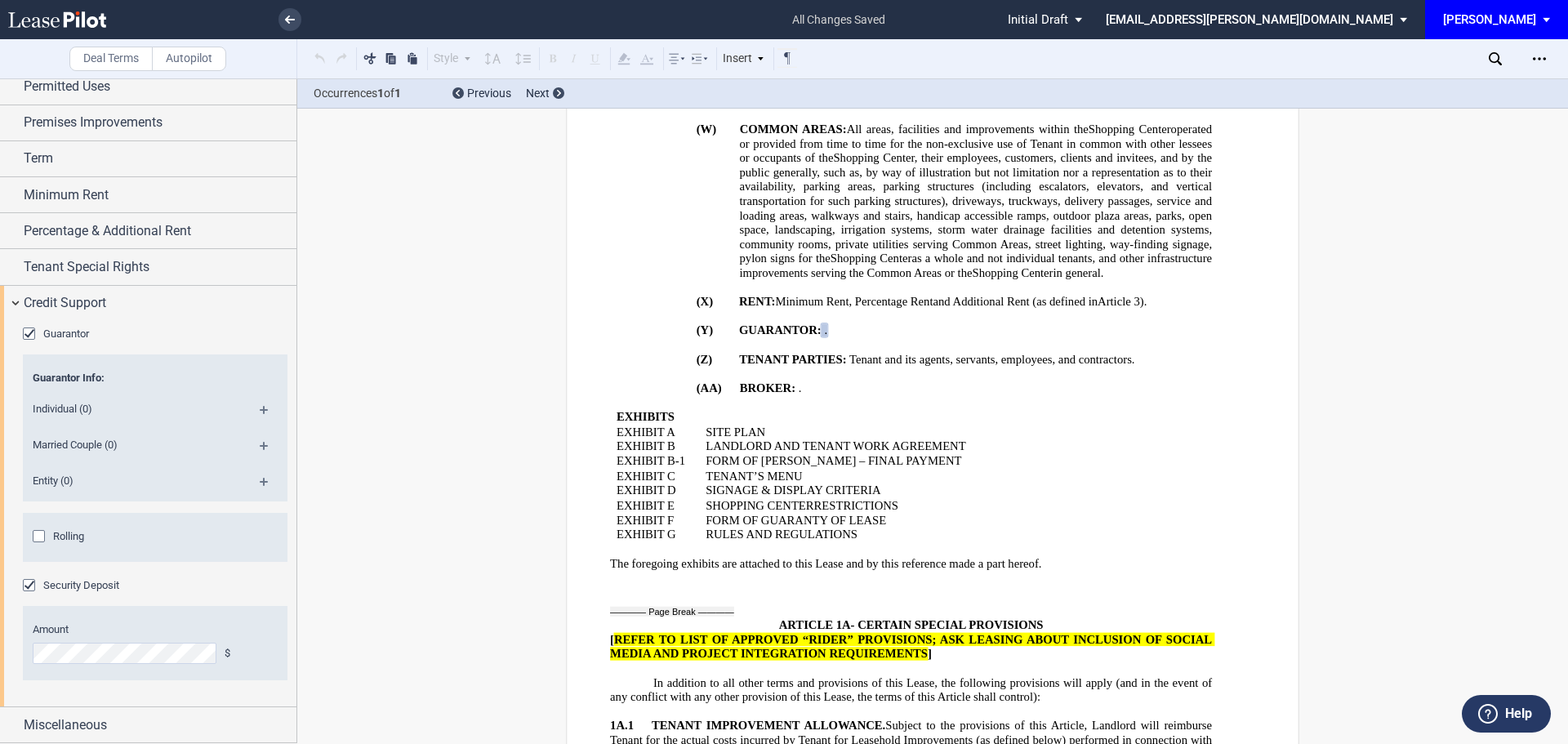
click at [261, 482] on md-icon at bounding box center [271, 488] width 22 height 20
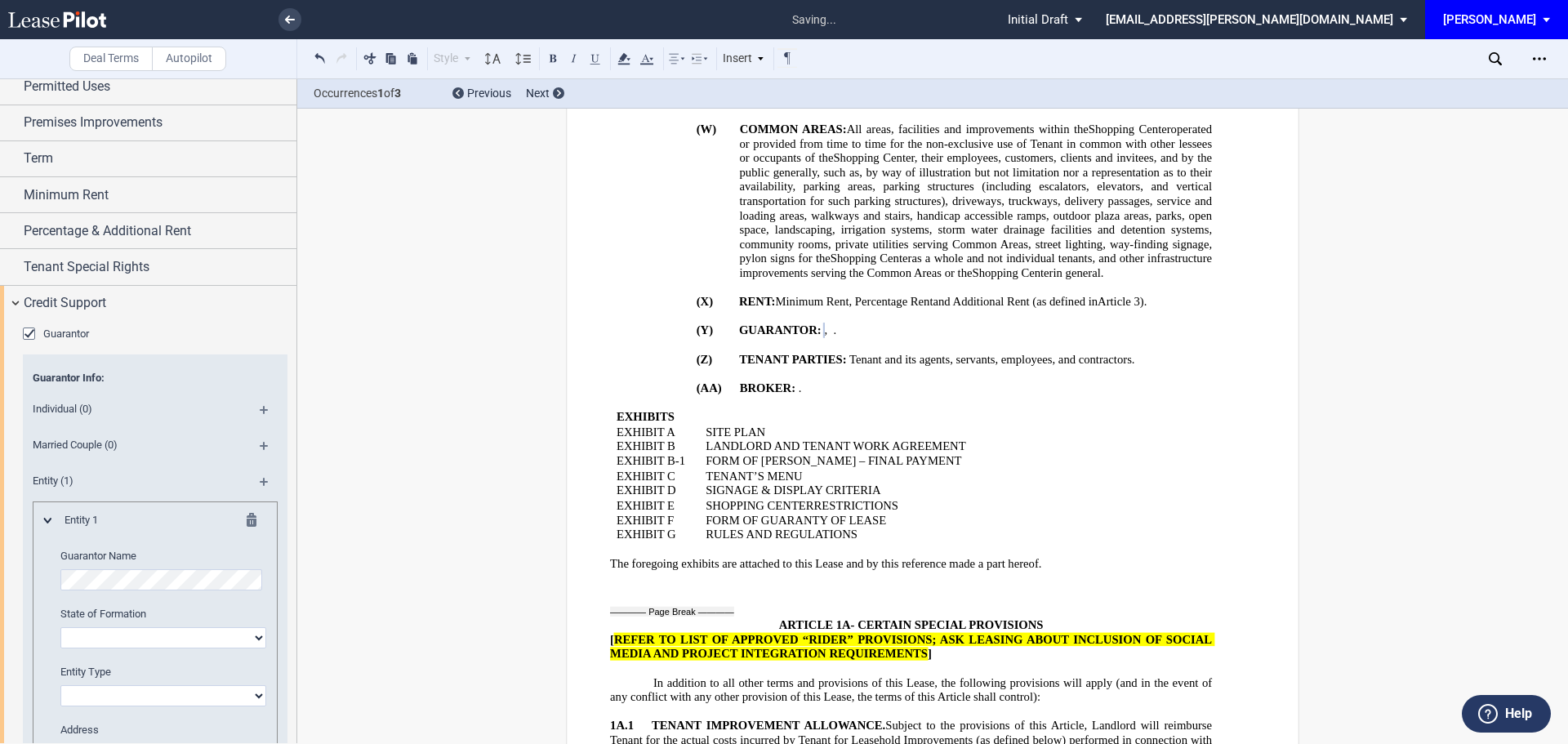
click at [162, 639] on select "Alabama Alaska Arizona Arkansas California Colorado Connecticut Delaware Distri…" at bounding box center [163, 637] width 206 height 21
select select "[US_STATE]"
click at [61, 627] on select "Alabama Alaska Arizona Arkansas California Colorado Connecticut Delaware Distri…" at bounding box center [163, 637] width 206 height 21
click at [261, 692] on select "Corporation Limited liability company General Partnership Limited Partnership O…" at bounding box center [163, 696] width 206 height 21
select select "limited liability company"
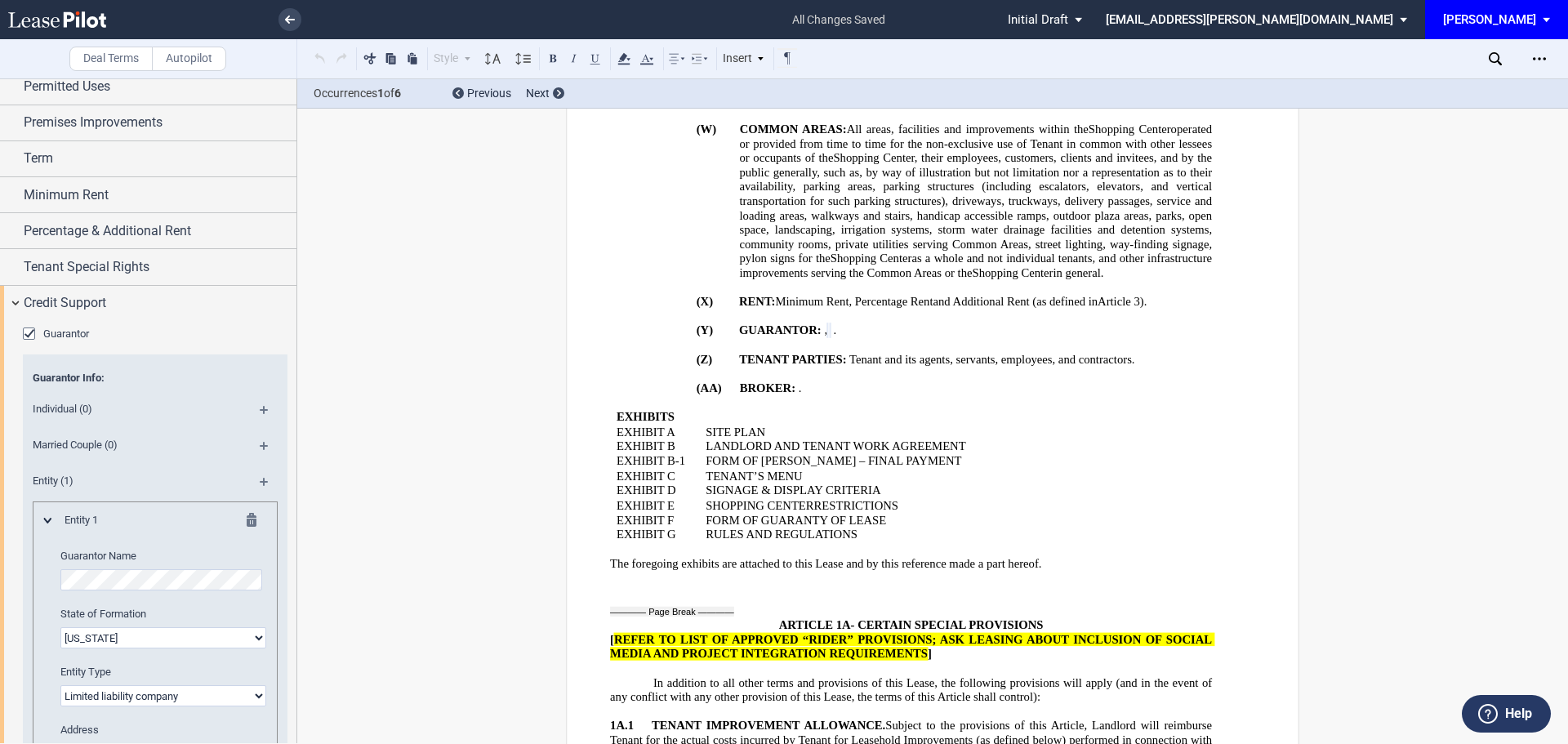
click at [61, 686] on select "Corporation Limited liability company General Partnership Limited Partnership O…" at bounding box center [163, 696] width 206 height 21
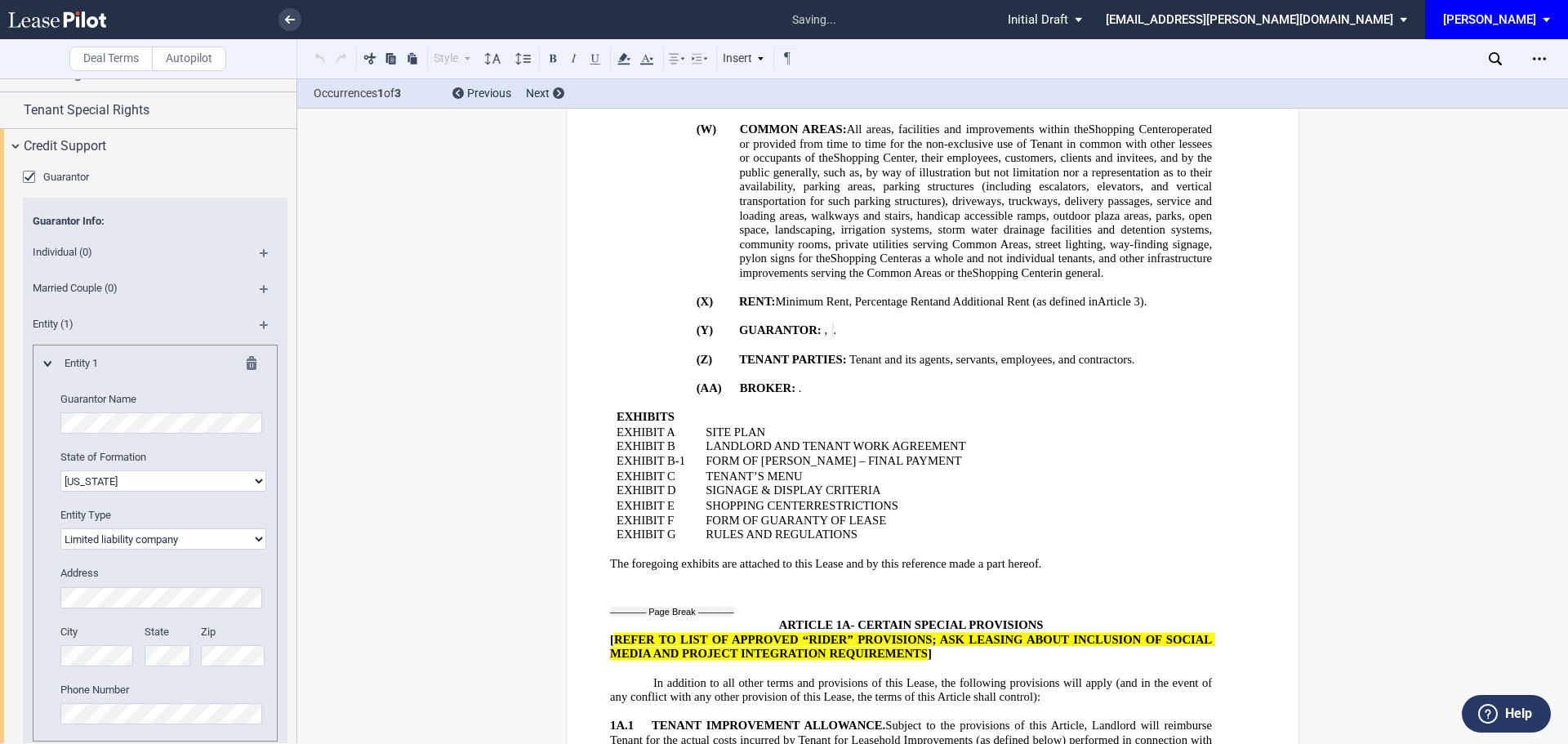
scroll to position [297, 0]
click at [260, 319] on md-icon at bounding box center [271, 325] width 22 height 20
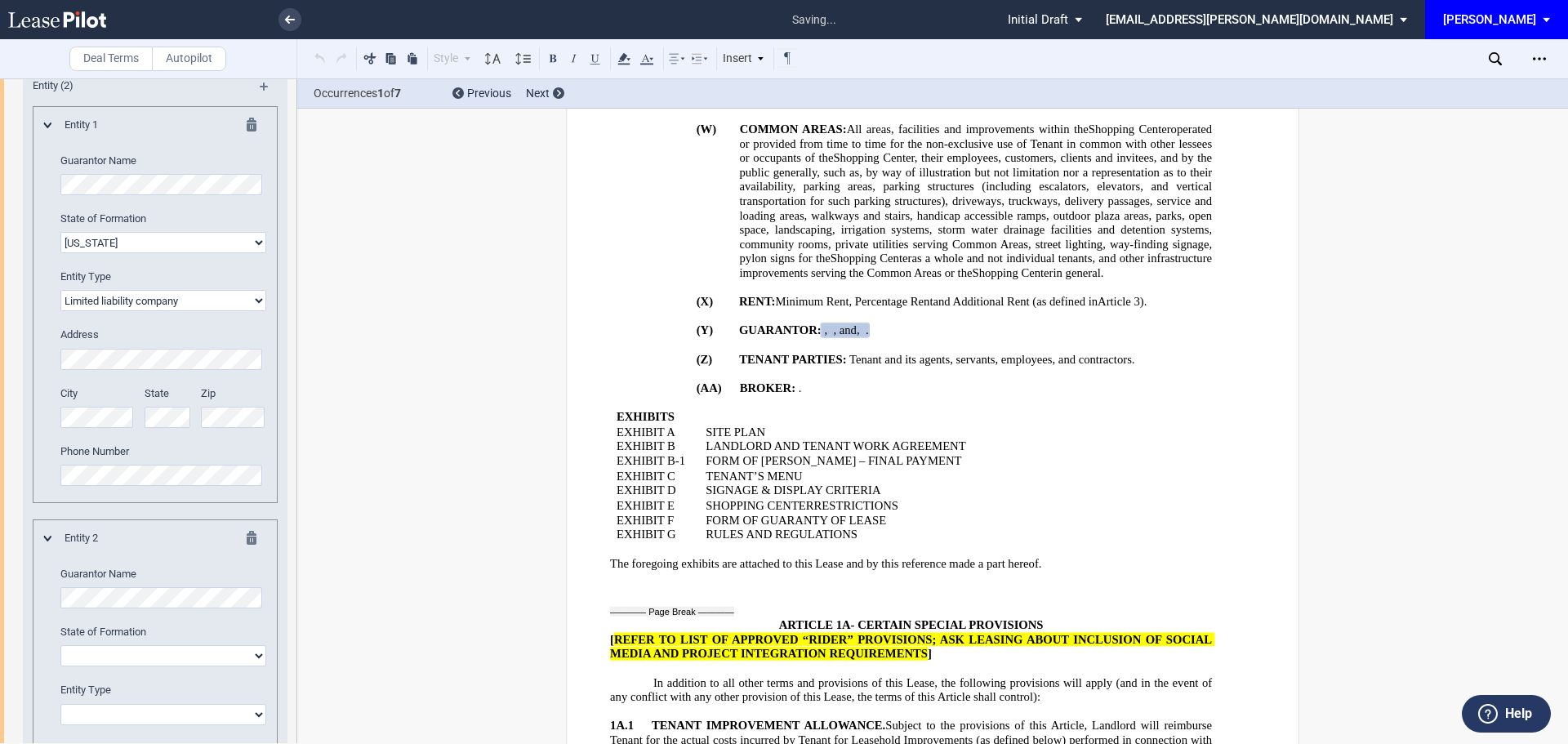
scroll to position [542, 0]
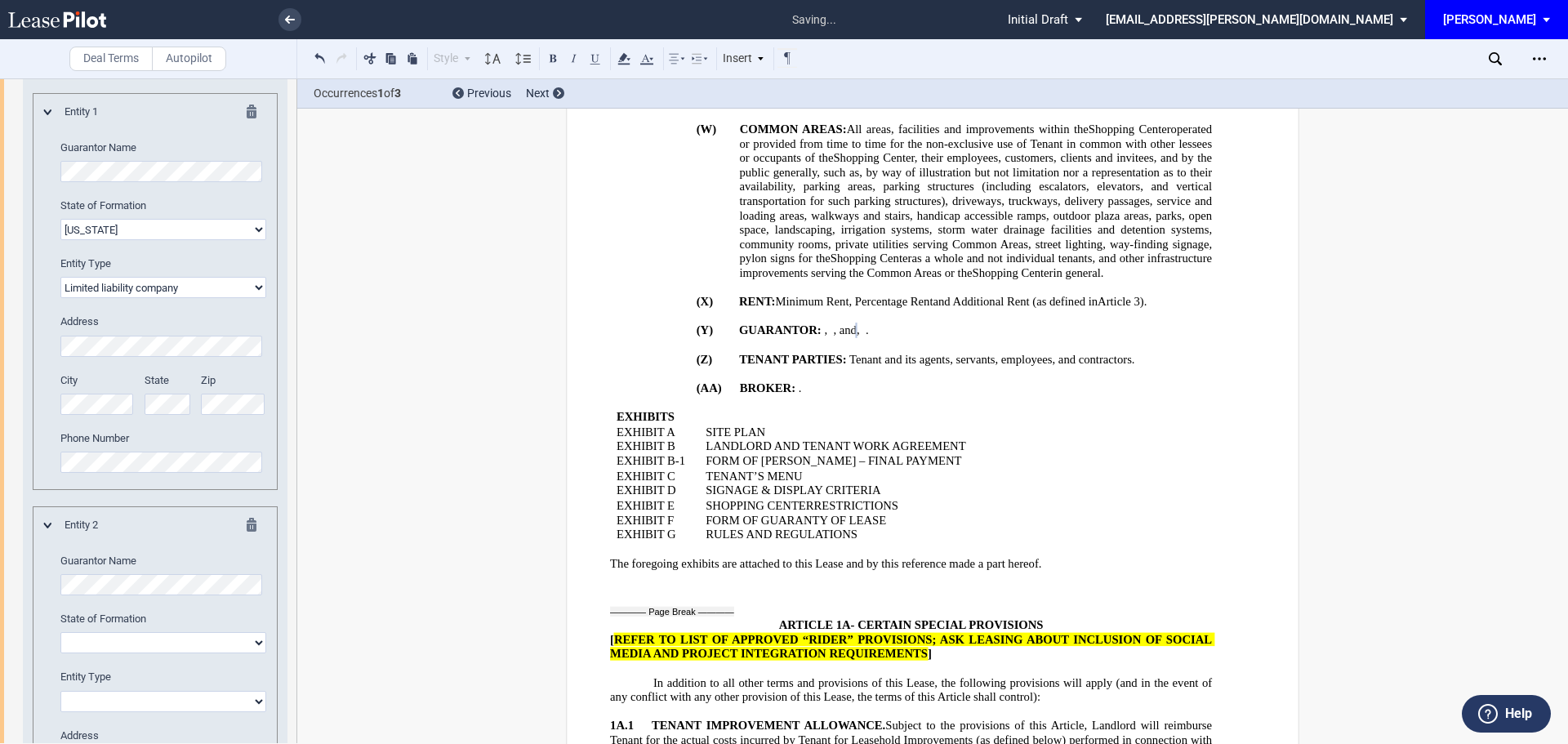
click at [163, 642] on select "Alabama Alaska Arizona Arkansas California Colorado Connecticut Delaware Distri…" at bounding box center [163, 642] width 206 height 21
select select "[US_STATE]"
click at [61, 632] on select "Alabama Alaska Arizona Arkansas California Colorado Connecticut Delaware Distri…" at bounding box center [163, 642] width 206 height 21
click at [97, 711] on select "Corporation Limited liability company General Partnership Limited Partnership O…" at bounding box center [163, 702] width 206 height 21
select select "limited liability company"
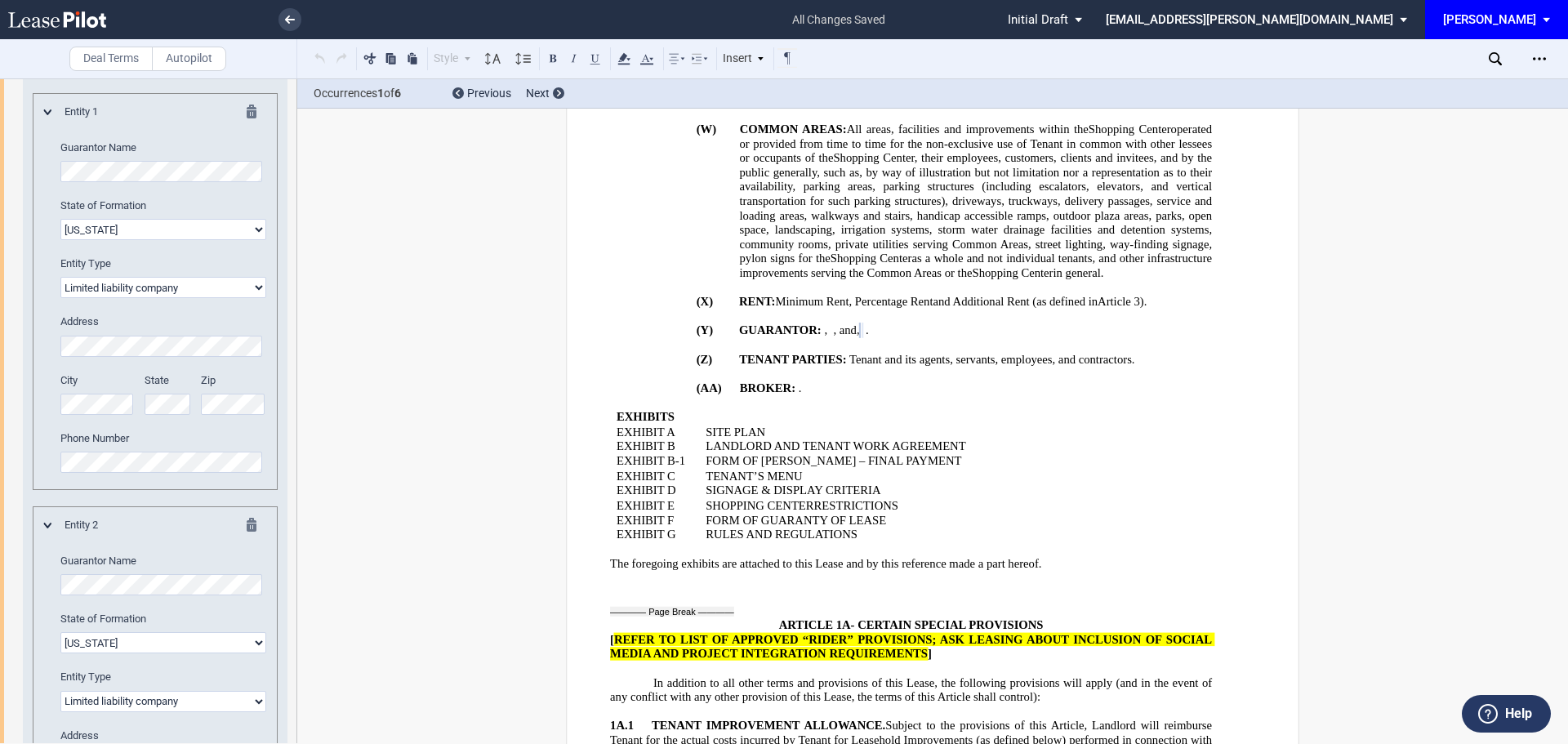
click at [61, 692] on select "Corporation Limited liability company General Partnership Limited Partnership O…" at bounding box center [163, 702] width 206 height 21
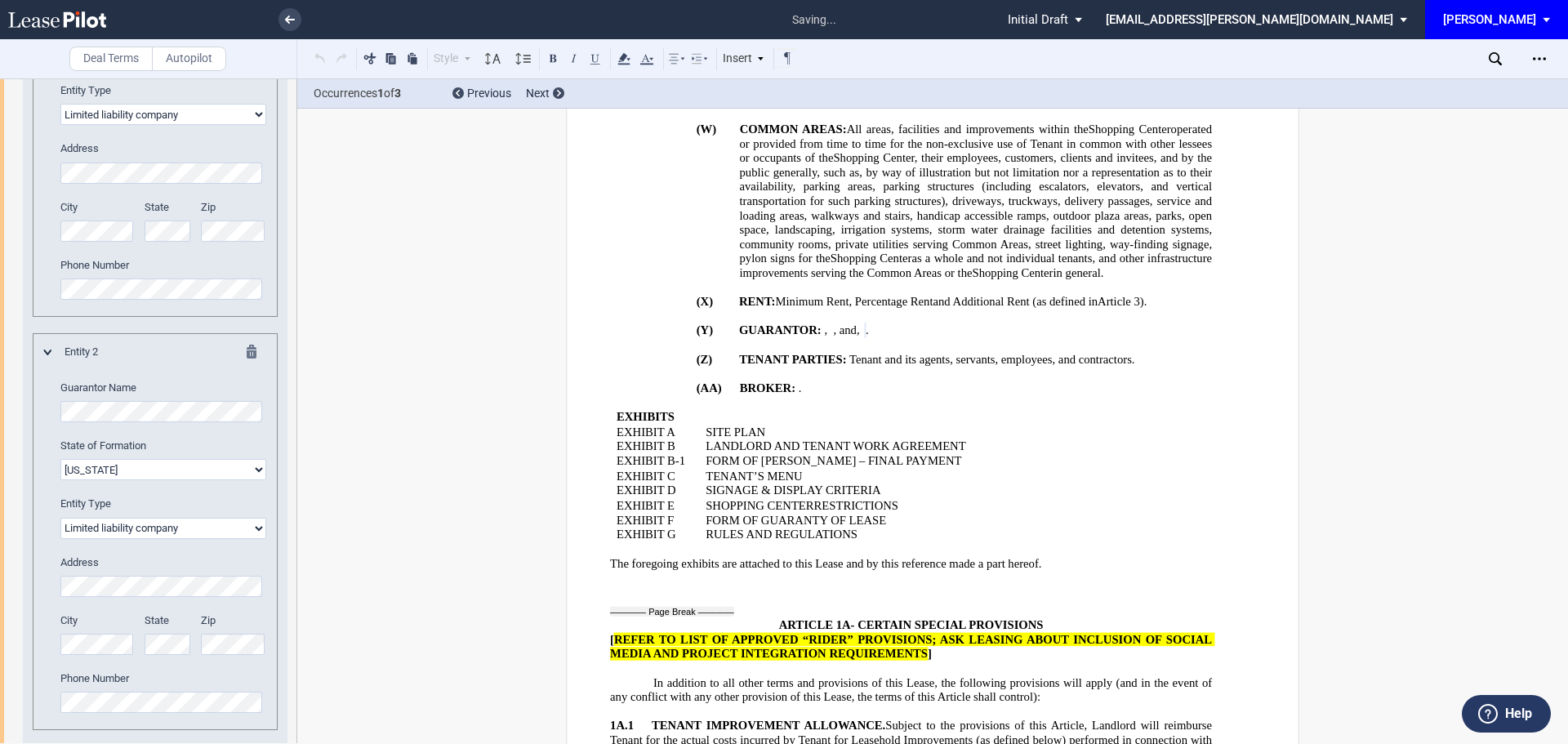
scroll to position [787, 0]
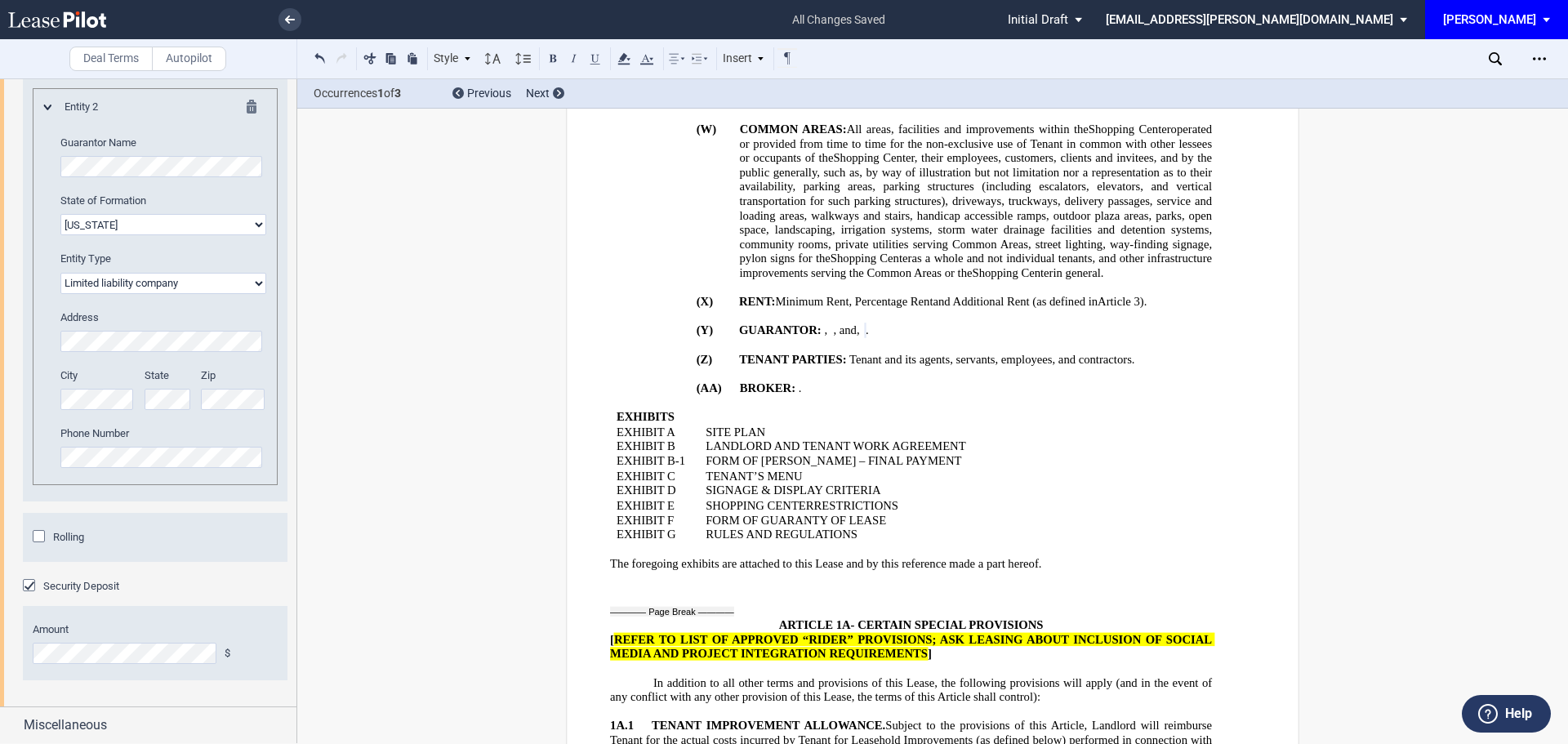
scroll to position [961, 0]
click at [1529, 60] on div "Open Lease options menu" at bounding box center [1539, 58] width 26 height 26
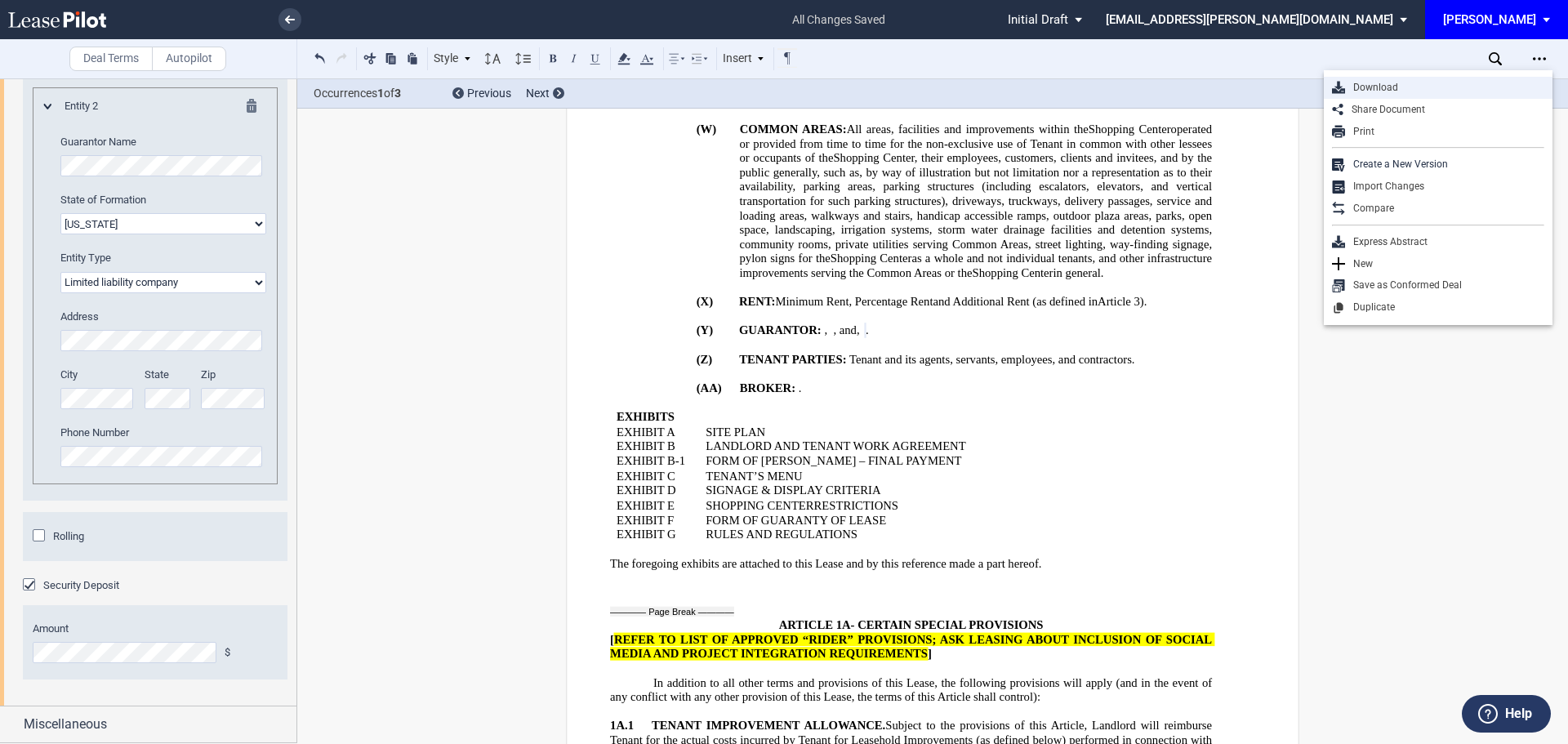
click at [1357, 92] on div "Download" at bounding box center [1444, 87] width 199 height 14
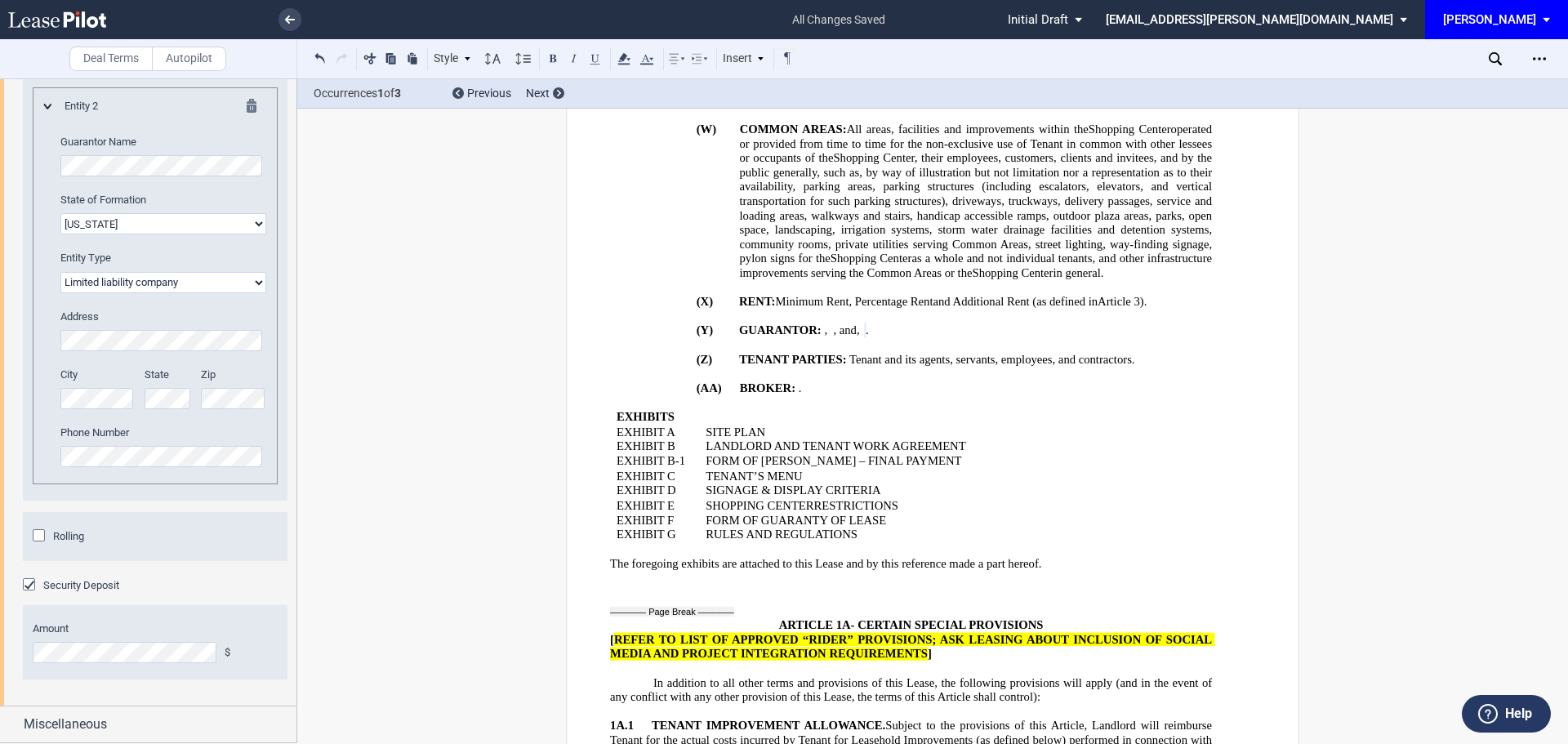
scroll to position [3583, 0]
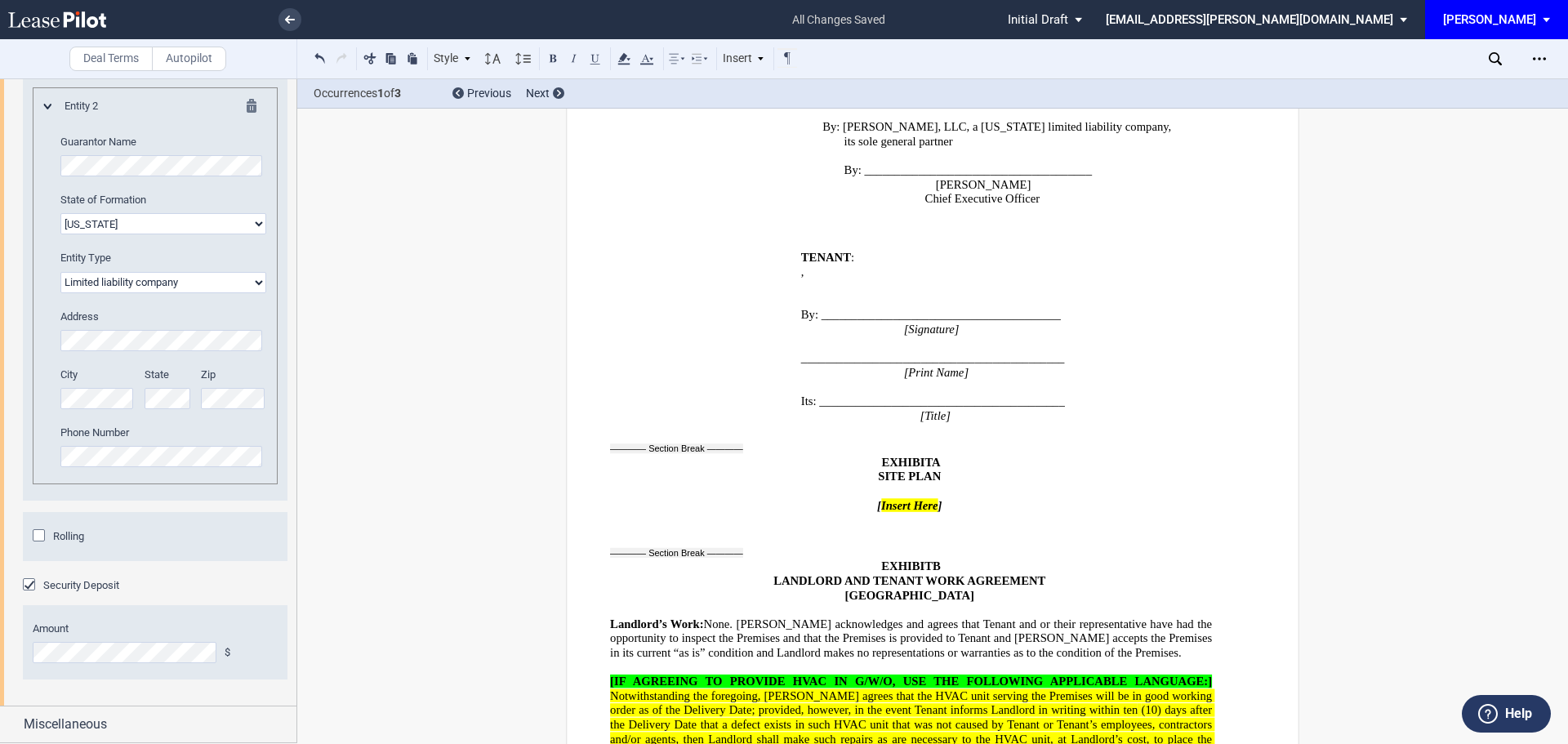
scroll to position [29458, 0]
